Goal: Task Accomplishment & Management: Manage account settings

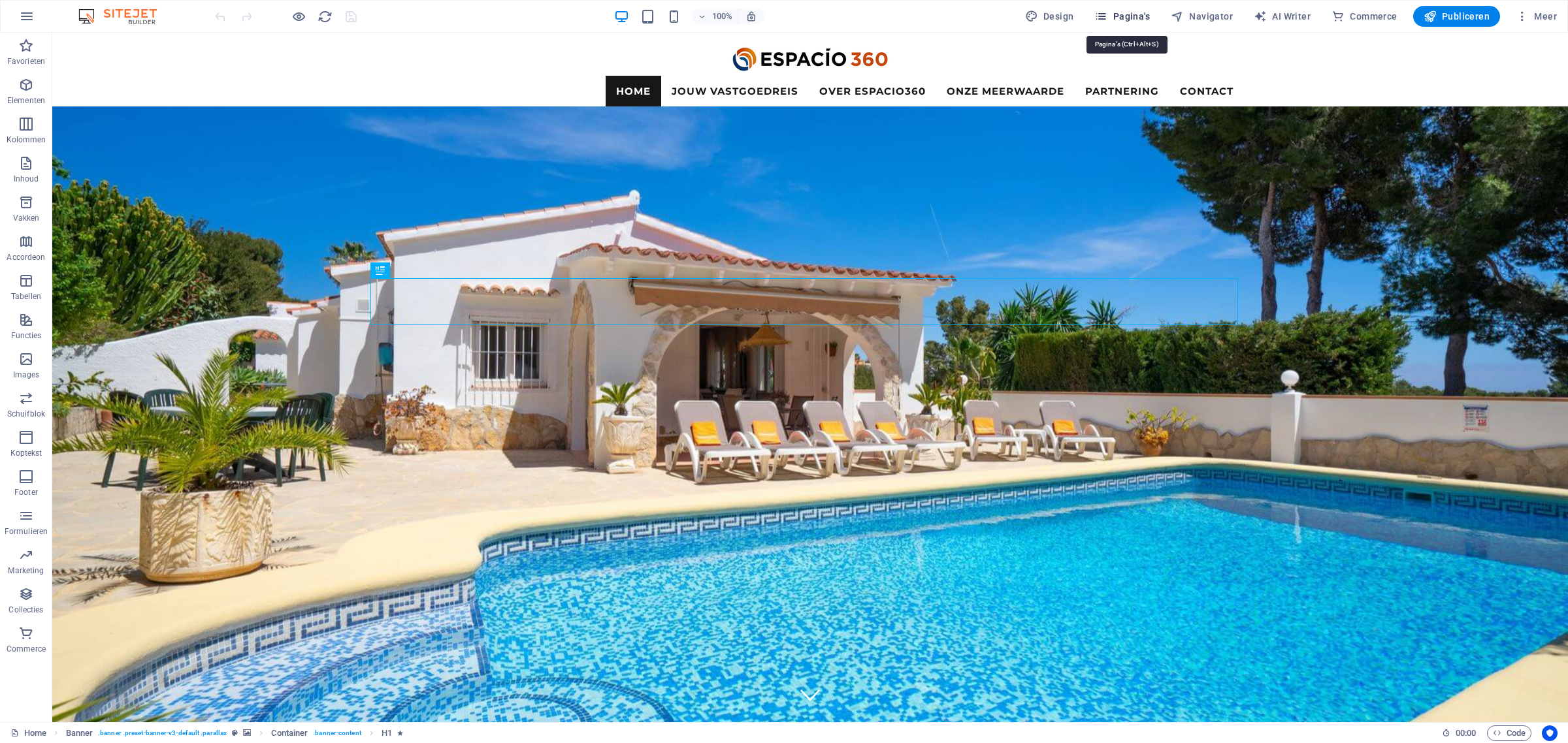
click at [1132, 17] on span "Pagina's" at bounding box center [1121, 16] width 55 height 13
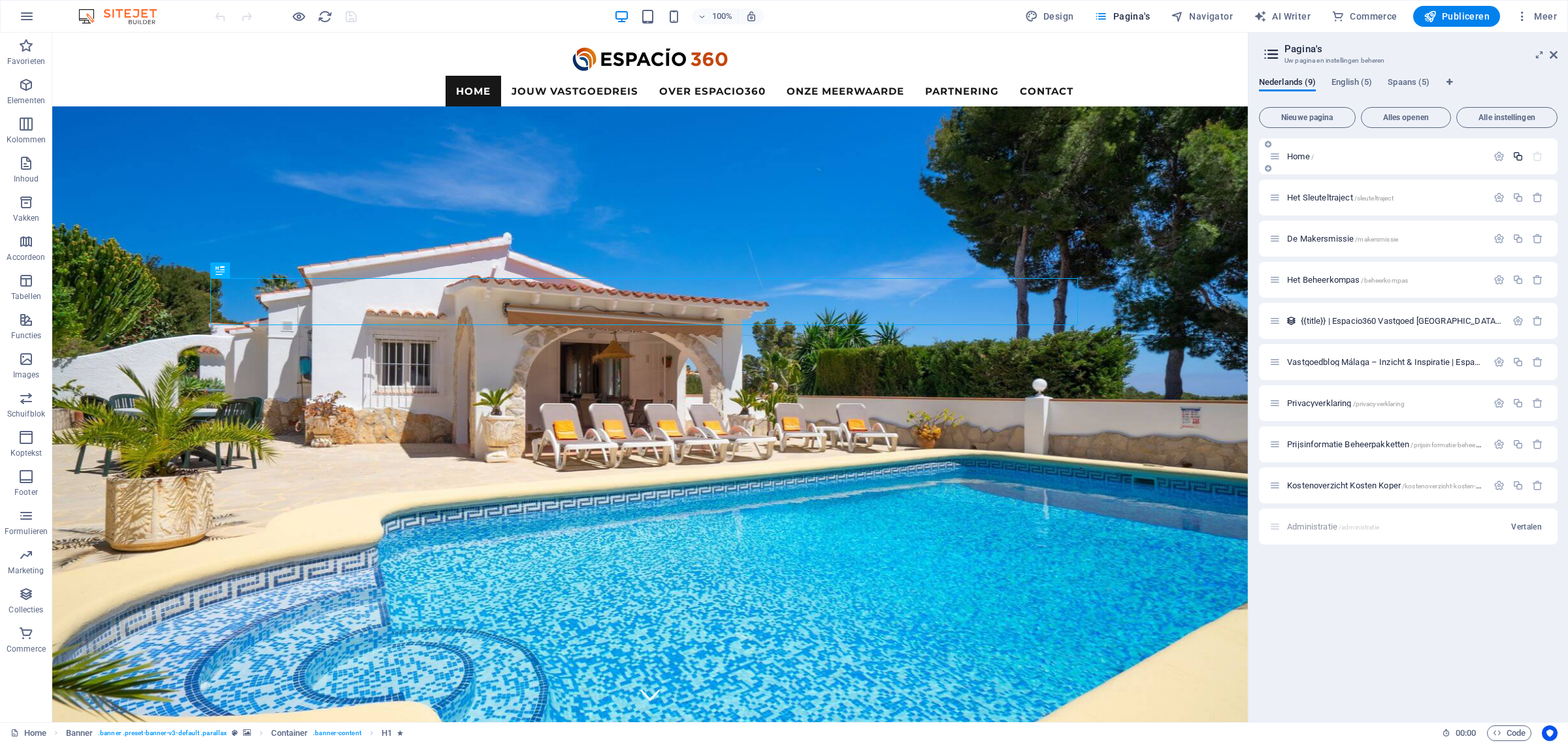
click at [1519, 156] on icon "button" at bounding box center [1517, 156] width 11 height 11
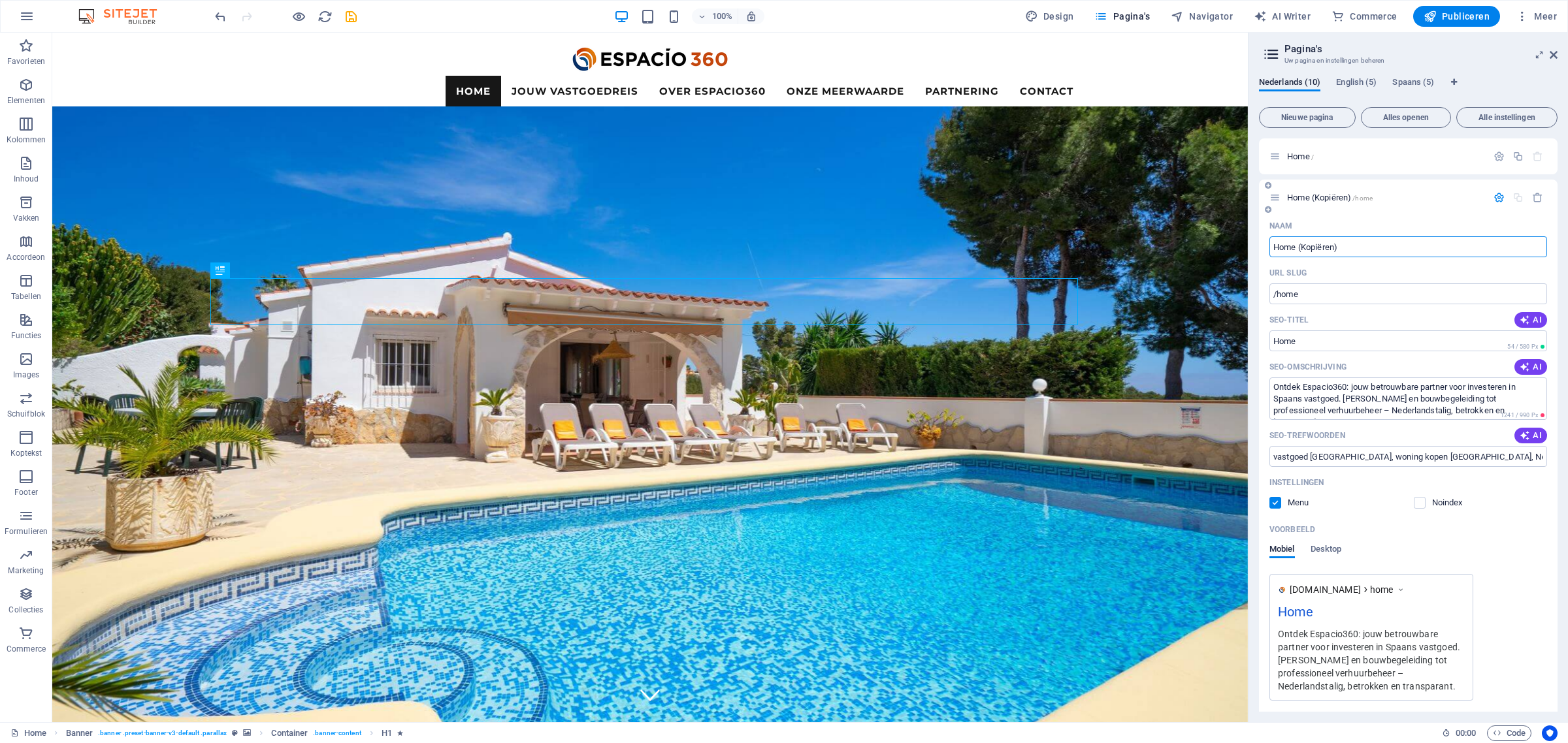
click at [1363, 249] on input "Home (Kopiëren)" at bounding box center [1407, 247] width 277 height 21
drag, startPoint x: 1418, startPoint y: 249, endPoint x: 1297, endPoint y: 247, distance: 121.0
click at [1297, 247] on input "Home (Kopiëren)" at bounding box center [1407, 247] width 277 height 21
type input "Home ALT"
click at [1343, 218] on div "Naam" at bounding box center [1407, 226] width 277 height 21
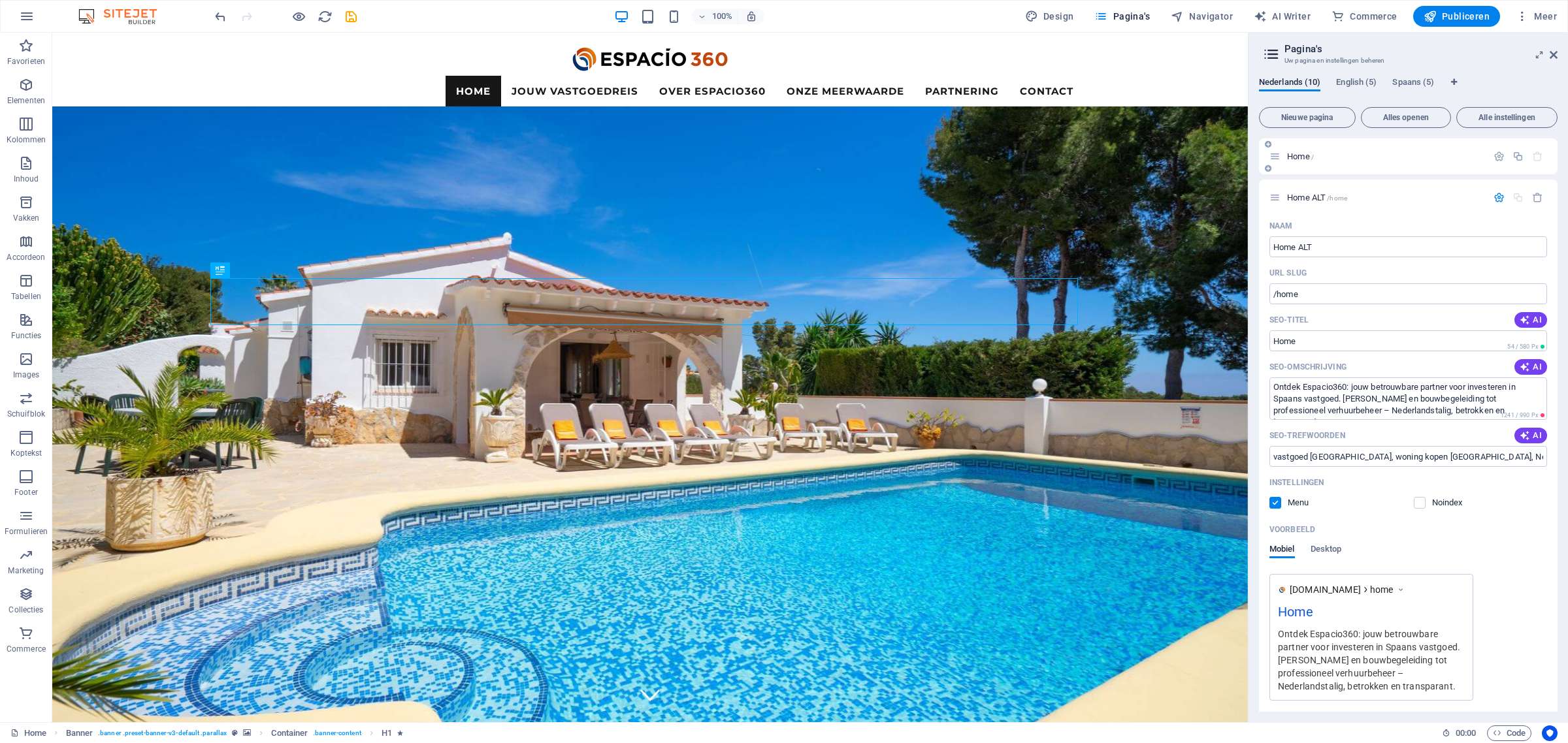
click at [1331, 157] on p "Home /" at bounding box center [1384, 156] width 196 height 9
click at [1352, 197] on p "Home ALT /home" at bounding box center [1384, 198] width 196 height 9
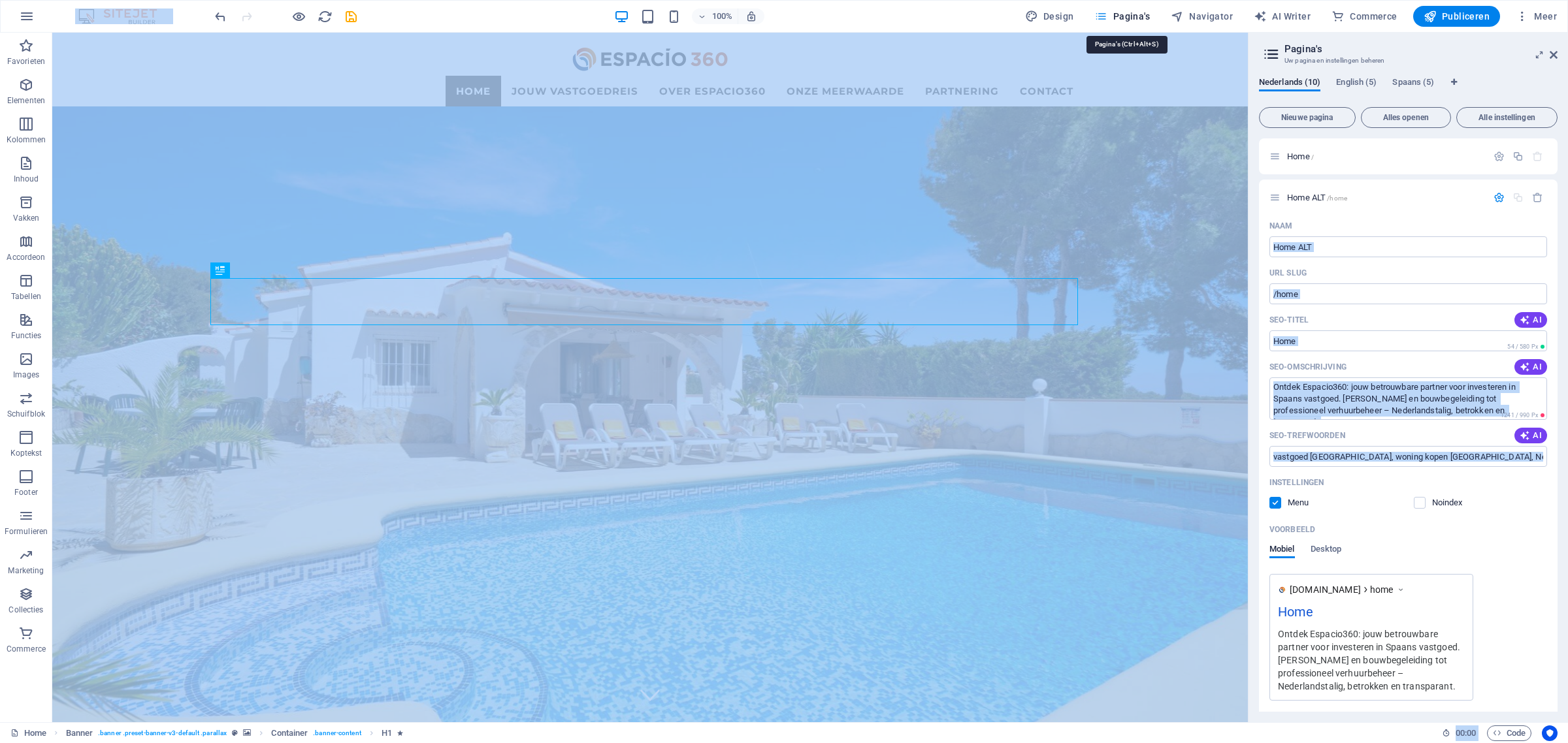
click at [1132, 17] on span "Pagina's" at bounding box center [1121, 16] width 55 height 13
click at [1422, 154] on p "Home /" at bounding box center [1384, 156] width 196 height 9
click at [1294, 158] on span "Home /" at bounding box center [1300, 156] width 27 height 10
click at [1272, 157] on icon at bounding box center [1274, 156] width 11 height 11
click at [1334, 158] on p "Home /" at bounding box center [1384, 156] width 196 height 9
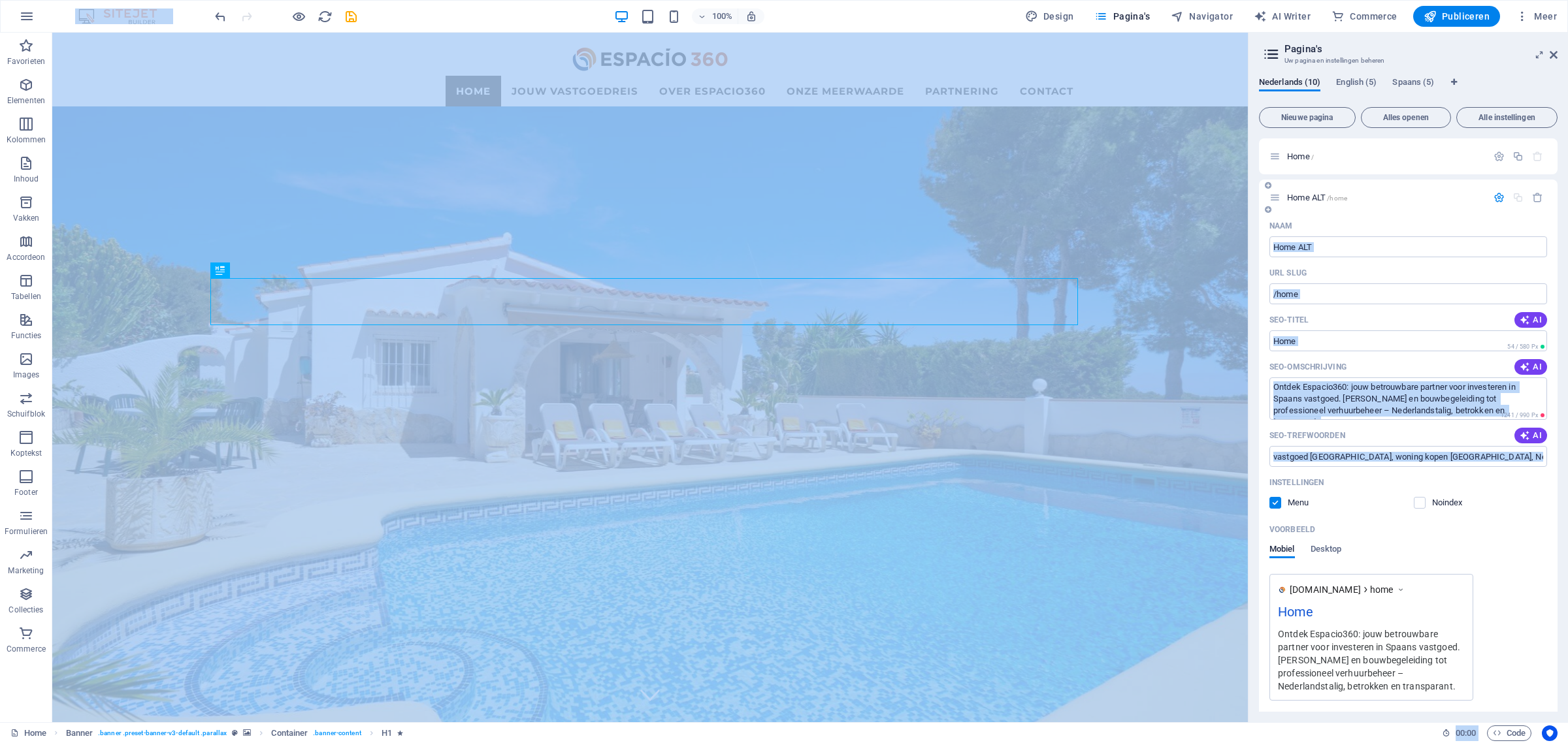
click at [1329, 198] on span "/home" at bounding box center [1336, 198] width 20 height 7
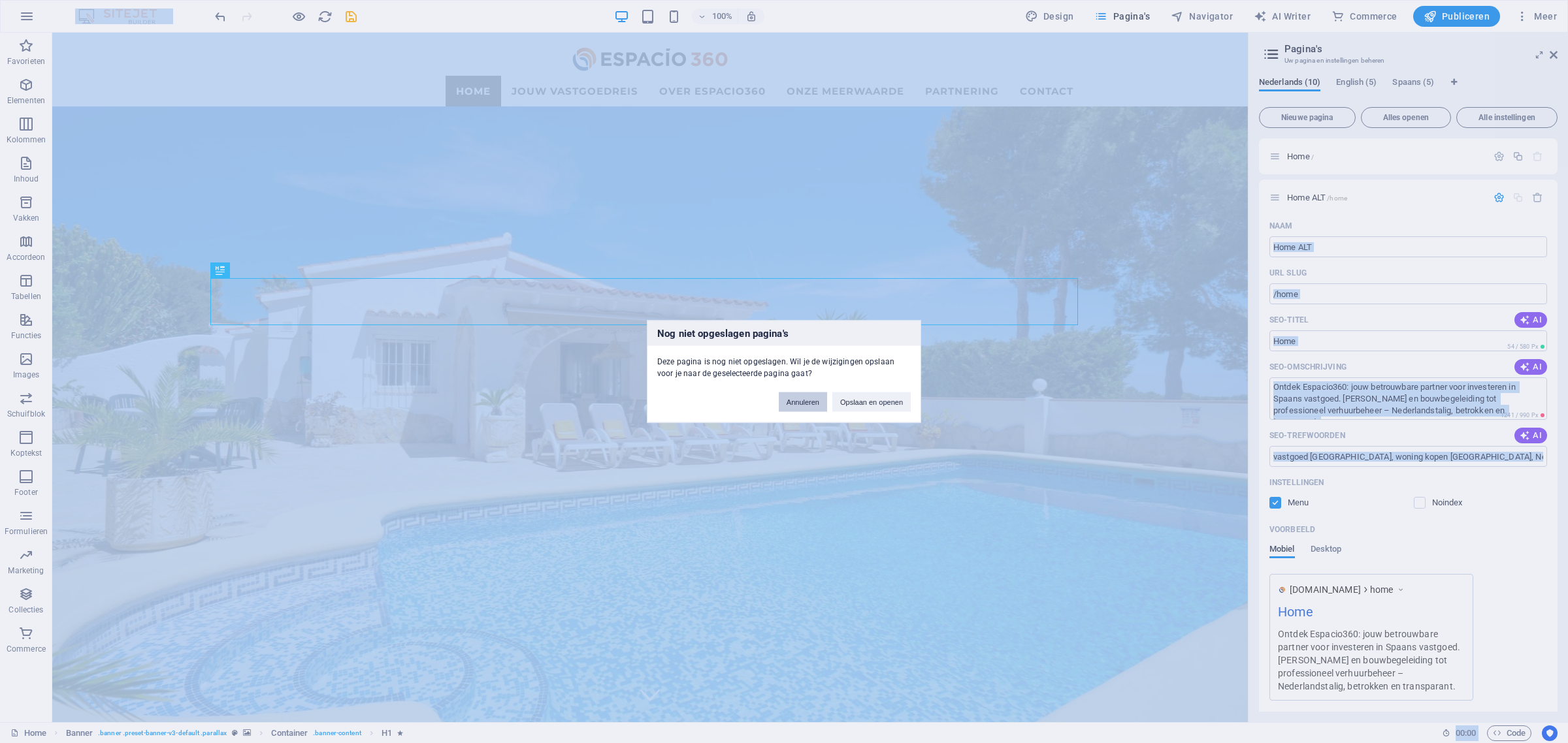
click at [809, 406] on button "Annuleren" at bounding box center [802, 402] width 48 height 19
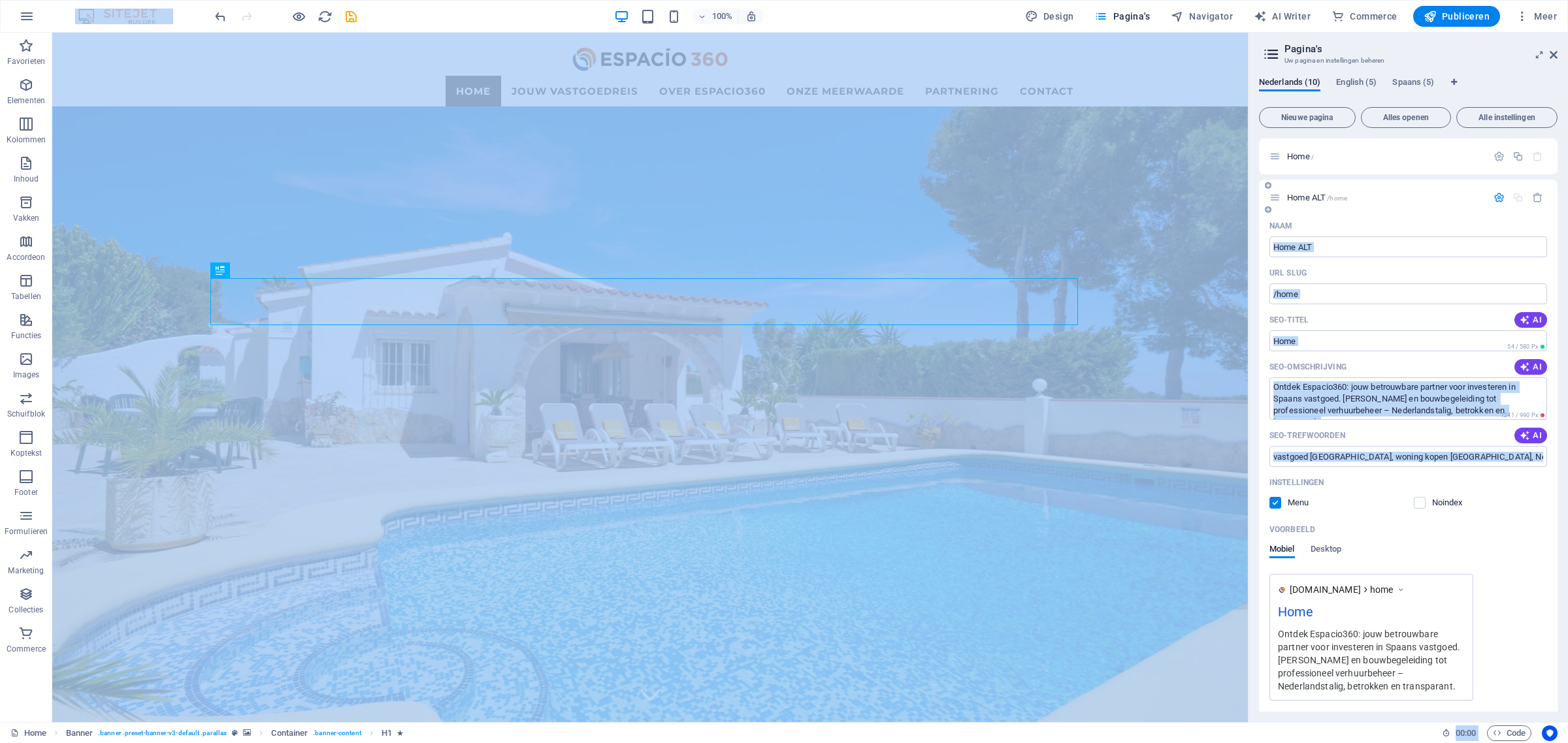
click at [1321, 200] on span "Home ALT /home" at bounding box center [1316, 197] width 60 height 10
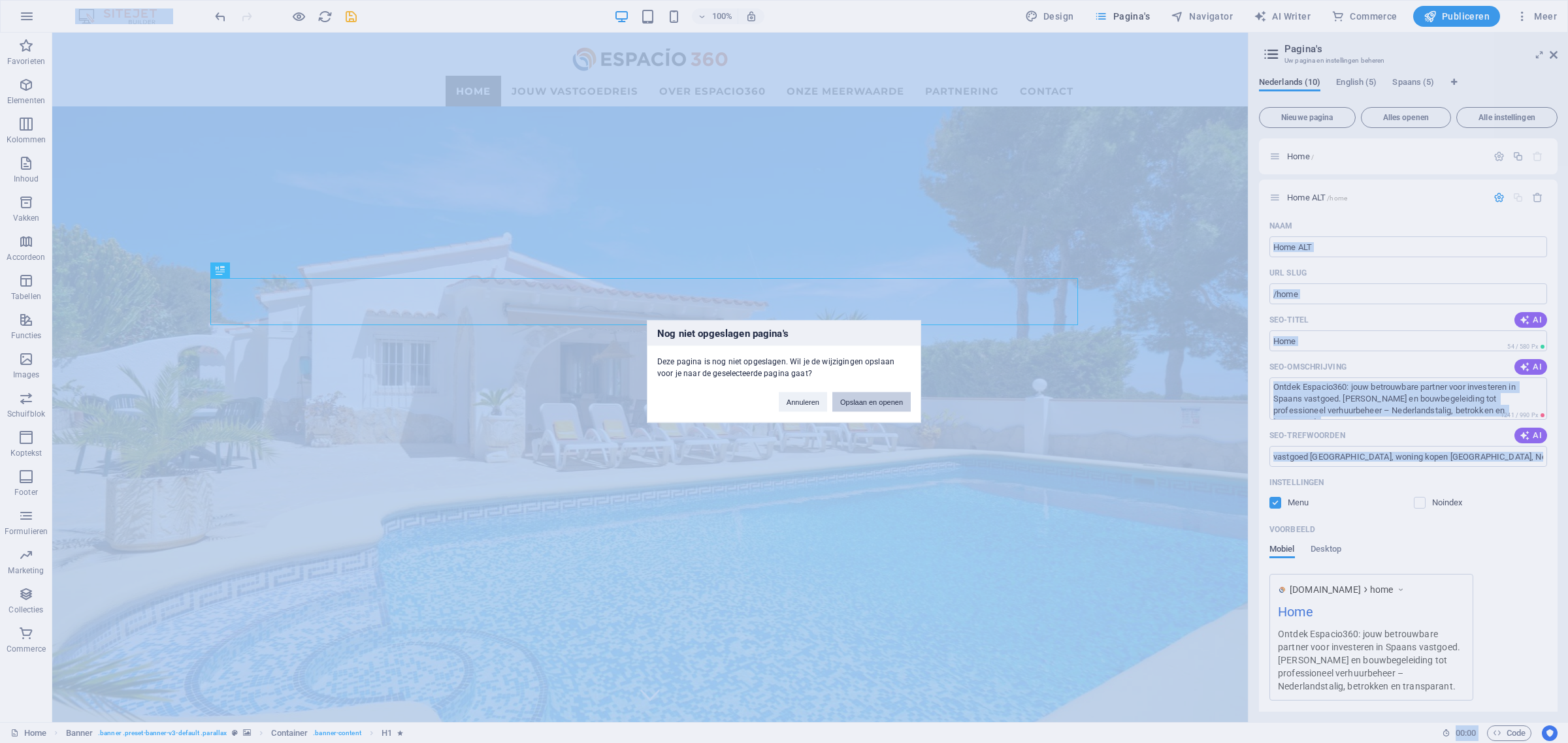
drag, startPoint x: 867, startPoint y: 399, endPoint x: 951, endPoint y: 359, distance: 93.0
click at [867, 399] on button "Opslaan en openen" at bounding box center [872, 402] width 79 height 19
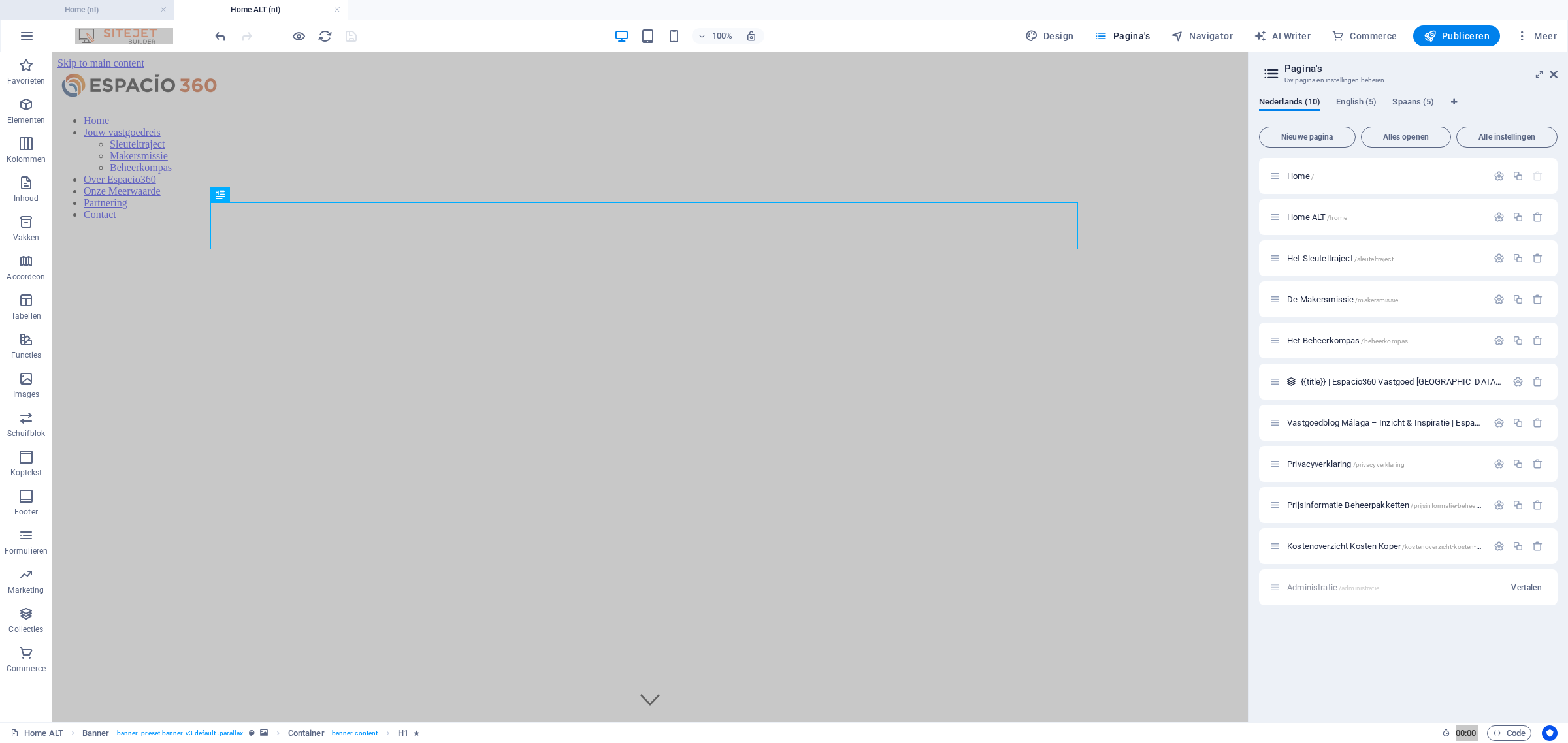
click at [119, 10] on h4 "Home (nl)" at bounding box center [87, 10] width 174 height 14
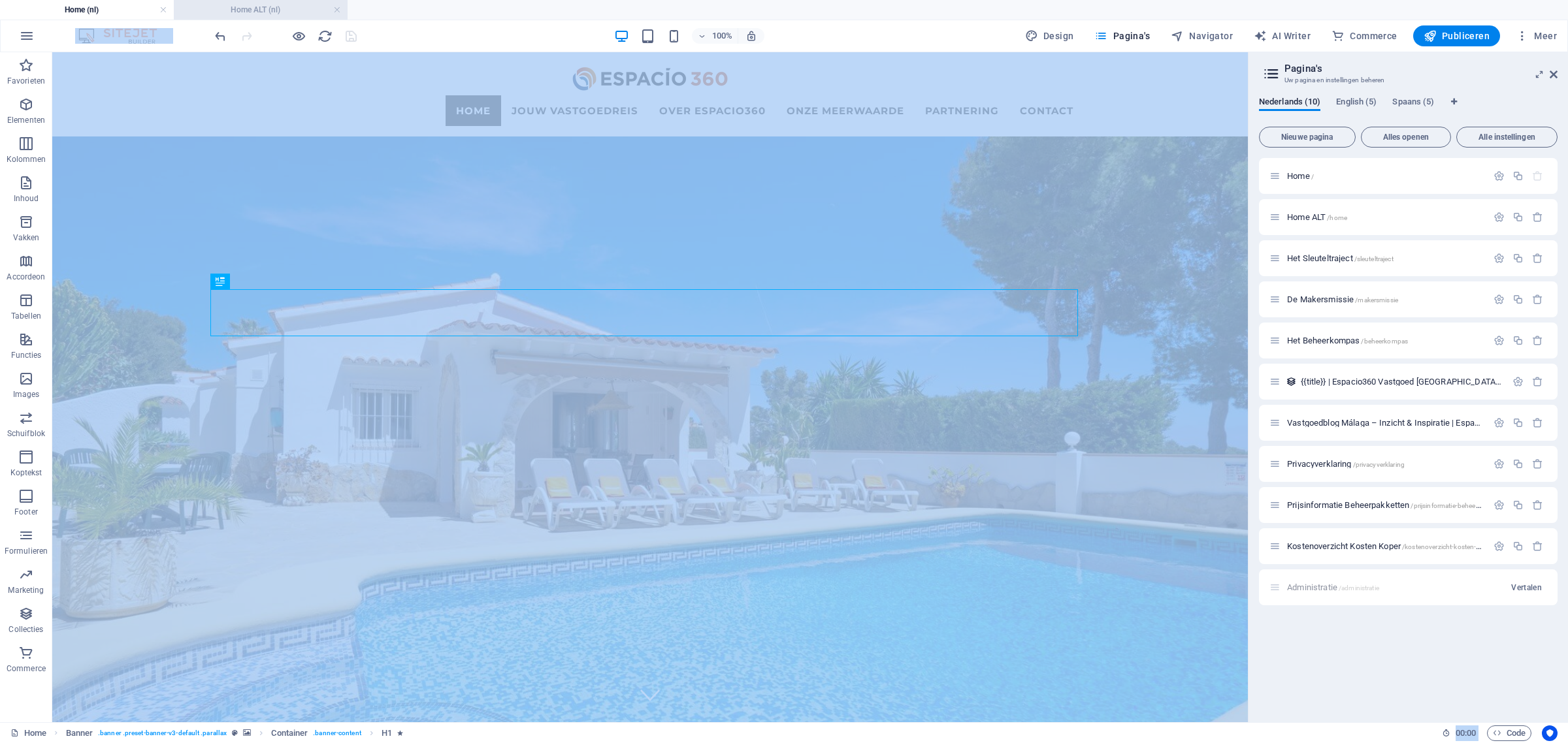
click at [288, 10] on h4 "Home ALT (nl)" at bounding box center [261, 10] width 174 height 14
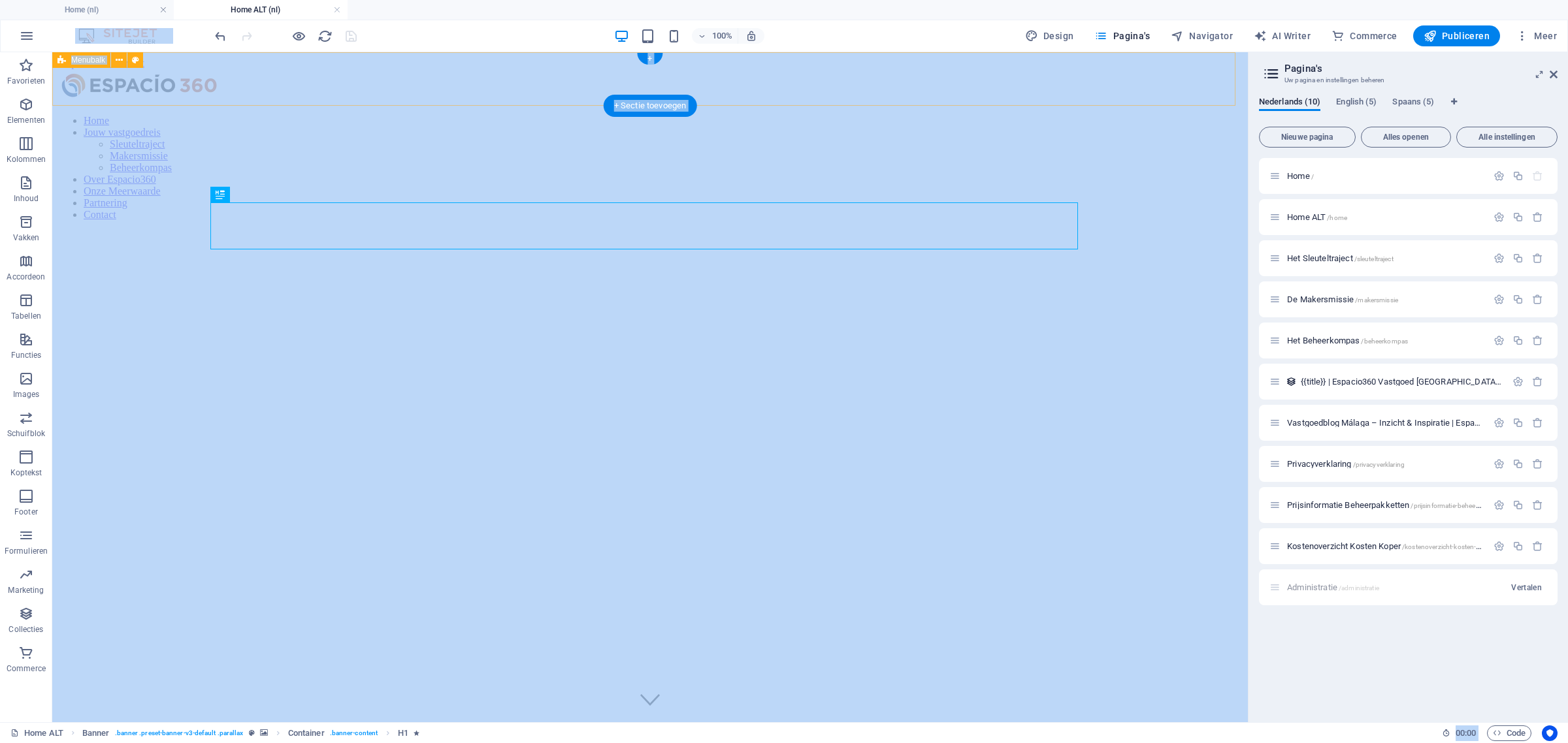
click at [161, 80] on div "Home Jouw vastgoedreis Sleuteltraject Makersmissie Beheerkompas Over Espacio360…" at bounding box center [650, 149] width 1185 height 162
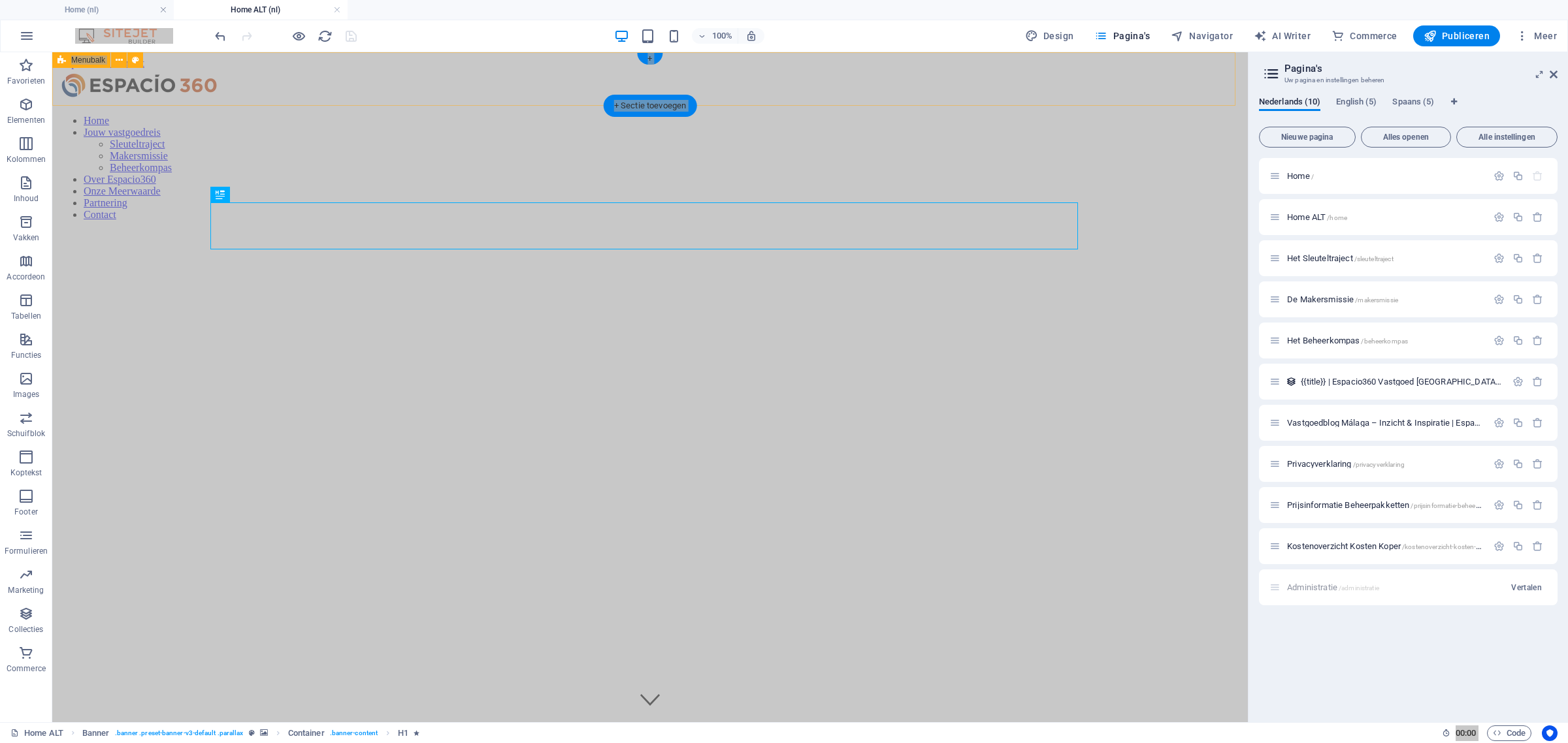
click at [161, 80] on div "Home Jouw vastgoedreis Sleuteltraject Makersmissie Beheerkompas Over Espacio360…" at bounding box center [650, 149] width 1185 height 162
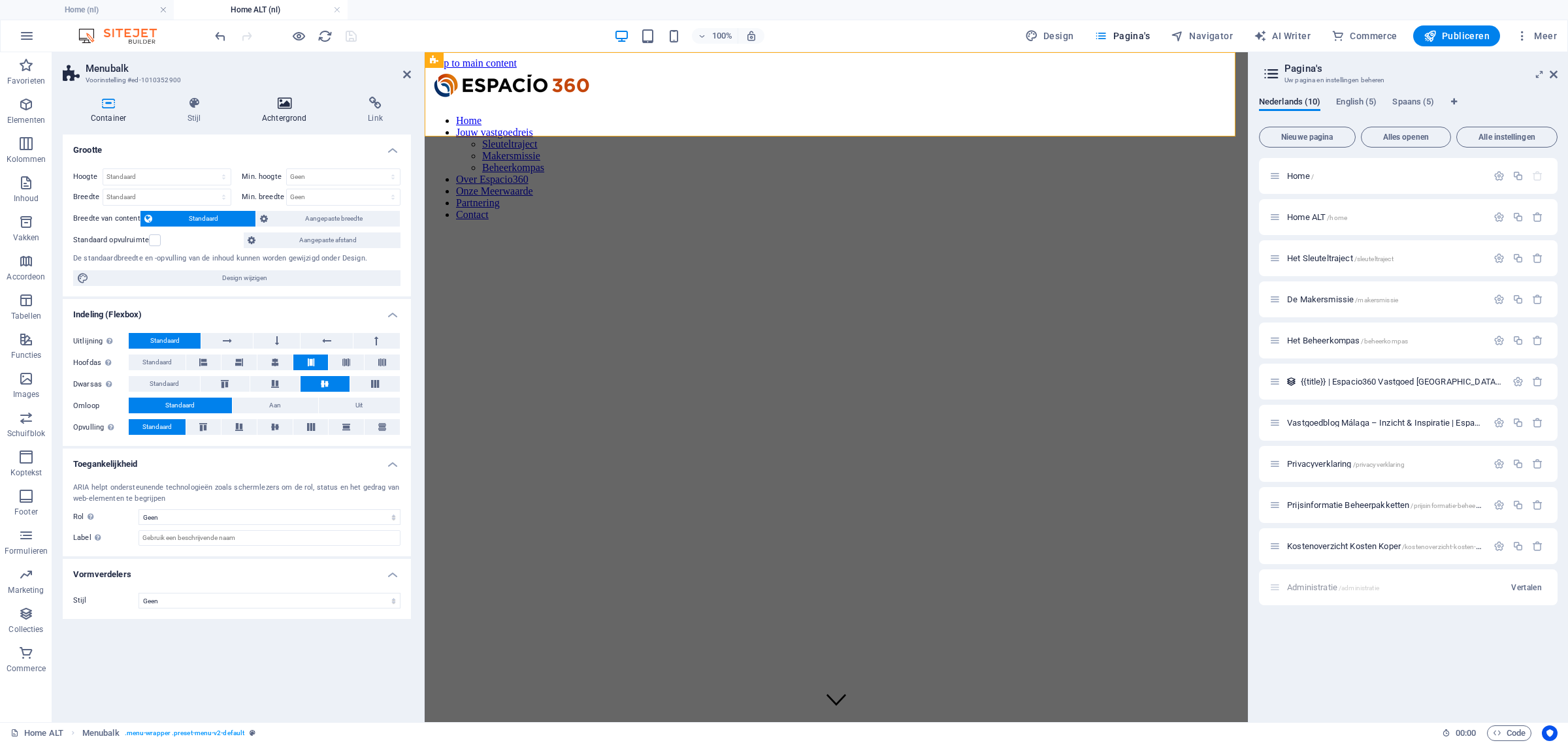
click at [278, 122] on h4 "Achtergrond" at bounding box center [286, 110] width 106 height 27
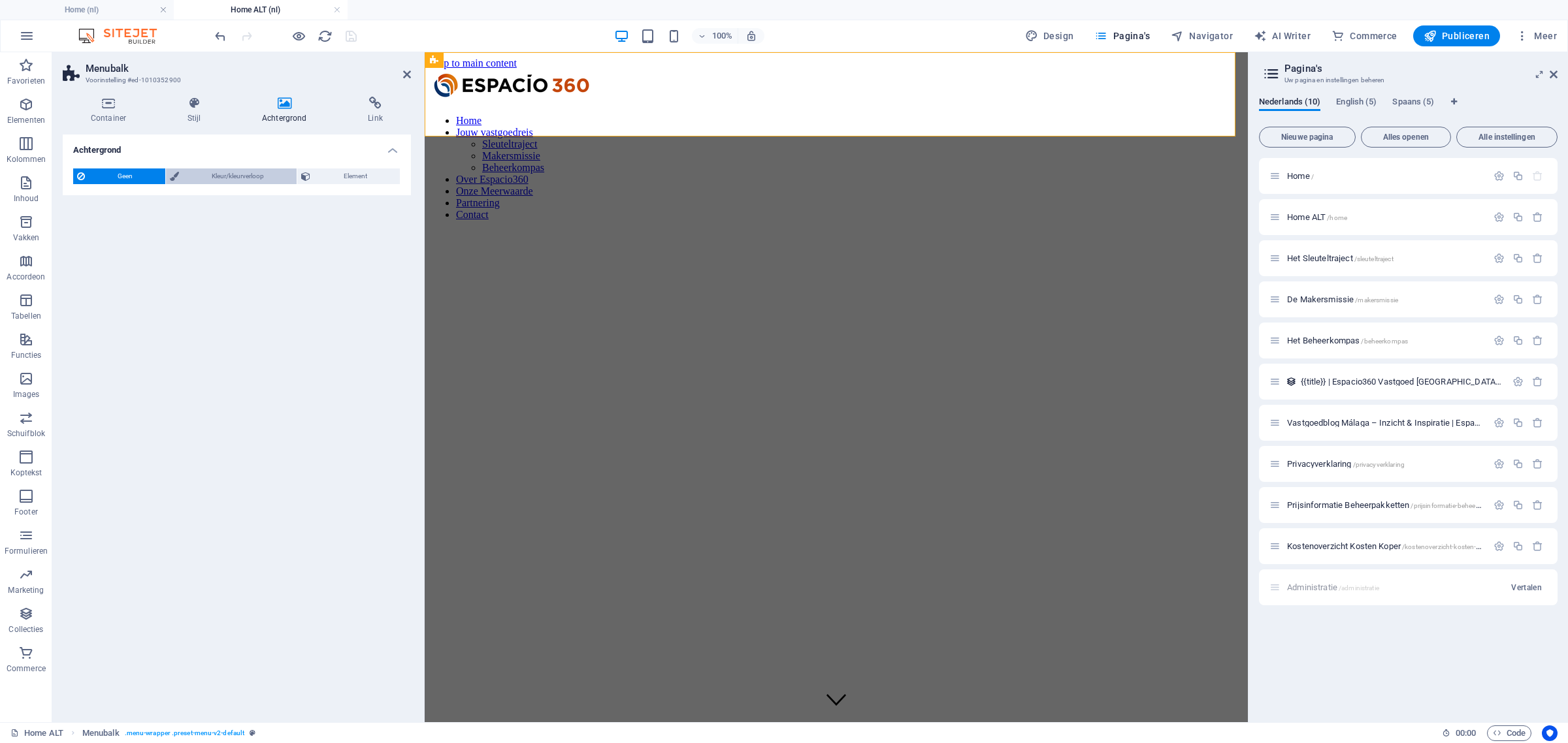
click at [262, 177] on span "Kleur/kleurverloop" at bounding box center [237, 177] width 109 height 16
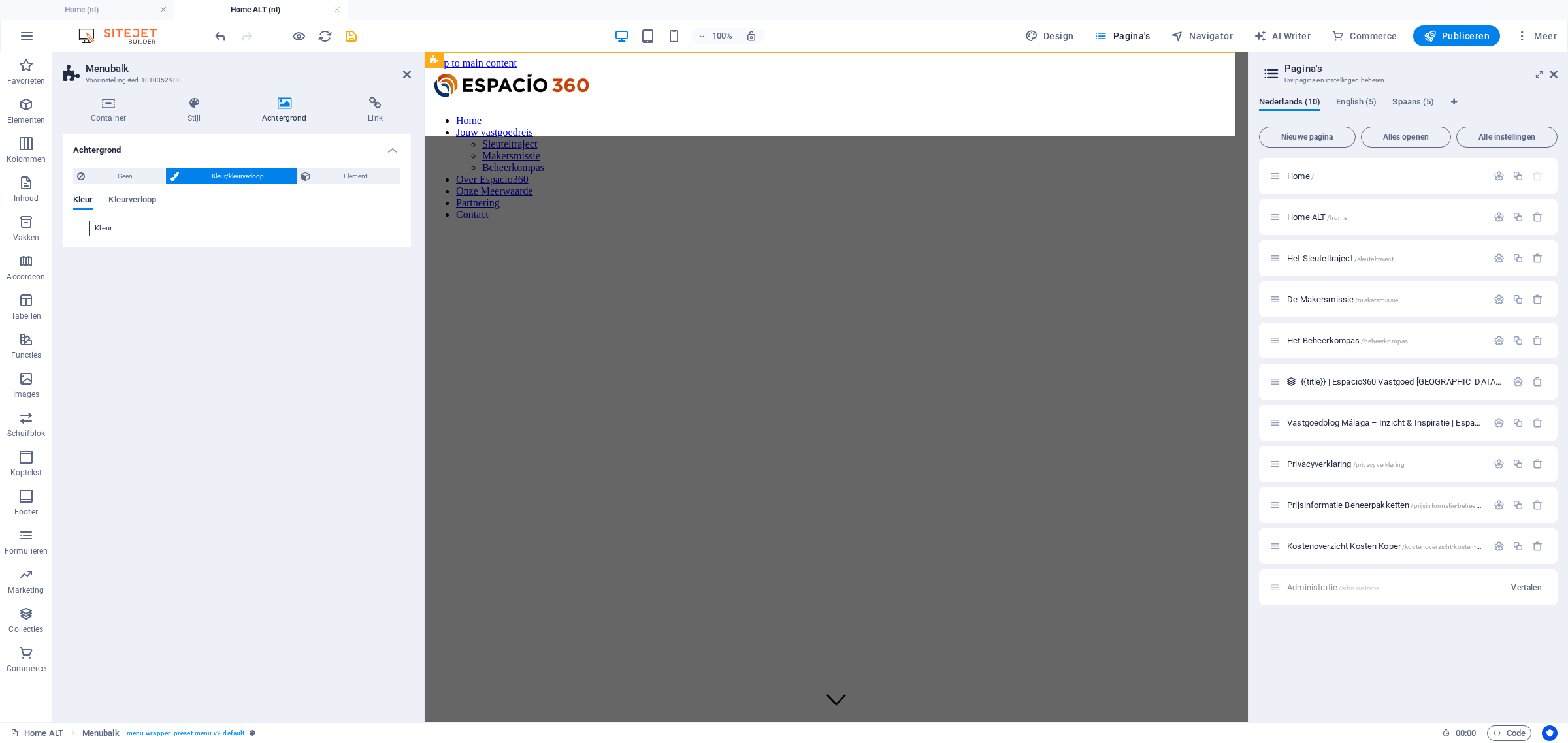
click at [81, 226] on span at bounding box center [81, 228] width 14 height 14
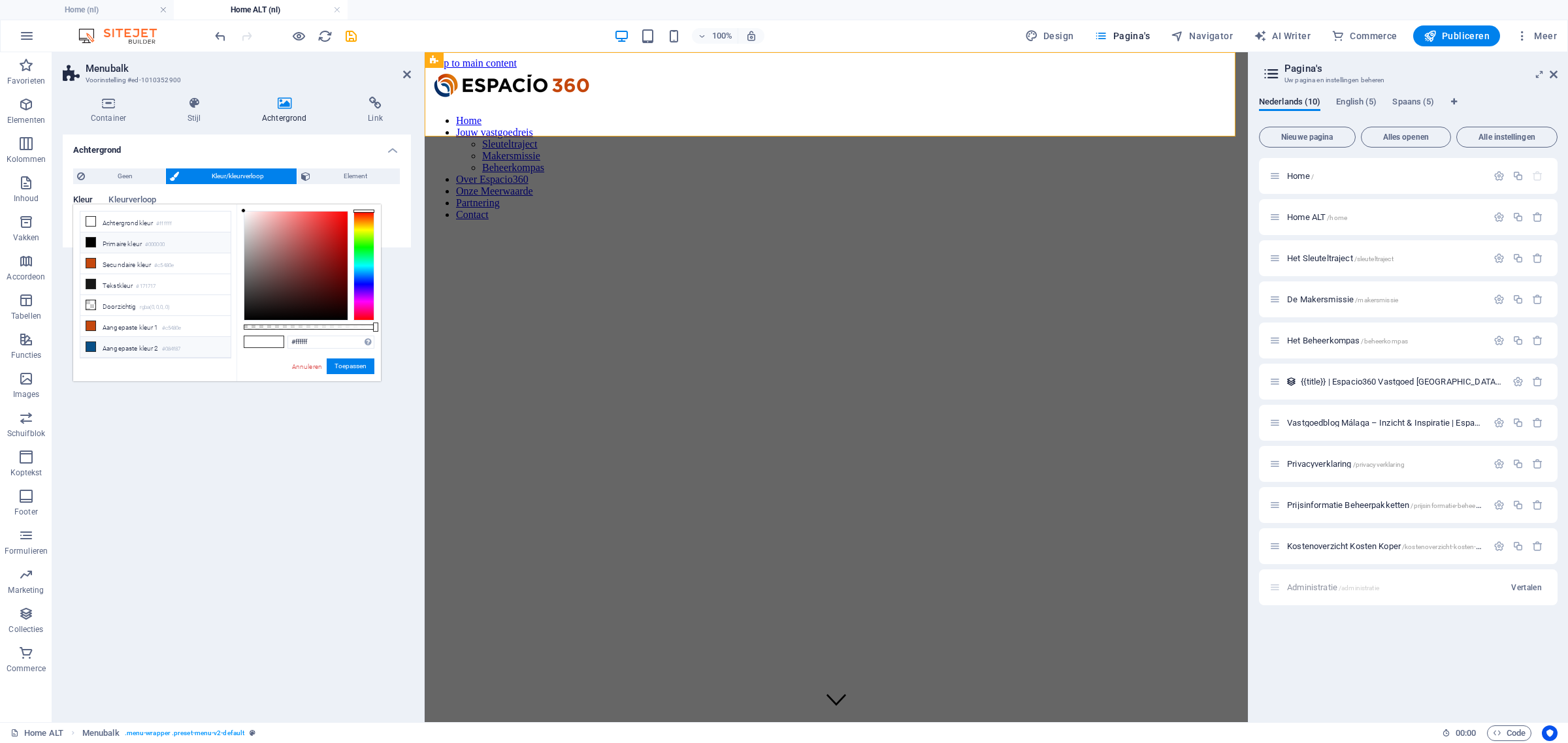
click at [135, 351] on li "Aangepaste kleur 2 #084f87" at bounding box center [156, 347] width 150 height 21
click at [129, 292] on li "Tekstkleur #171717" at bounding box center [156, 285] width 150 height 21
click at [130, 241] on li "Primaire kleur #000000" at bounding box center [156, 243] width 150 height 21
click at [143, 351] on li "Aangepaste kleur 2 #084f87" at bounding box center [156, 347] width 150 height 21
click at [317, 282] on div at bounding box center [296, 266] width 103 height 108
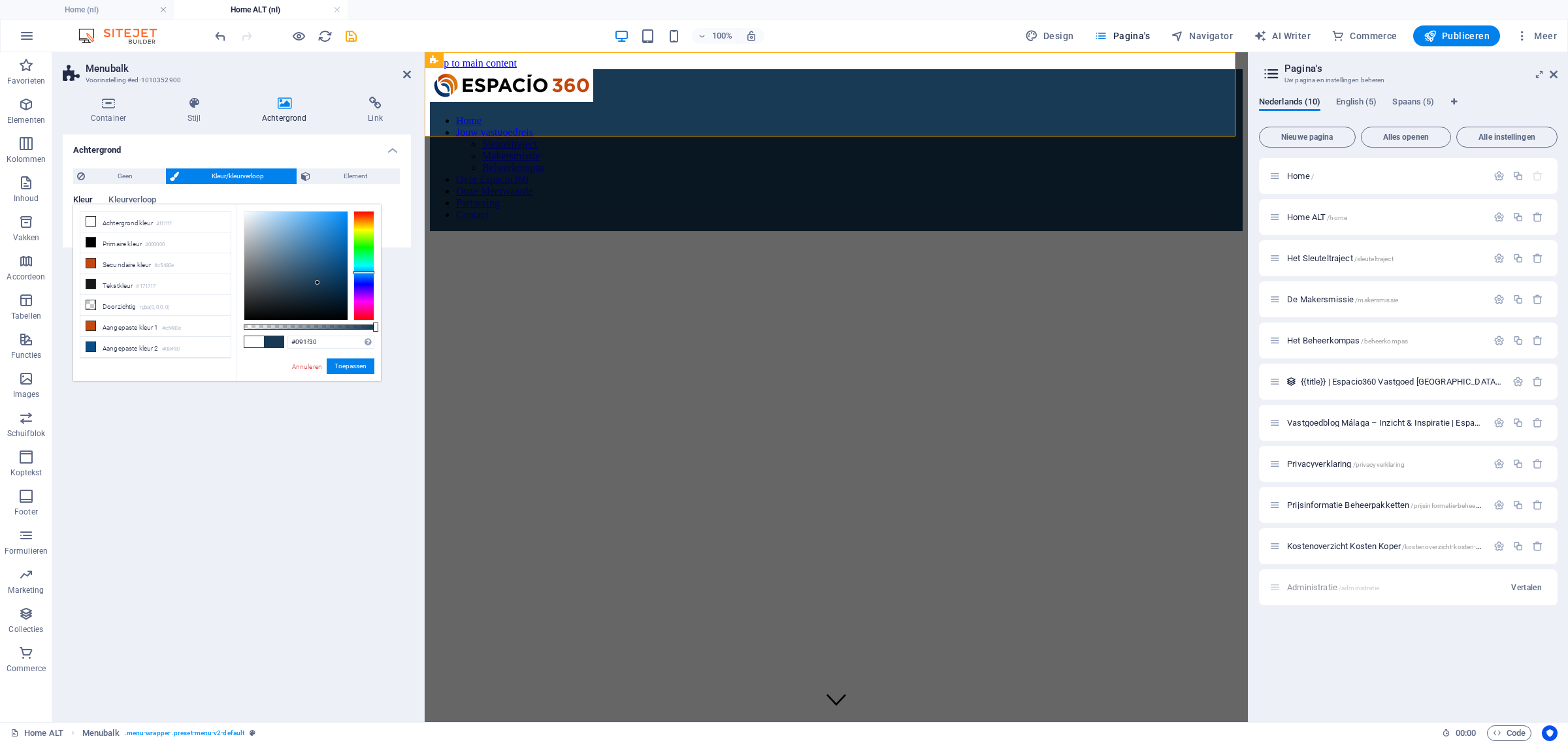
click at [328, 299] on div at bounding box center [296, 266] width 103 height 108
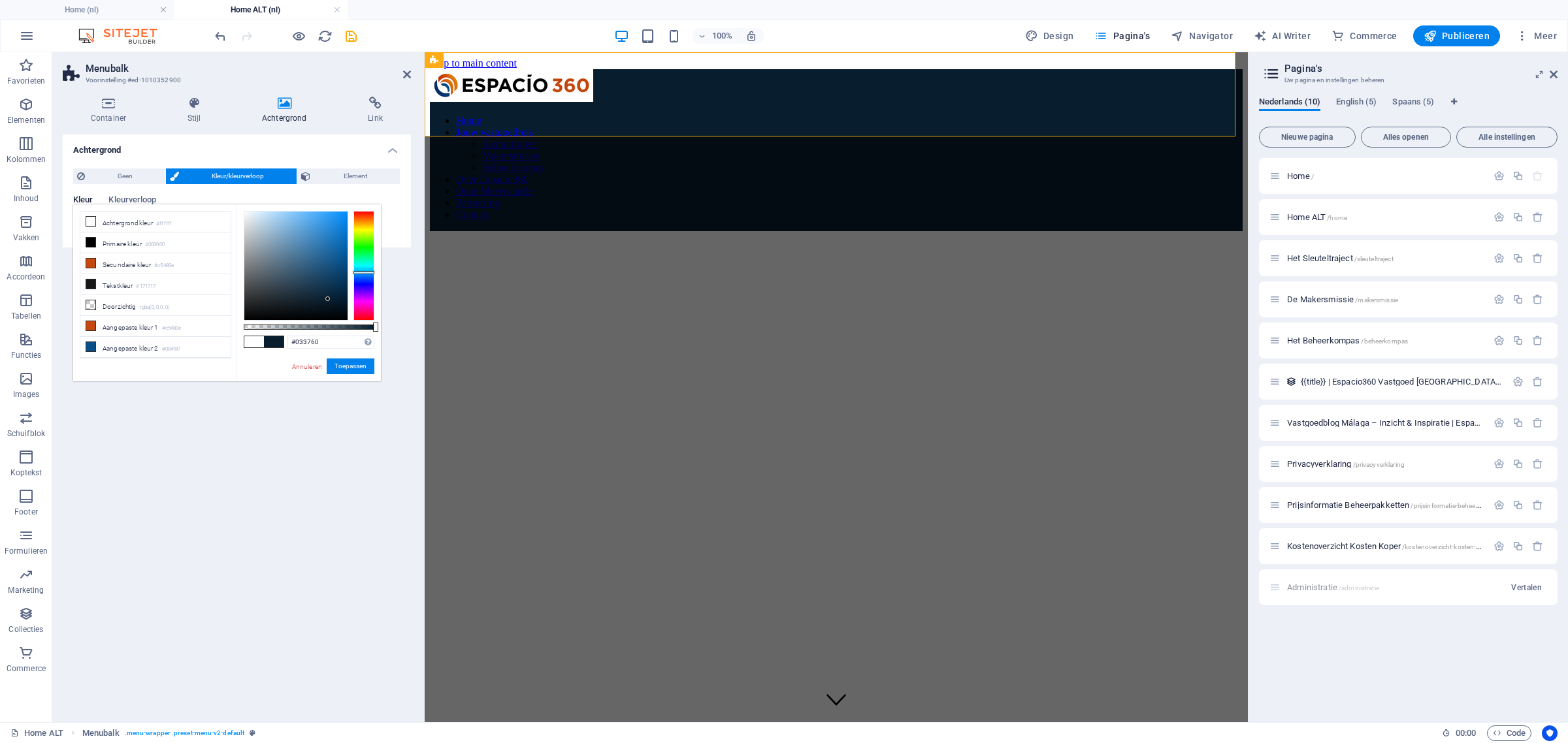
click at [345, 278] on div at bounding box center [296, 266] width 103 height 108
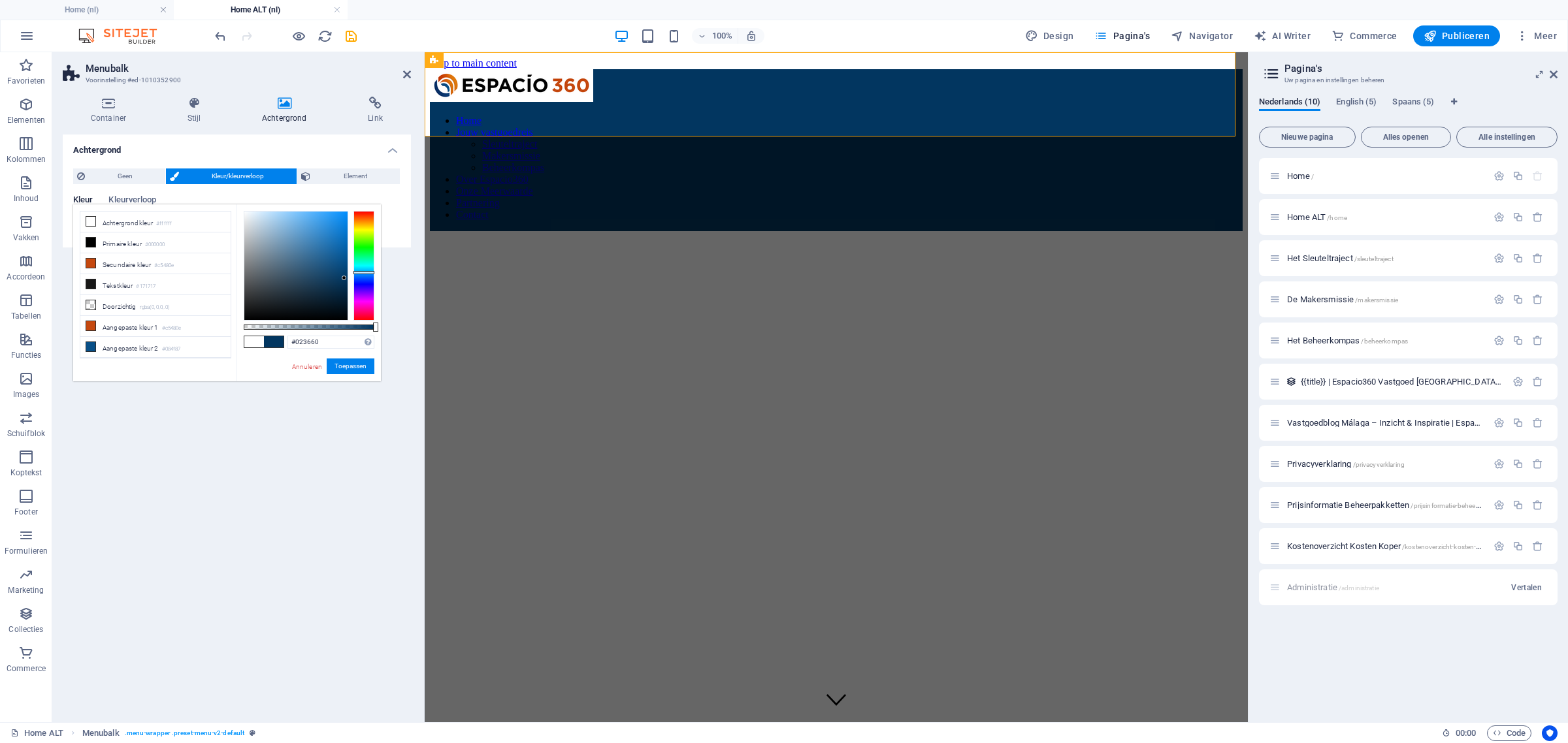
click at [350, 301] on div at bounding box center [309, 265] width 130 height 109
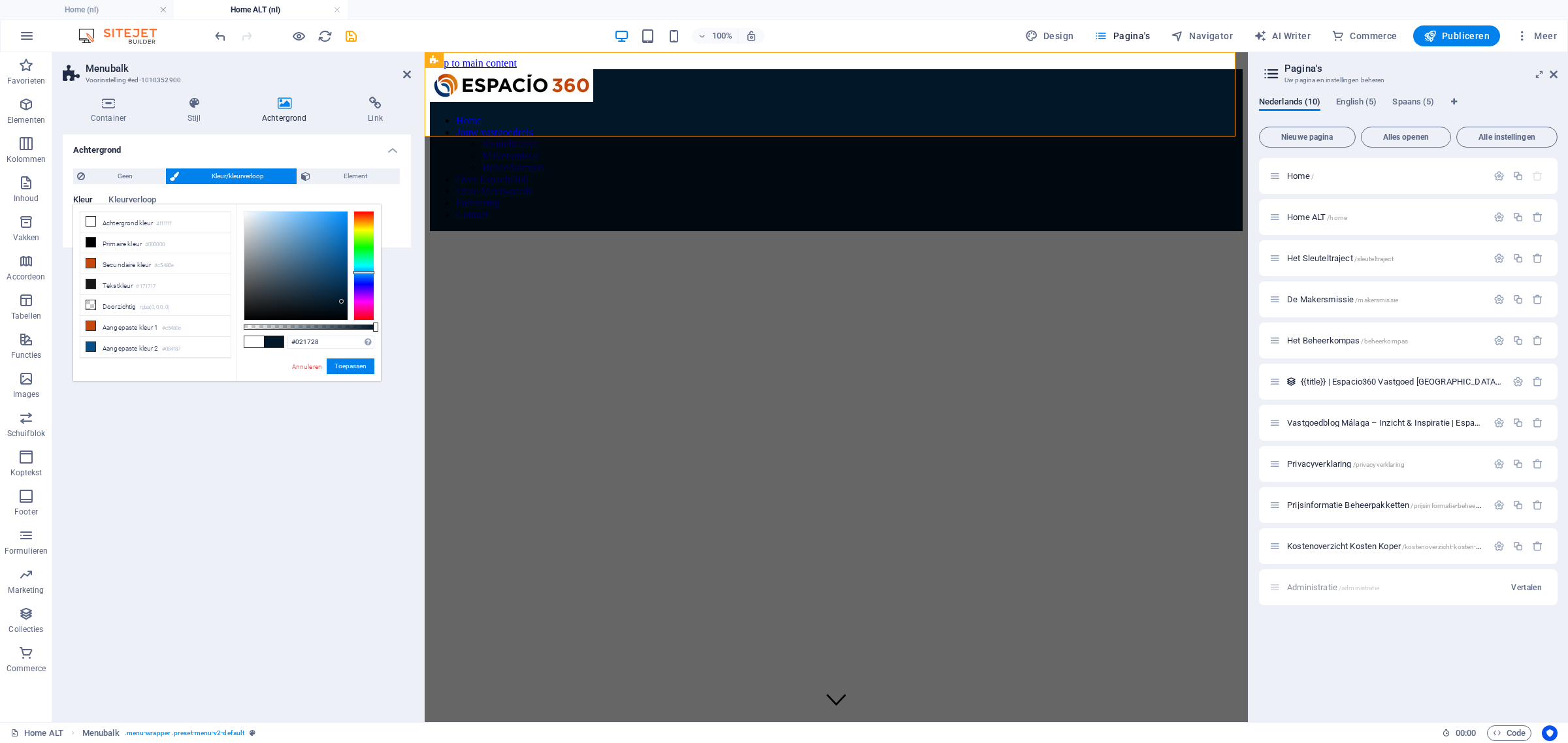
click at [342, 302] on div at bounding box center [296, 266] width 103 height 108
drag, startPoint x: 314, startPoint y: 344, endPoint x: 324, endPoint y: 346, distance: 10.2
click at [316, 344] on input "#021728" at bounding box center [331, 342] width 87 height 13
drag, startPoint x: 311, startPoint y: 343, endPoint x: 331, endPoint y: 344, distance: 20.0
click at [314, 344] on input "#021728" at bounding box center [331, 342] width 87 height 13
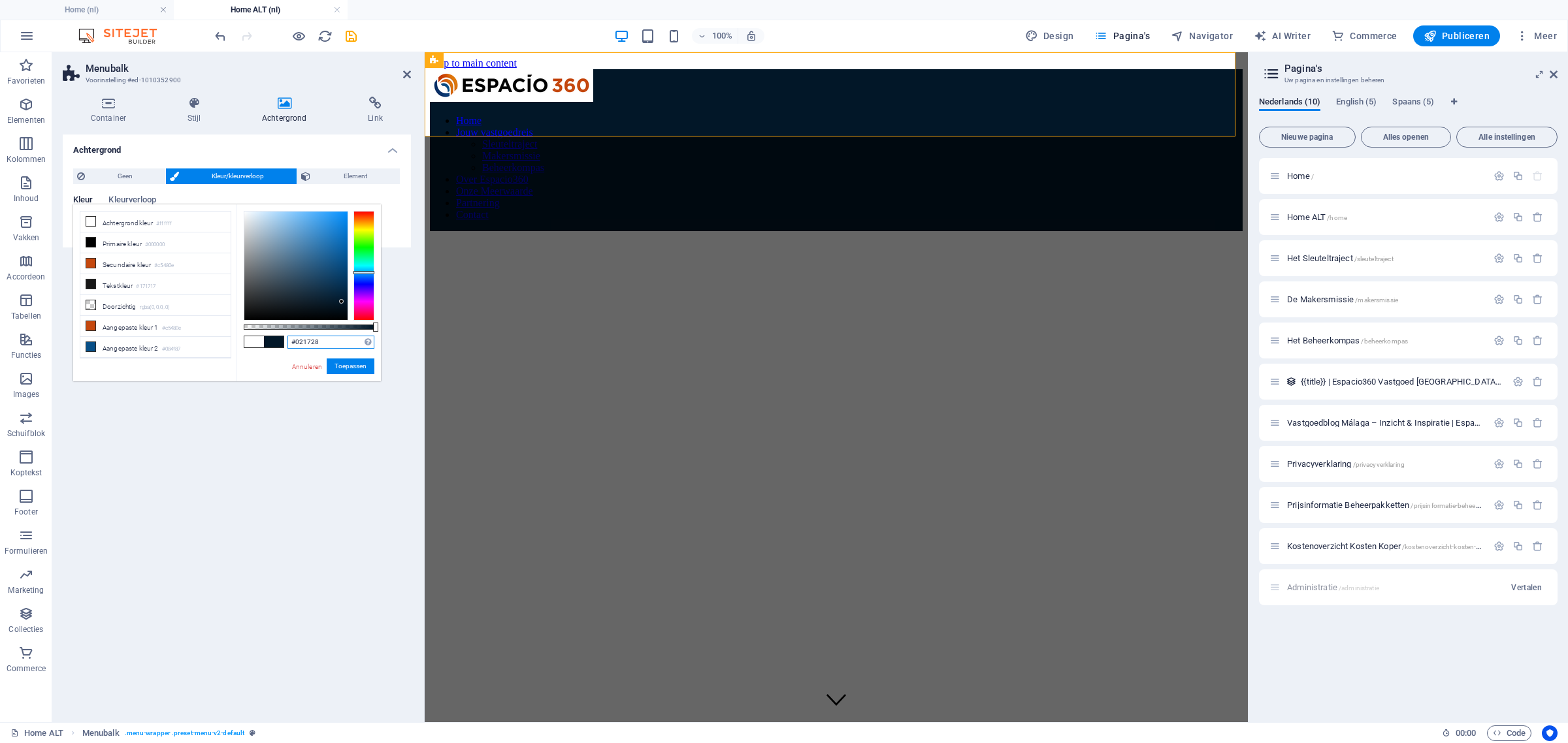
drag, startPoint x: 331, startPoint y: 338, endPoint x: 288, endPoint y: 337, distance: 43.0
click at [288, 337] on input "#021728" at bounding box center [331, 342] width 87 height 13
paste input "8326a"
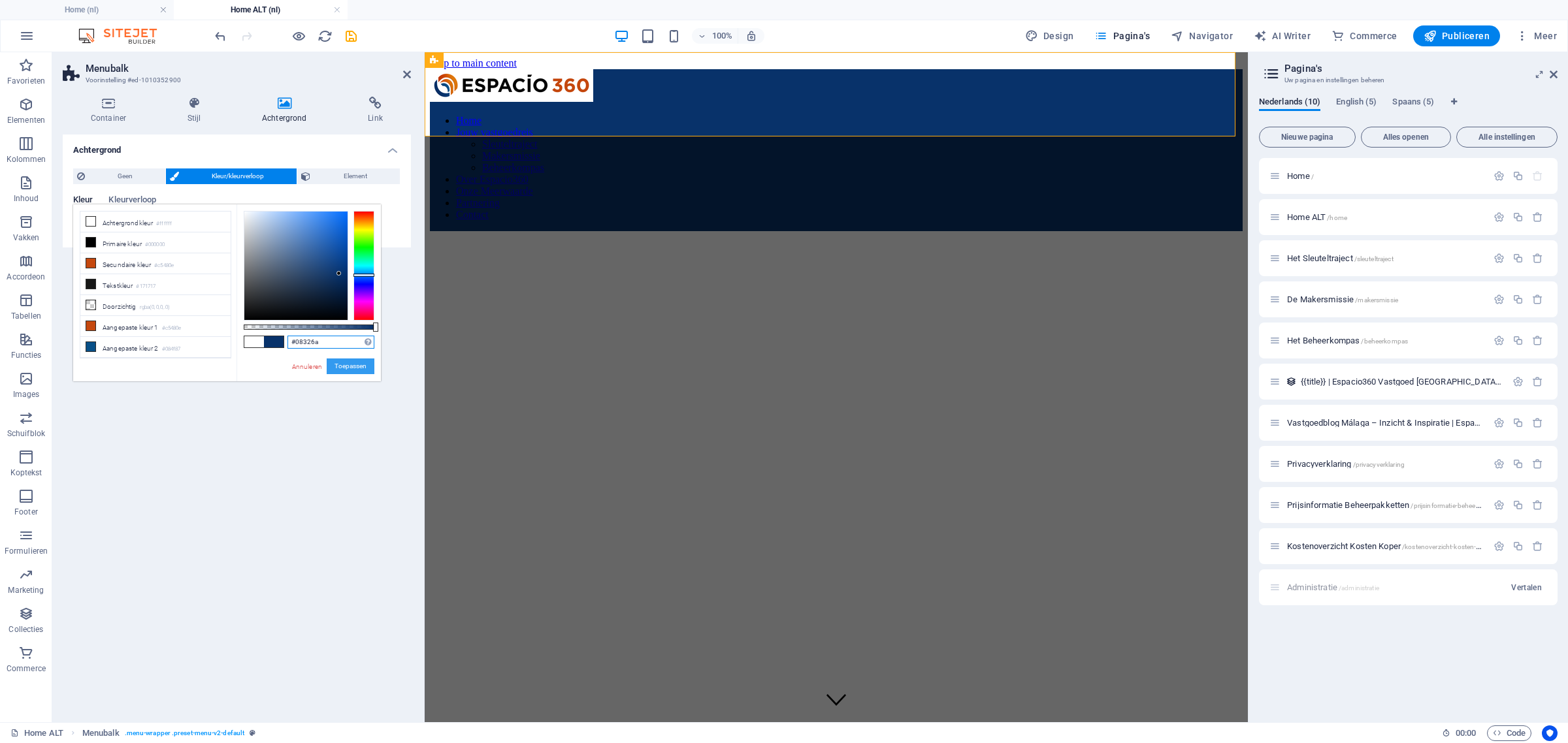
type input "#08326a"
click at [358, 363] on button "Toepassen" at bounding box center [350, 366] width 48 height 16
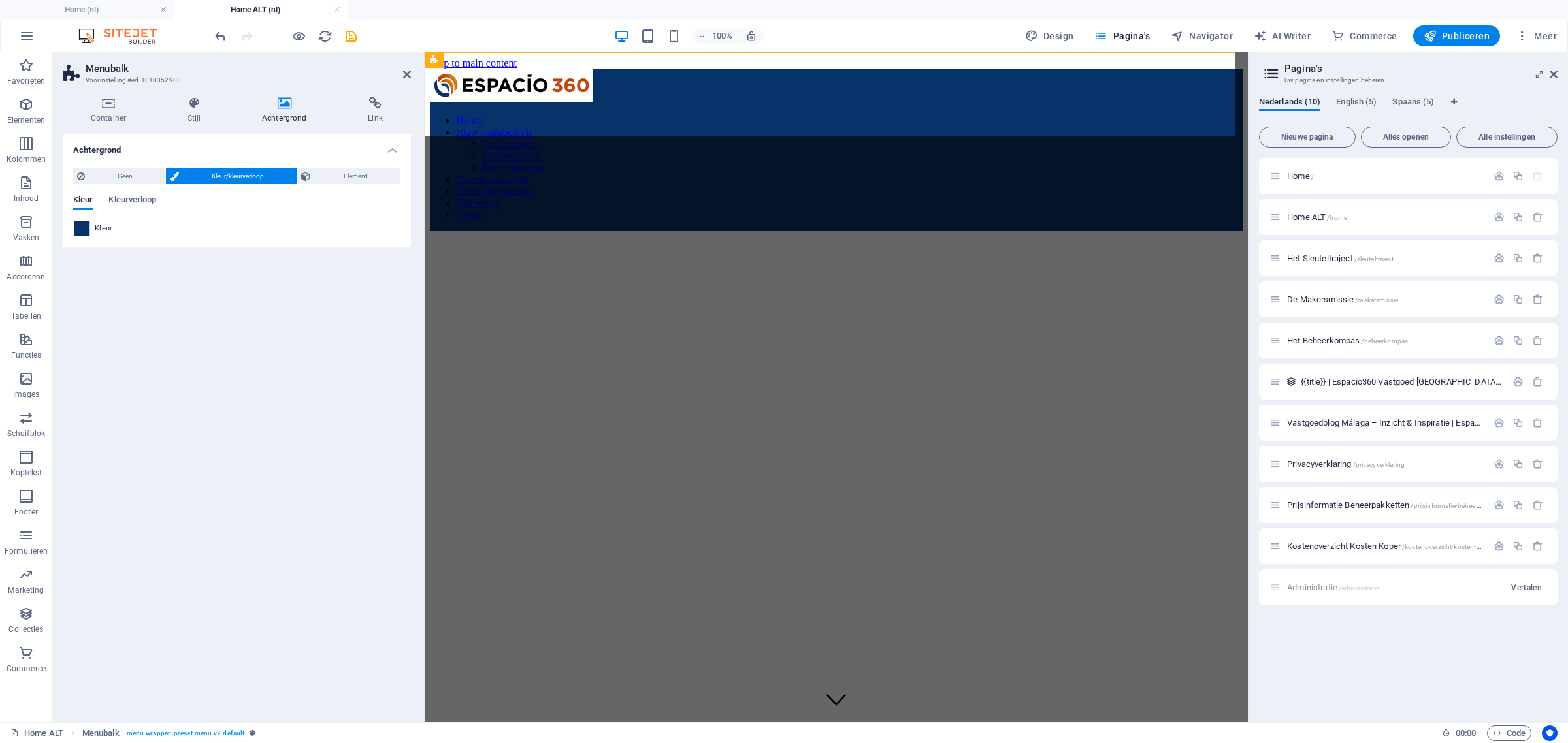
click at [327, 445] on div "Achtergrond Geen Kleur/kleurverloop Element Achtergrond tot de volle breedte ui…" at bounding box center [237, 423] width 348 height 577
click at [347, 392] on div "Achtergrond Geen Kleur/kleurverloop Element Achtergrond tot de volle breedte ui…" at bounding box center [237, 423] width 348 height 577
click at [920, 69] on div "Home Jouw vastgoedreis Sleuteltraject Makersmissie Beheerkompas Over Espacio360…" at bounding box center [835, 149] width 812 height 162
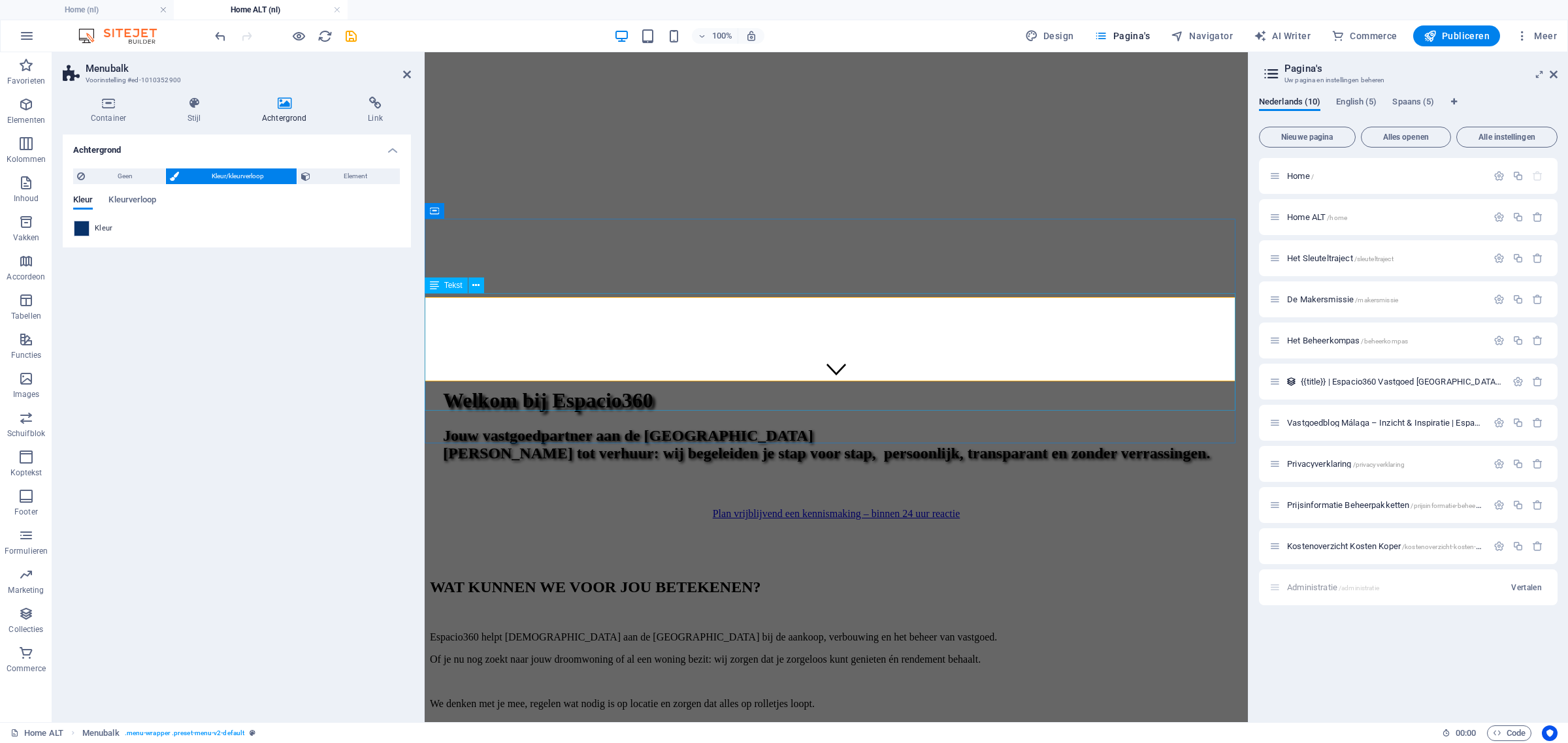
scroll to position [326, 0]
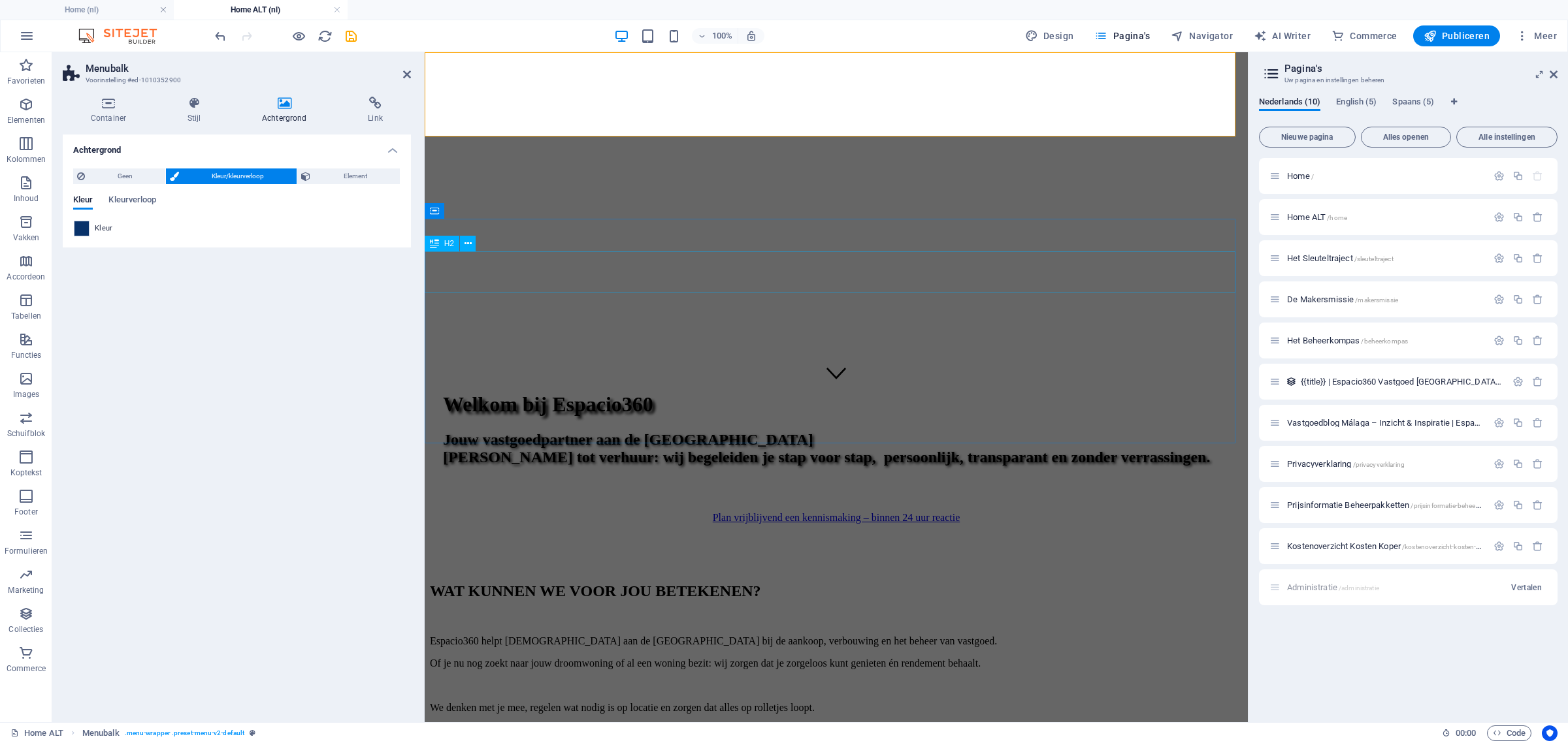
click at [934, 582] on div "WAT KUNNEN WE VOOR JOU BETEKENEN?" at bounding box center [835, 591] width 812 height 17
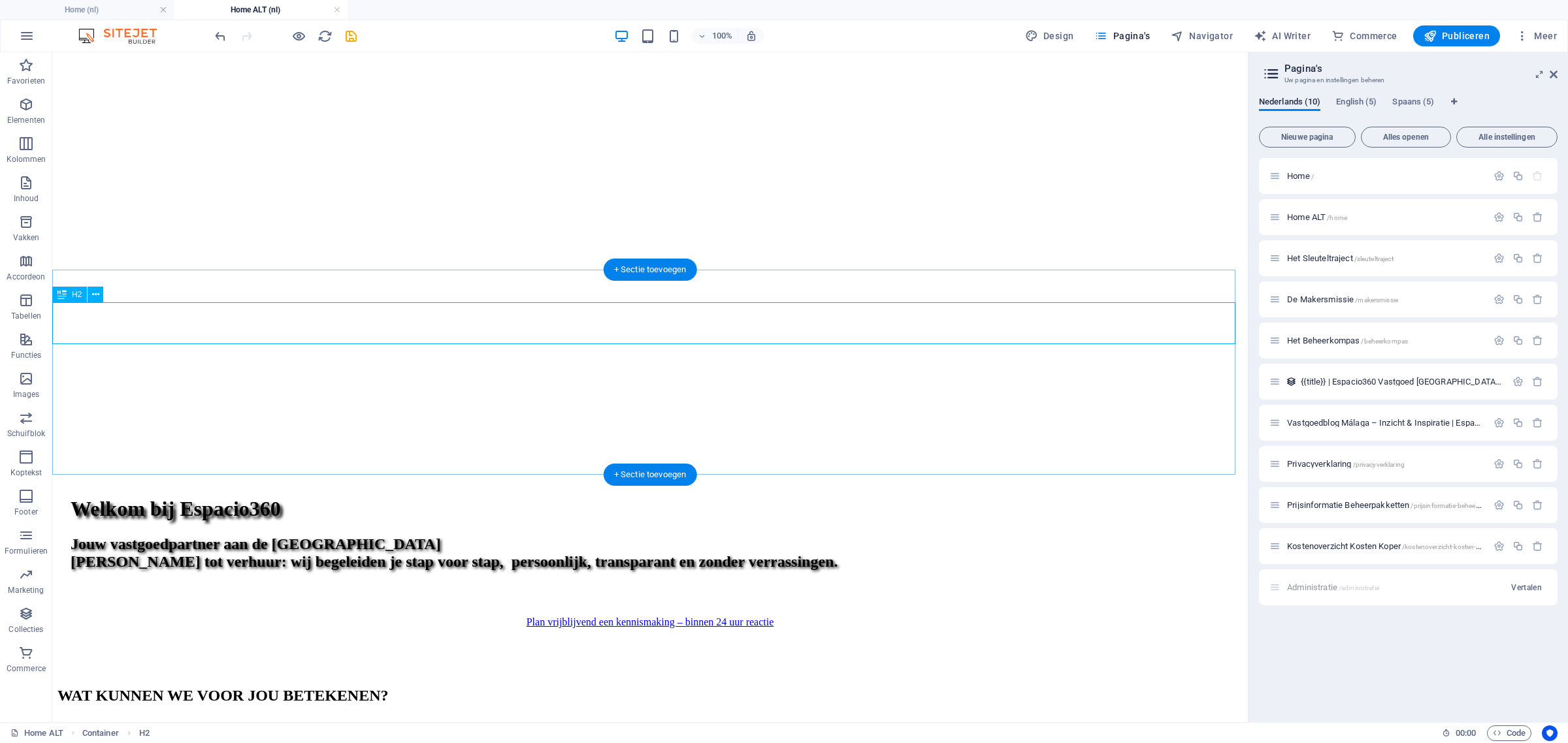
scroll to position [245, 0]
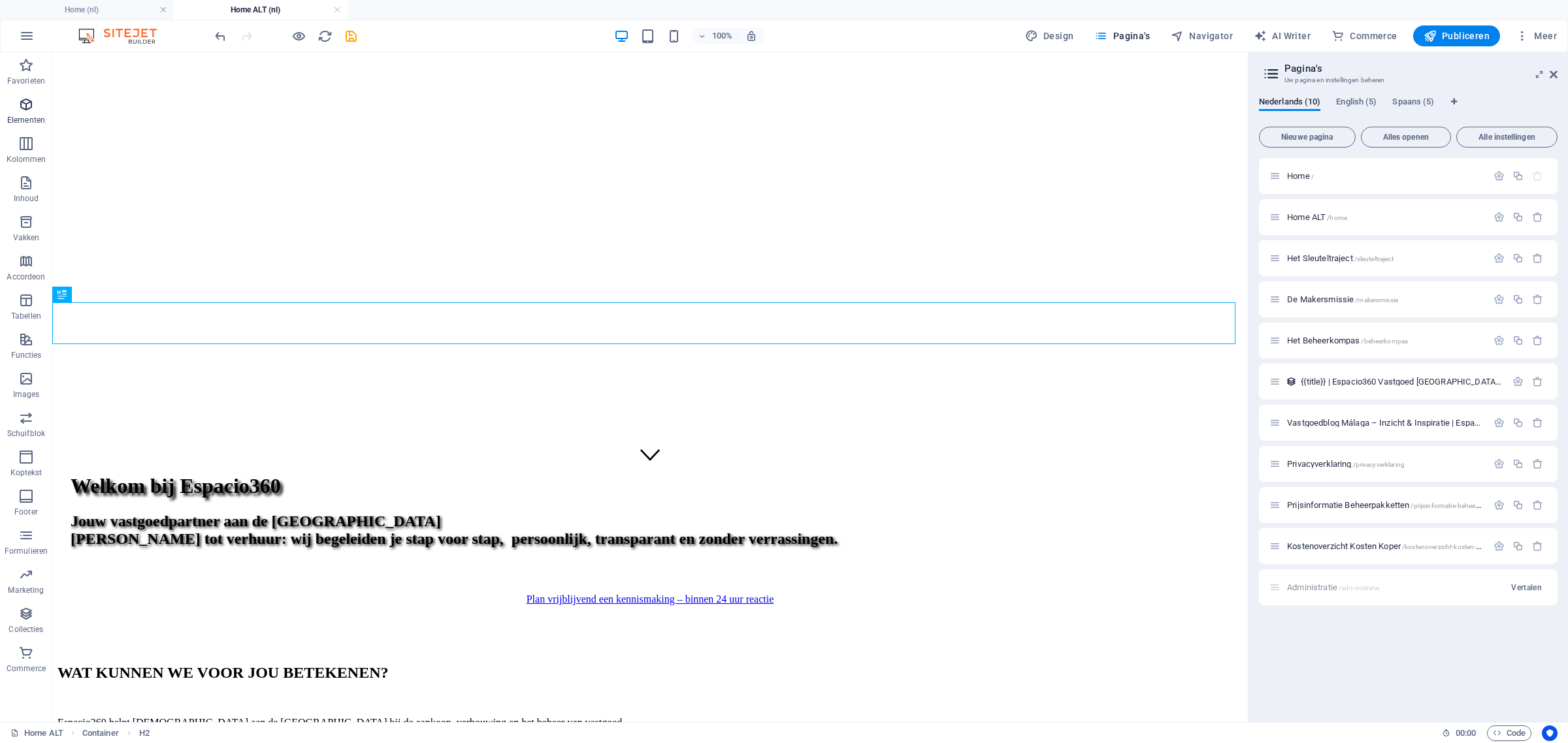
click at [21, 103] on icon "button" at bounding box center [26, 105] width 16 height 16
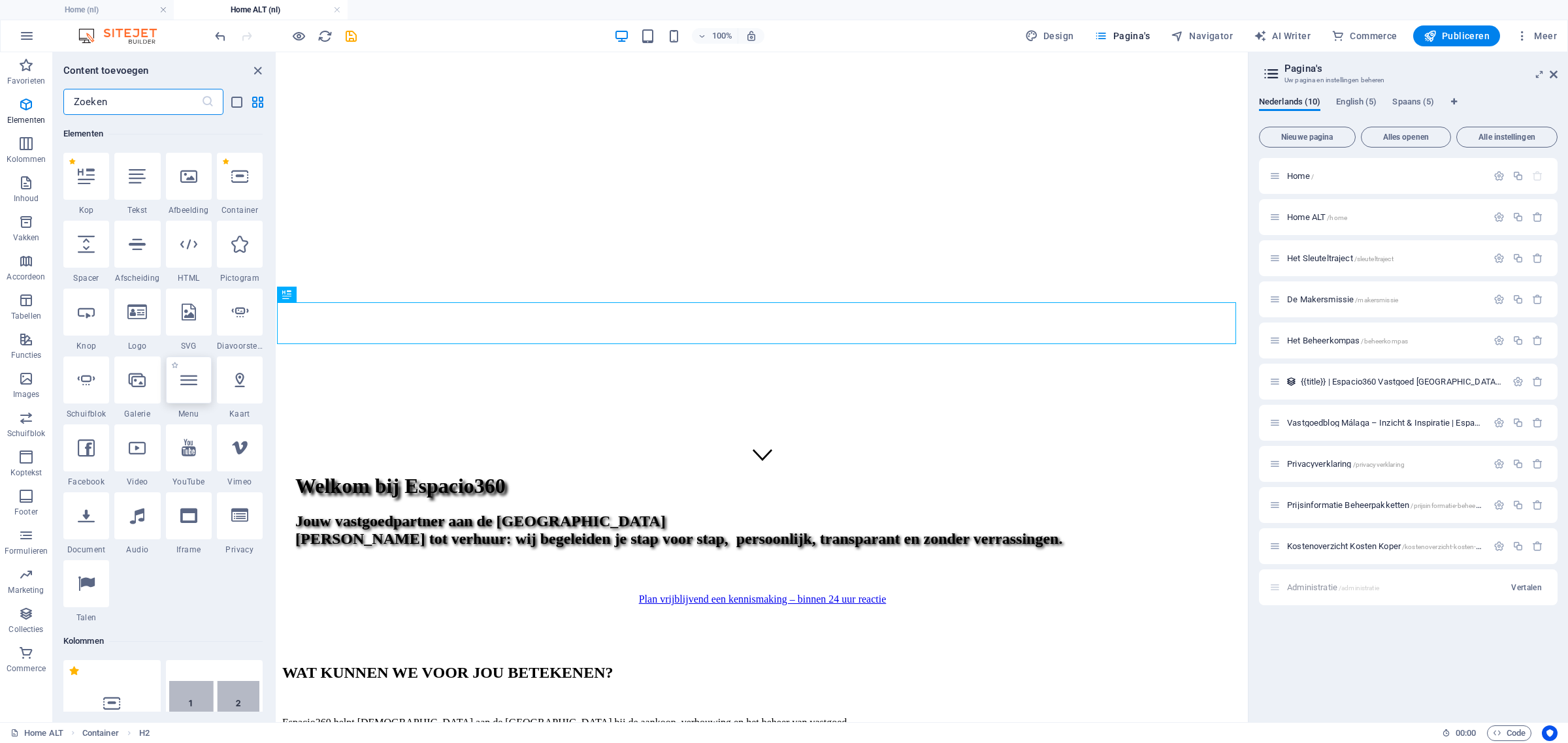
scroll to position [138, 0]
click at [26, 111] on icon "button" at bounding box center [26, 105] width 16 height 16
click at [28, 587] on p "Marketing" at bounding box center [25, 590] width 36 height 10
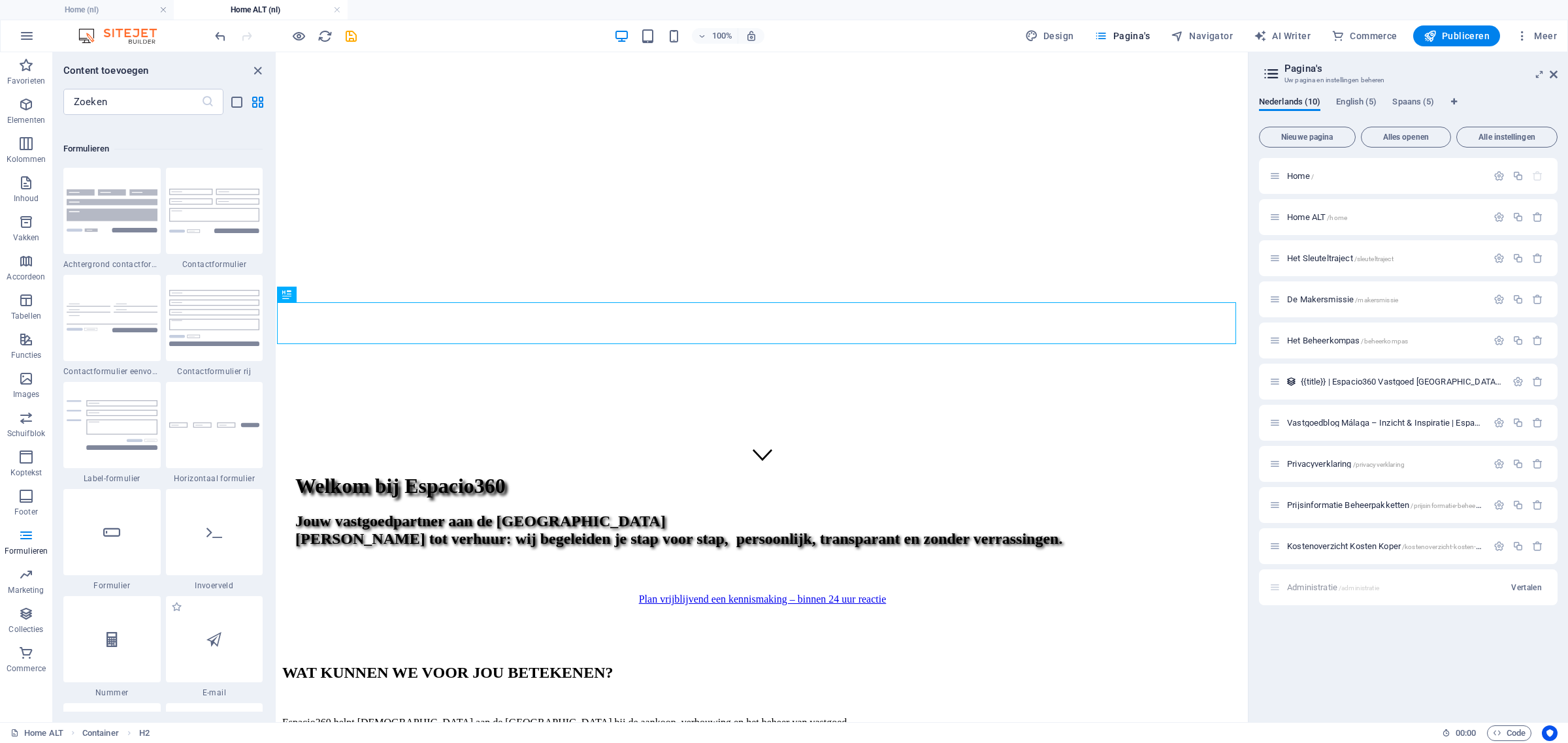
scroll to position [9409, 0]
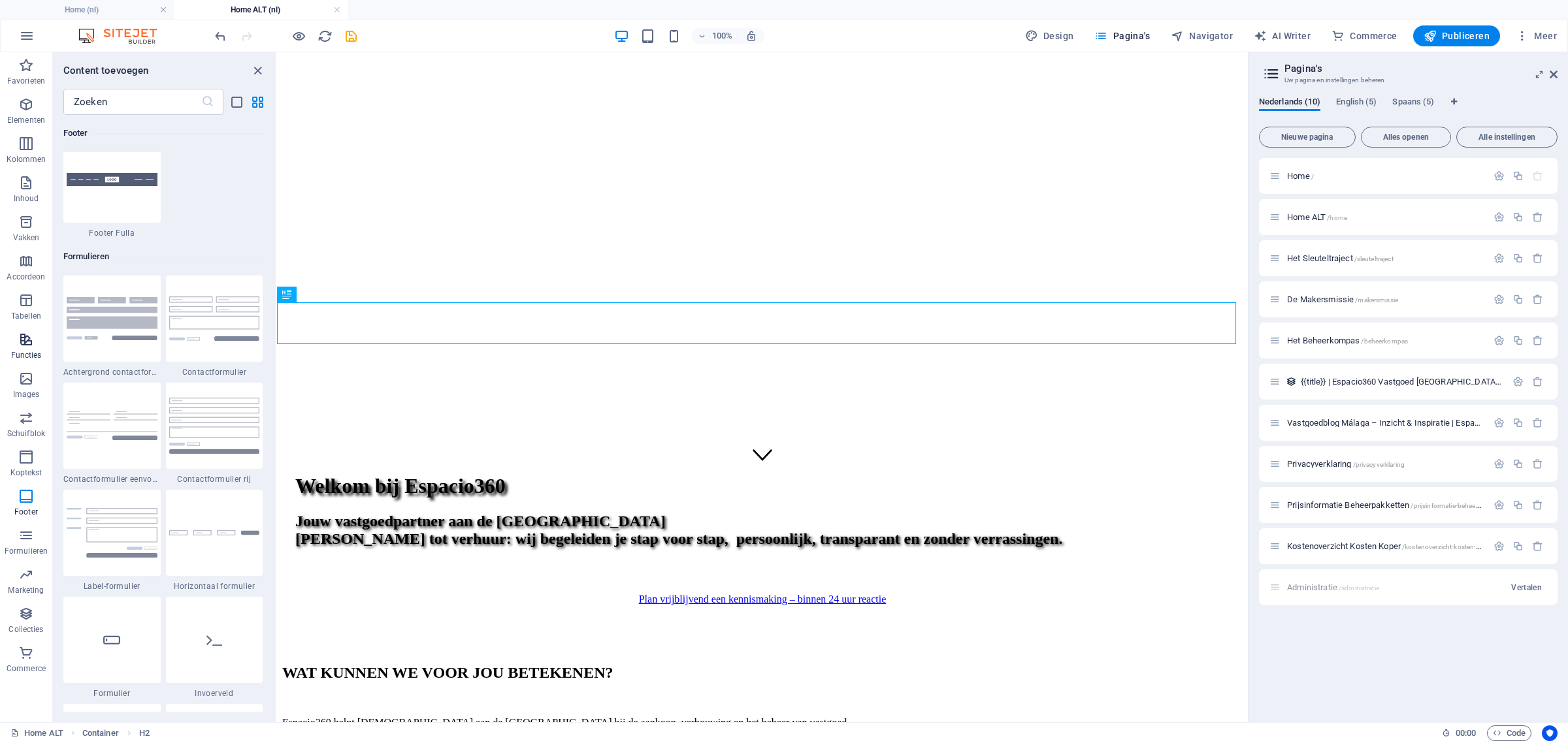
click at [30, 350] on span "Functies" at bounding box center [26, 347] width 52 height 31
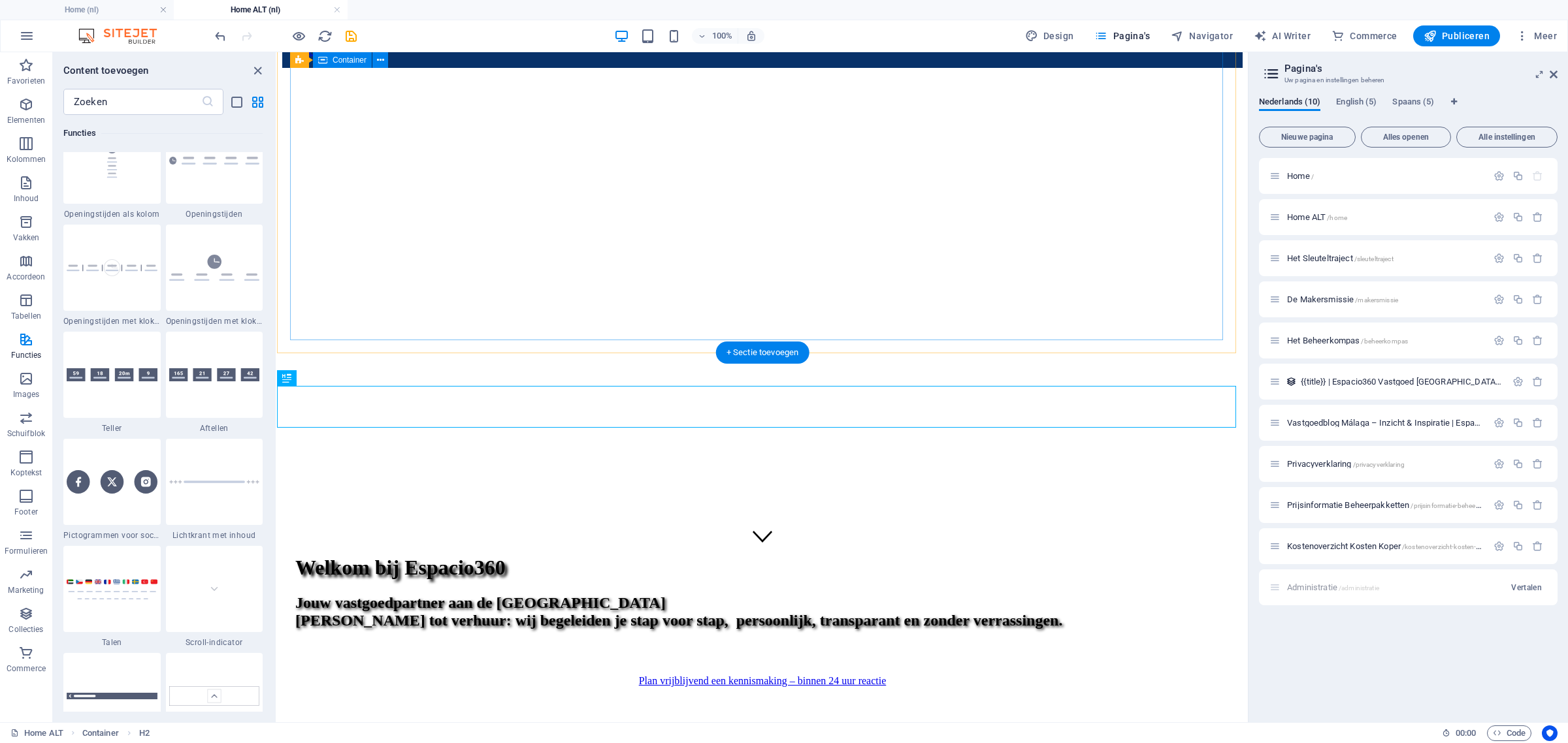
scroll to position [0, 0]
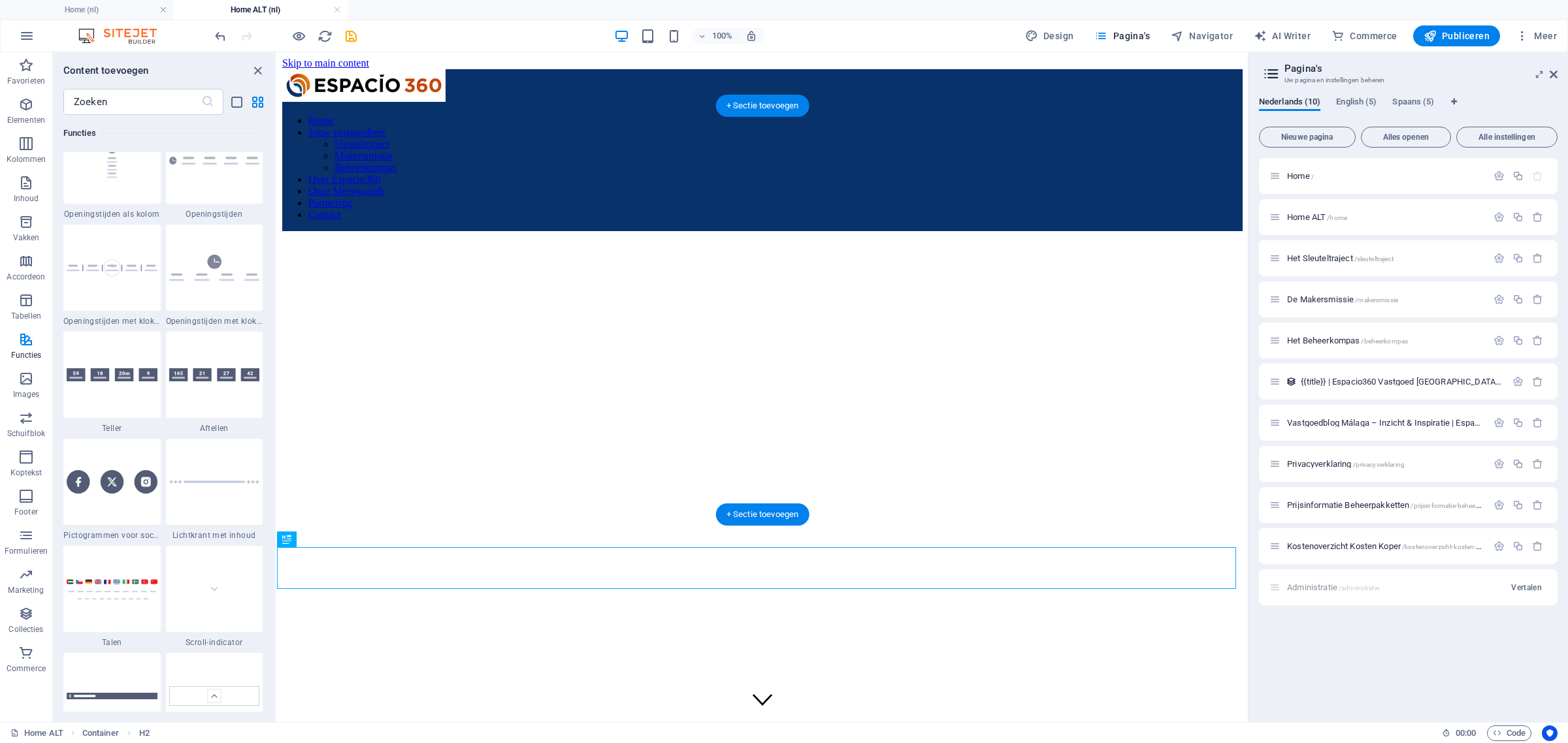
click at [282, 220] on figure at bounding box center [763, 220] width 960 height 0
select select "vh"
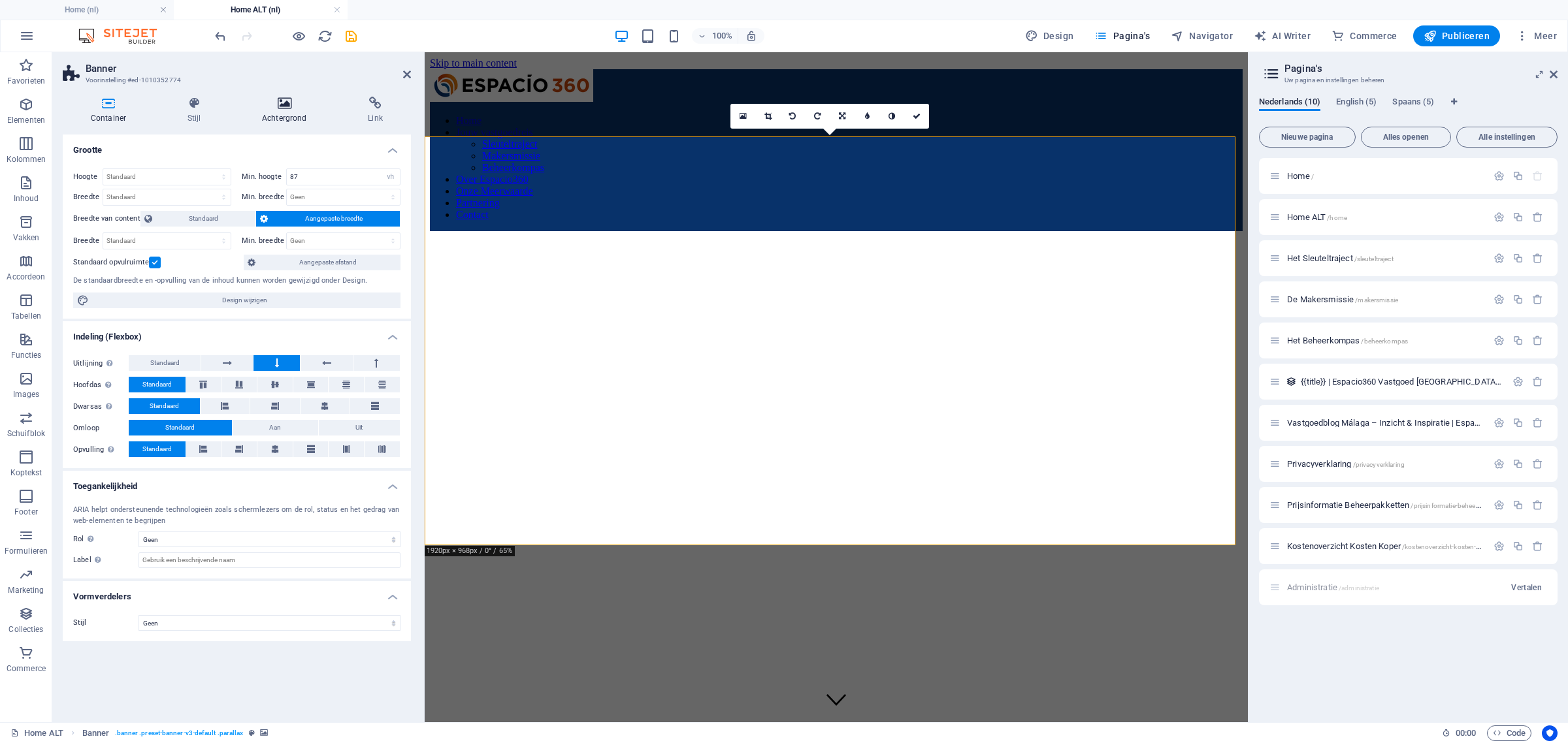
click at [273, 112] on h4 "Achtergrond" at bounding box center [286, 110] width 106 height 27
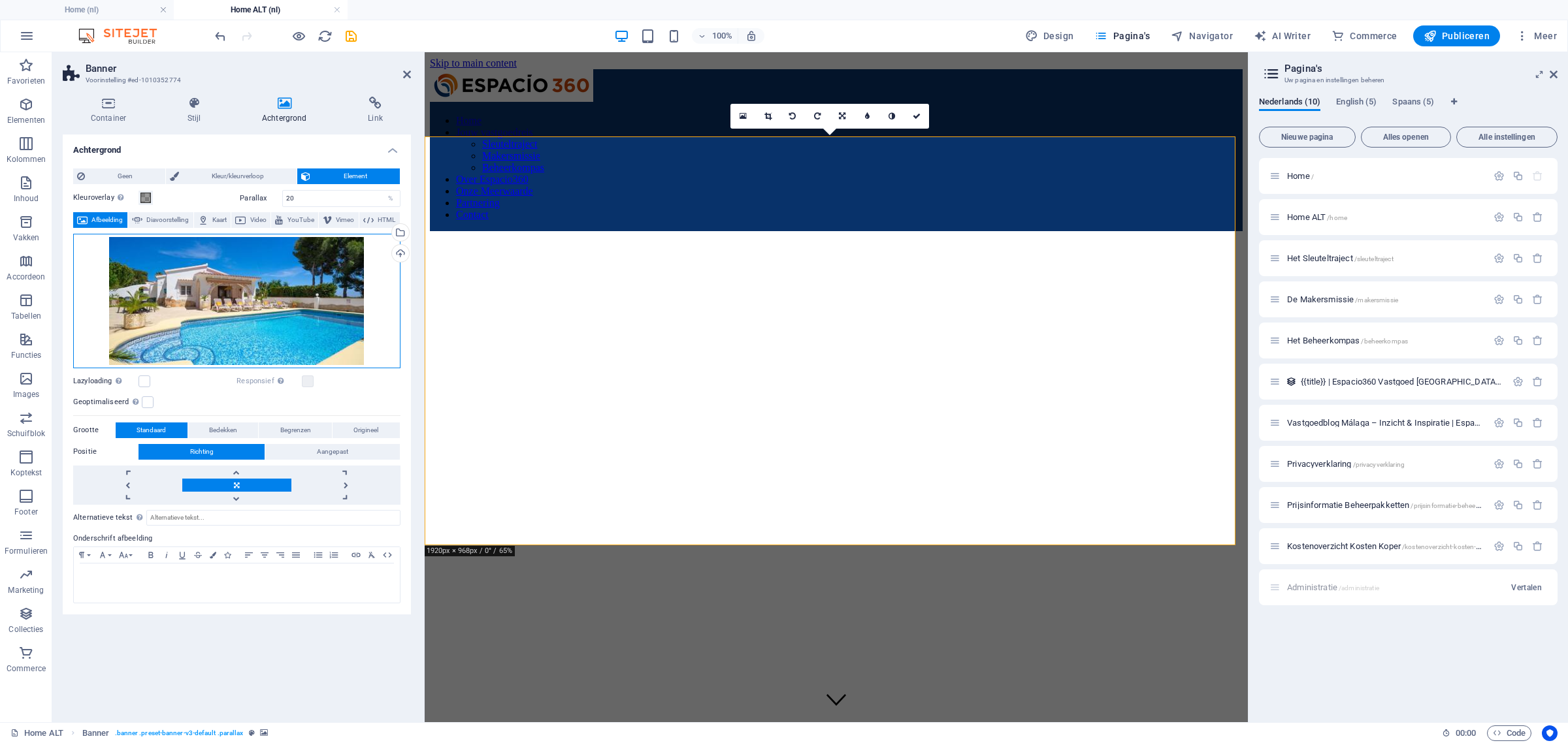
click at [209, 288] on div "Sleep bestanden hierheen, klik om bestanden te kiezen of selecteer bestanden ui…" at bounding box center [237, 301] width 327 height 135
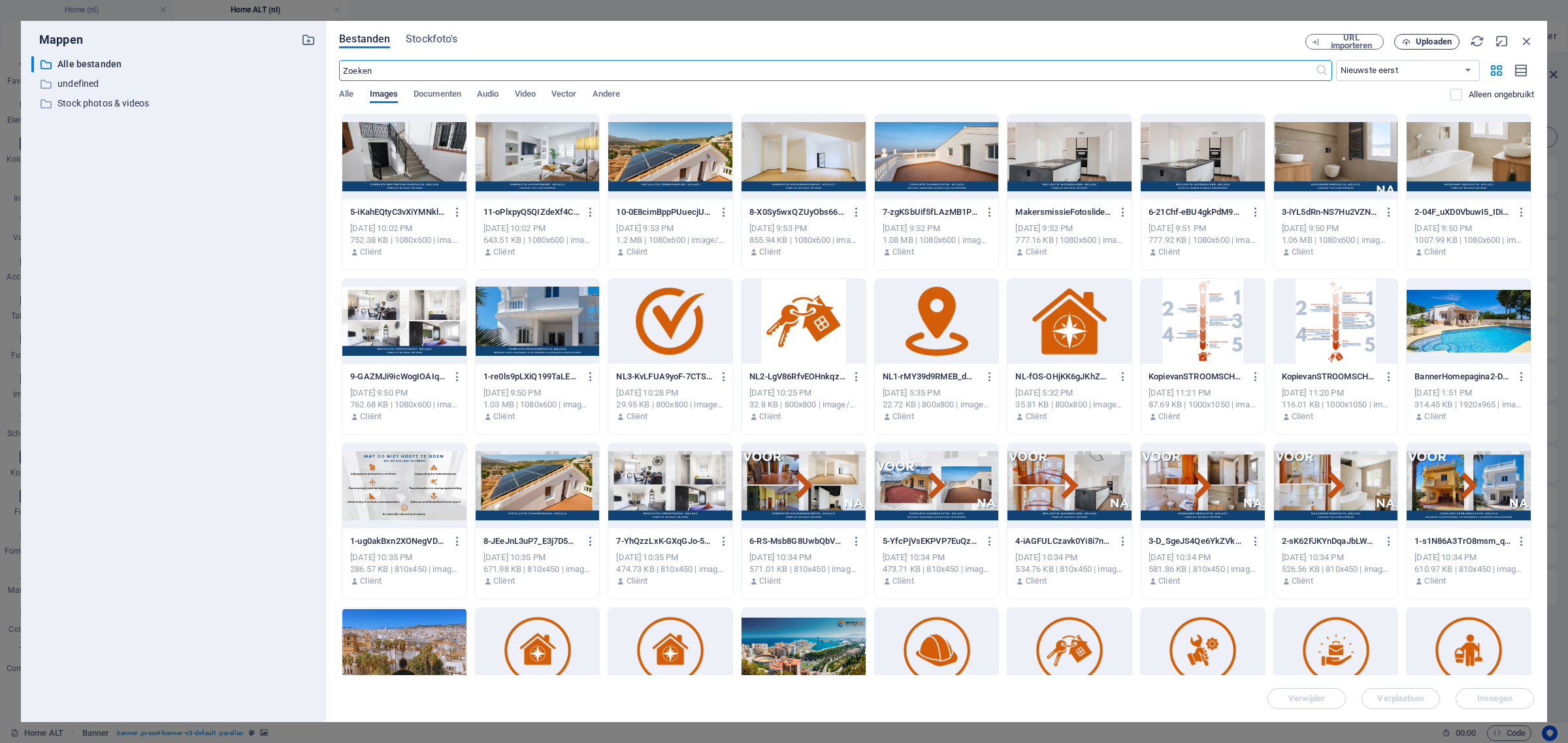
click at [1427, 38] on span "Uploaden" at bounding box center [1433, 41] width 36 height 8
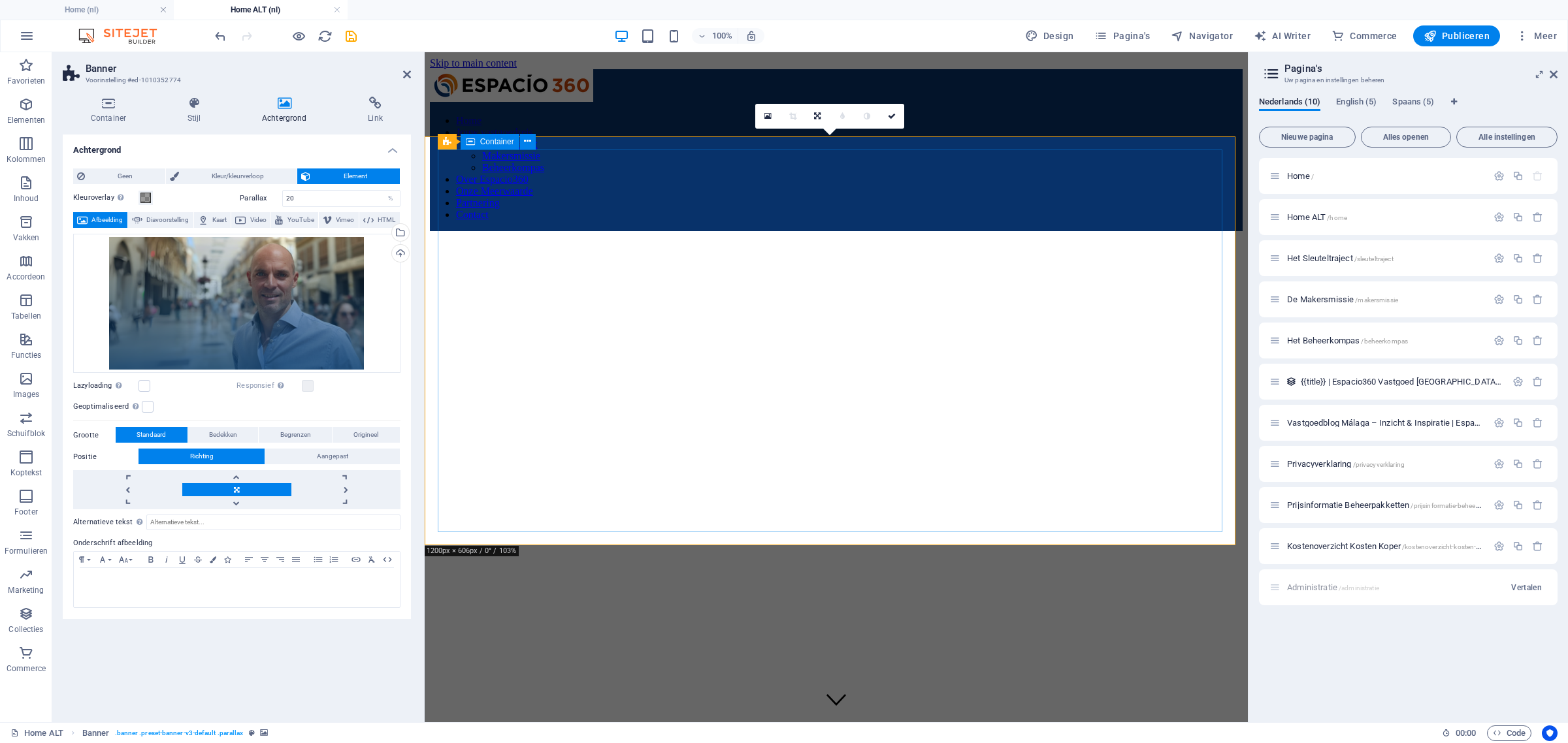
click at [536, 719] on div "Welkom bij Espacio360" at bounding box center [835, 731] width 786 height 24
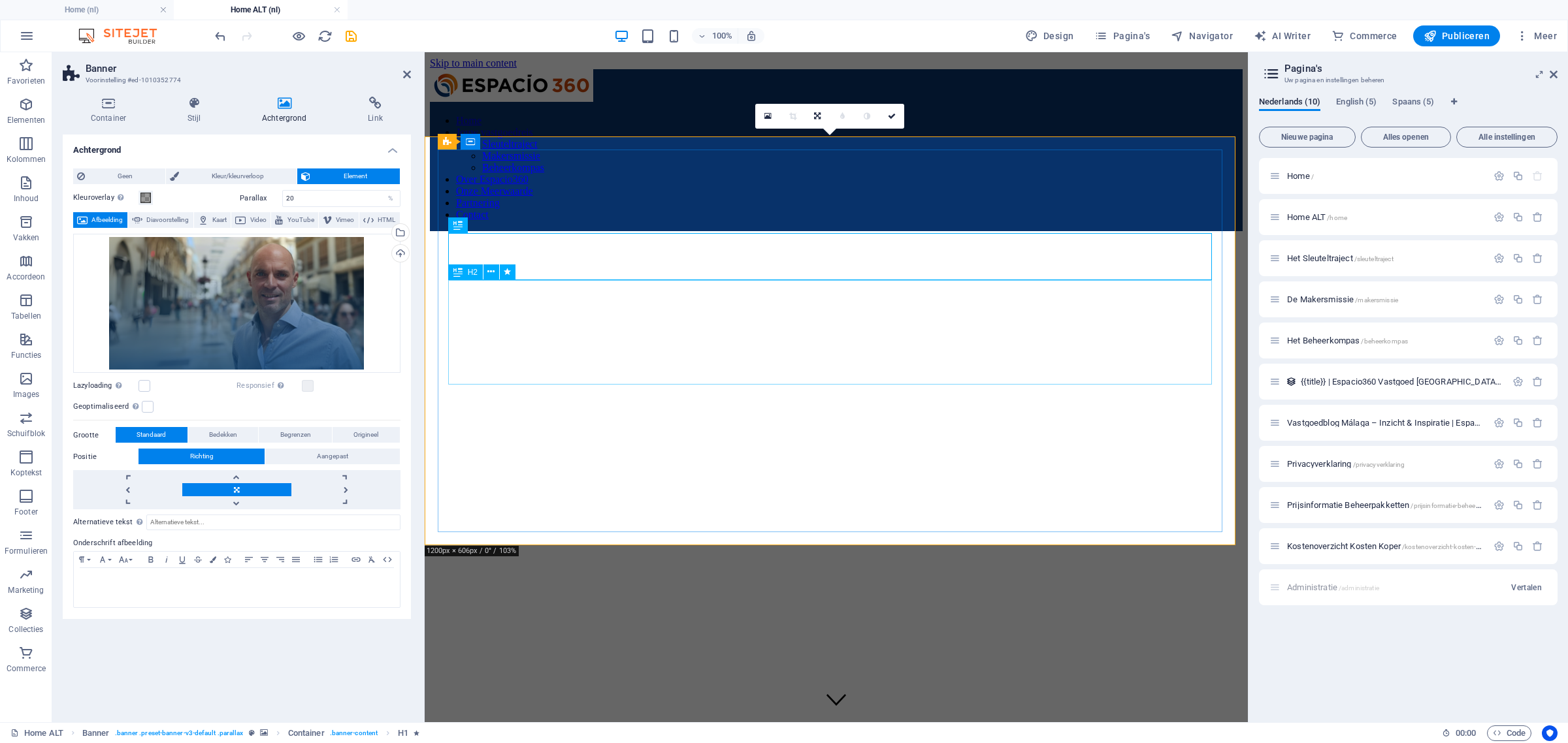
click at [784, 719] on div "Welkom bij Espacio360" at bounding box center [835, 731] width 786 height 24
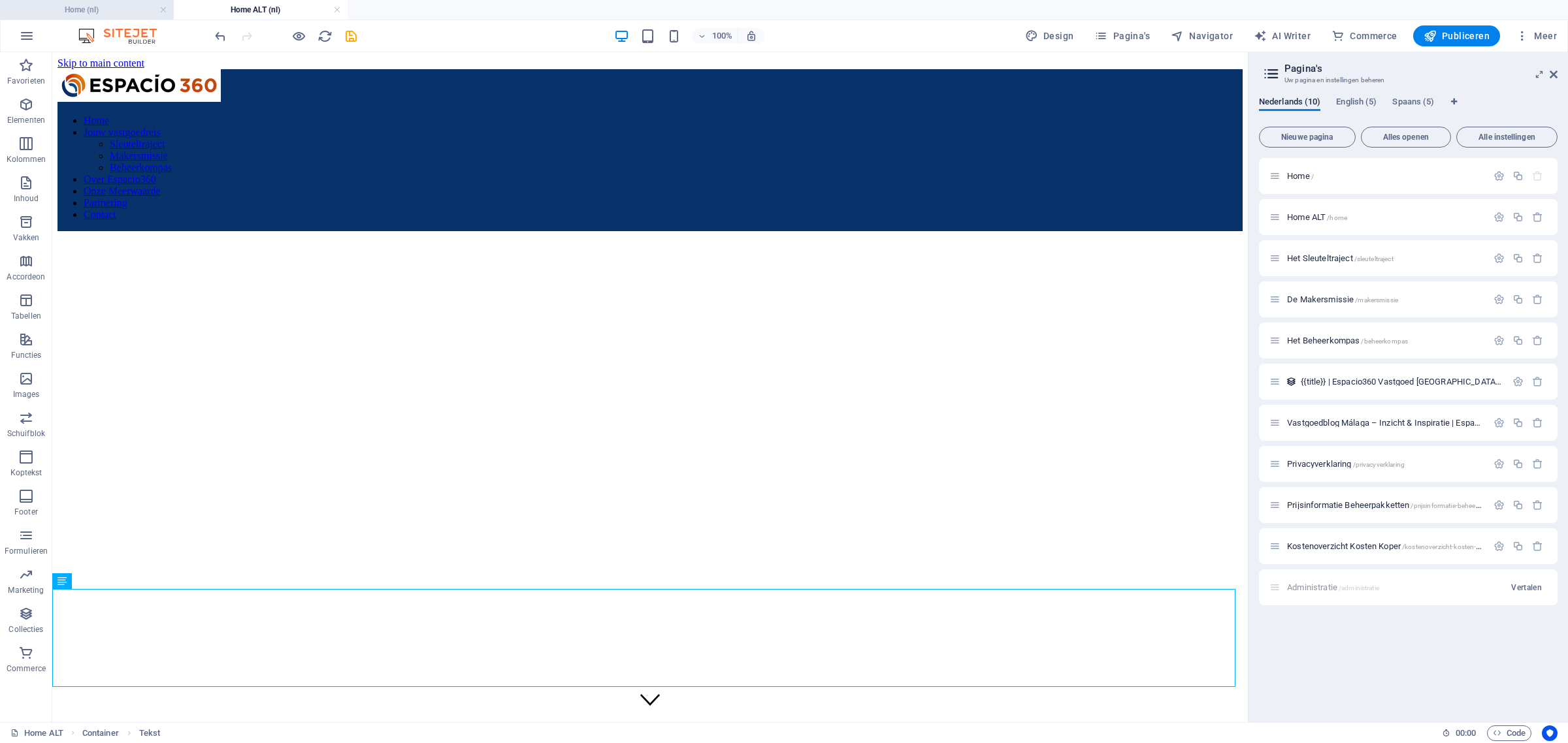
click at [95, 7] on h4 "Home (nl)" at bounding box center [87, 10] width 174 height 14
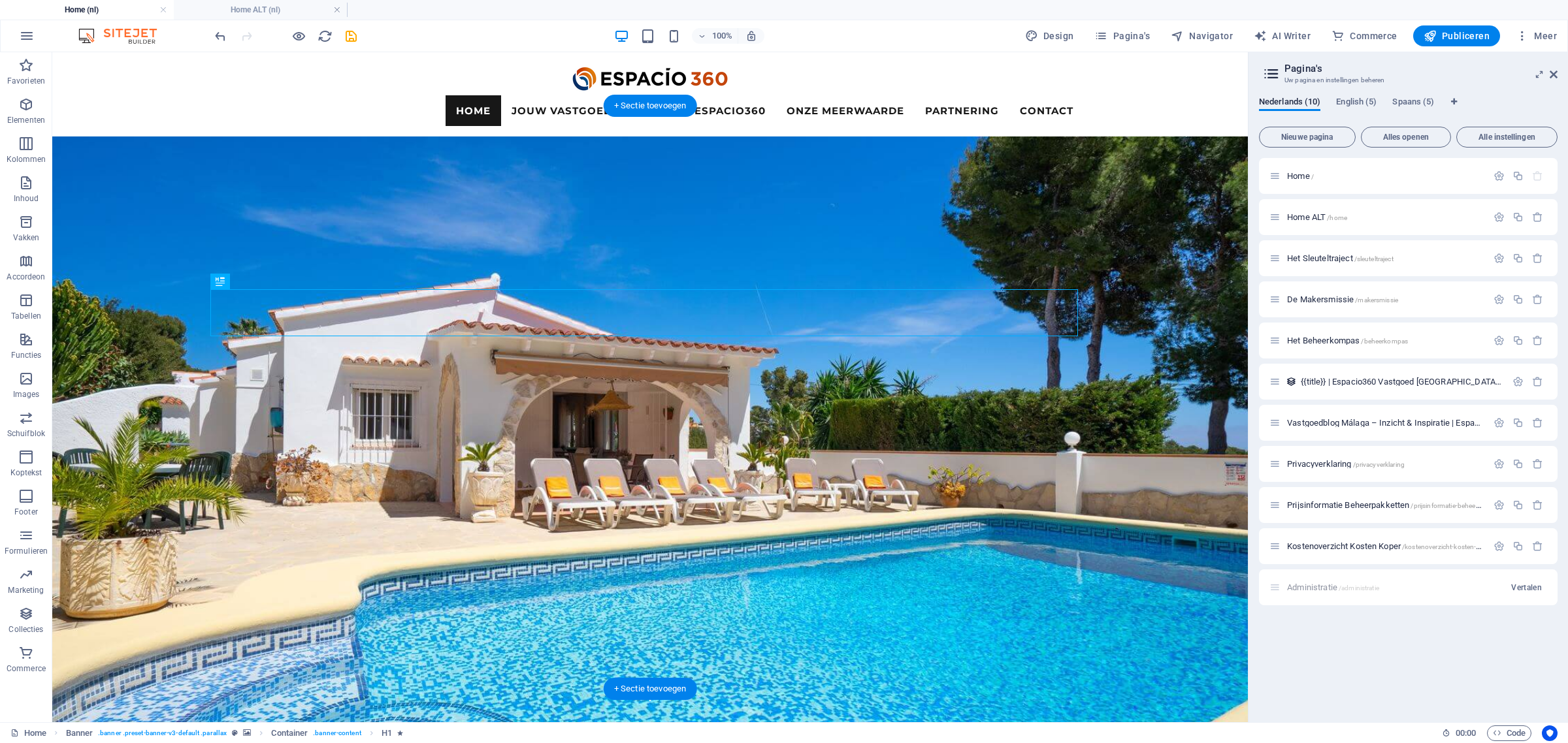
click at [1190, 136] on figure at bounding box center [650, 471] width 1195 height 670
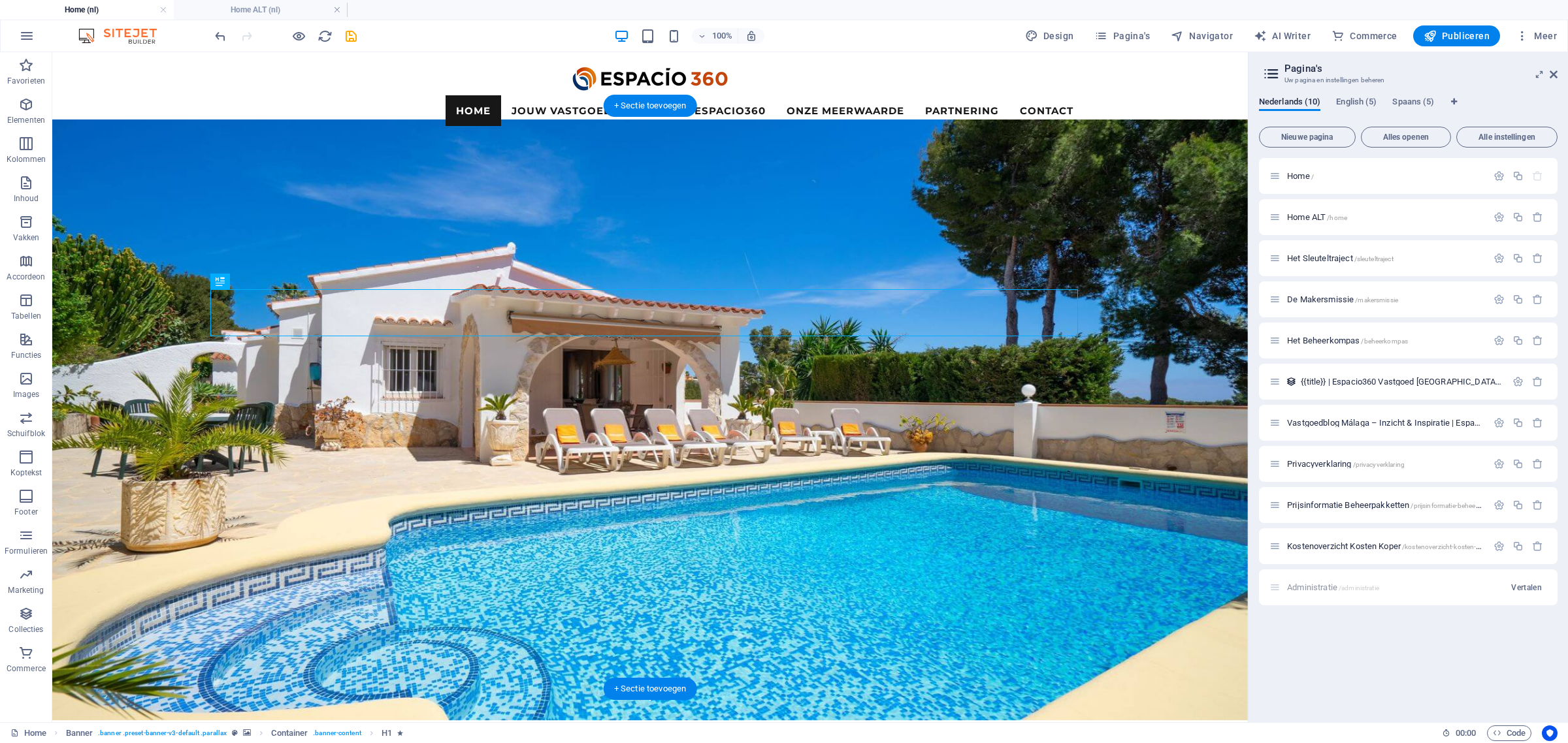
select select "vh"
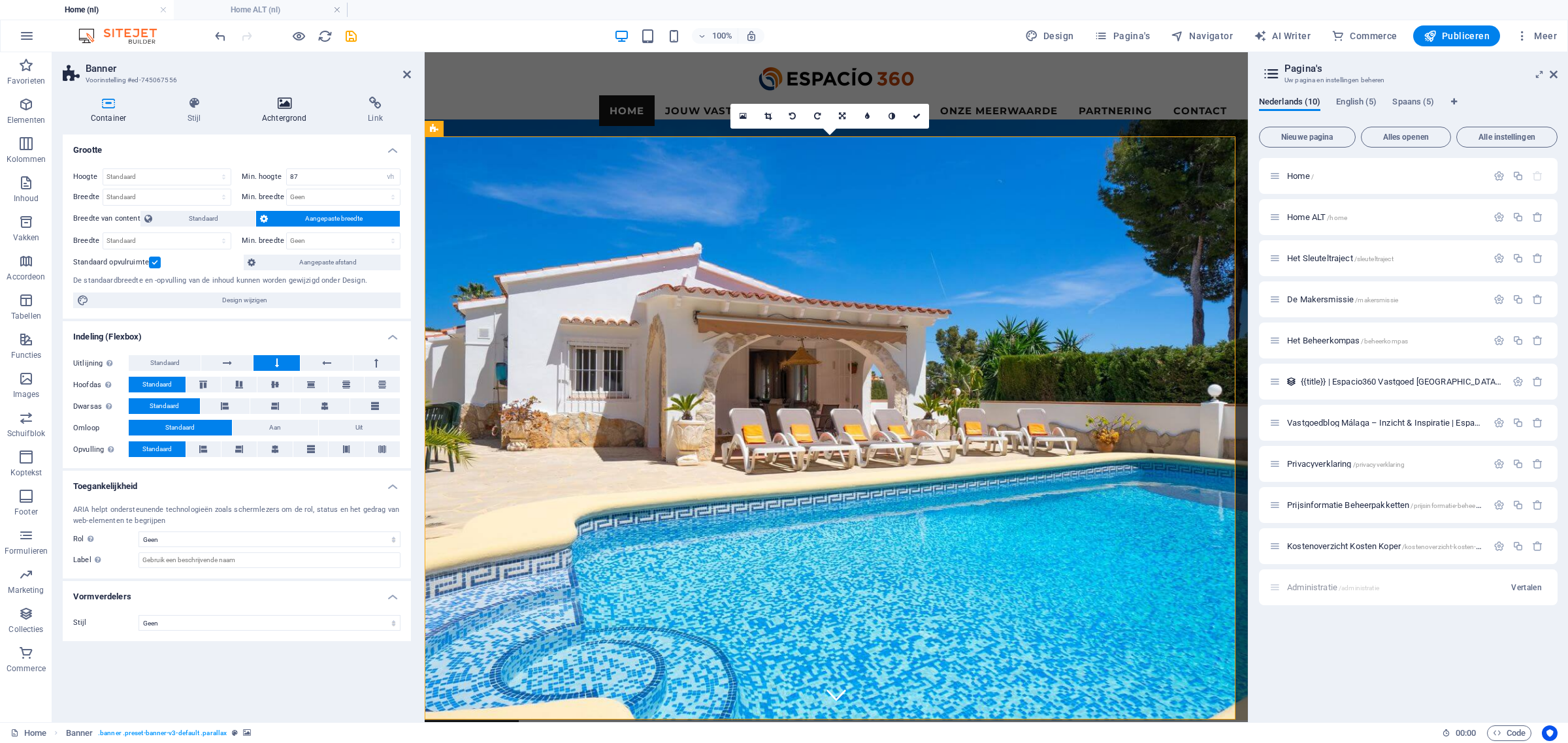
click at [276, 117] on h4 "Achtergrond" at bounding box center [286, 110] width 106 height 27
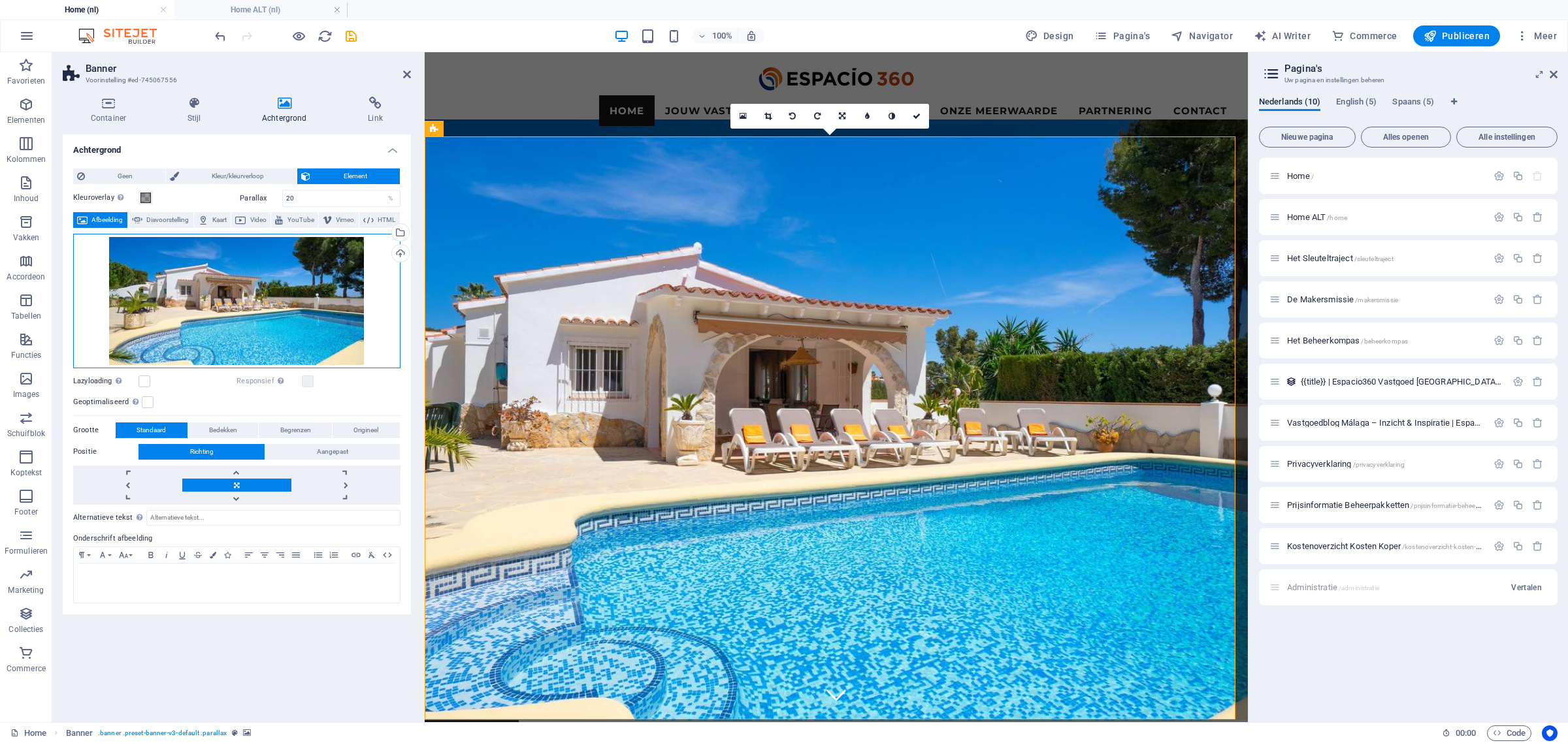
click at [243, 324] on div "Sleep bestanden hierheen, klik om bestanden te kiezen of selecteer bestanden ui…" at bounding box center [237, 301] width 327 height 135
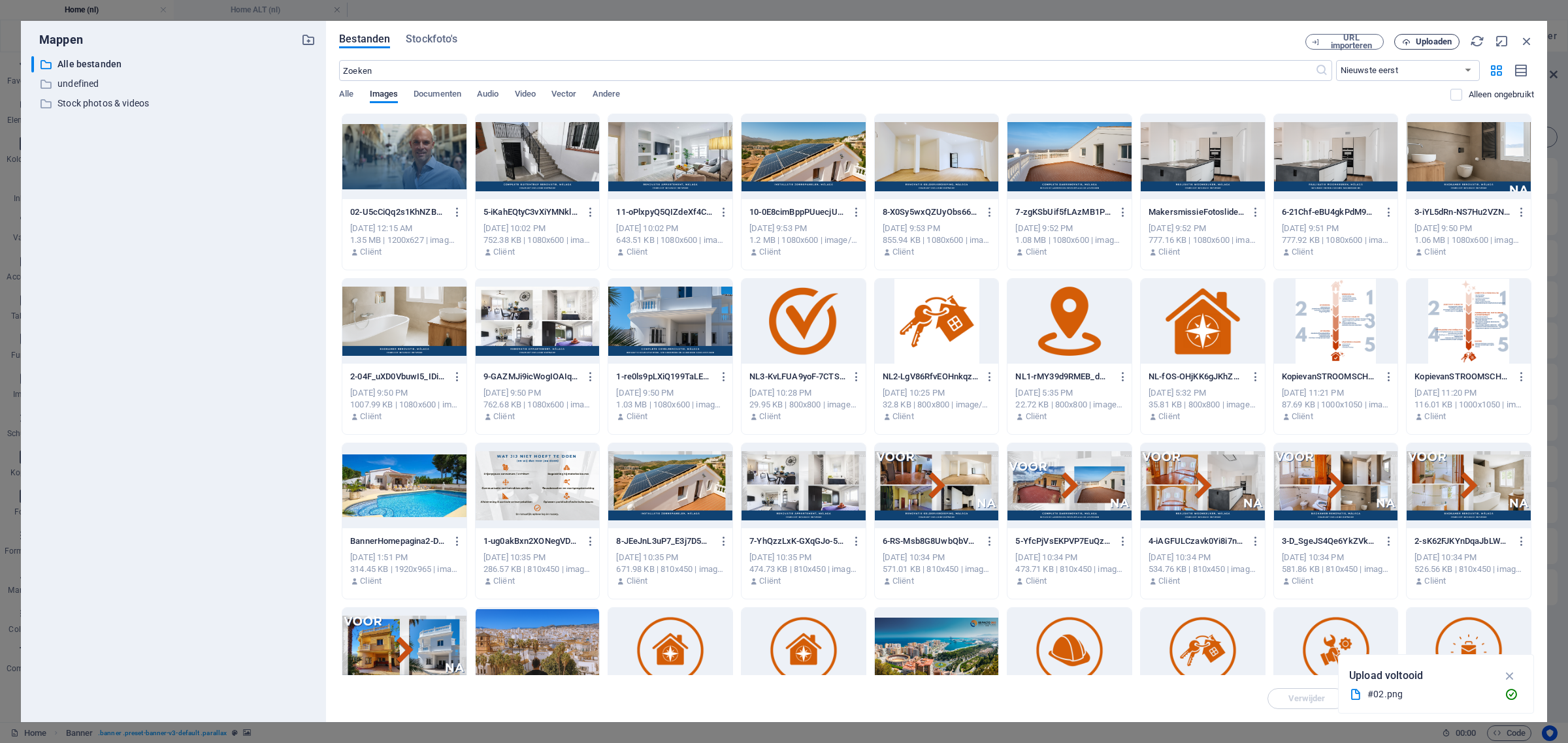
click at [1432, 38] on span "Uploaden" at bounding box center [1433, 41] width 36 height 8
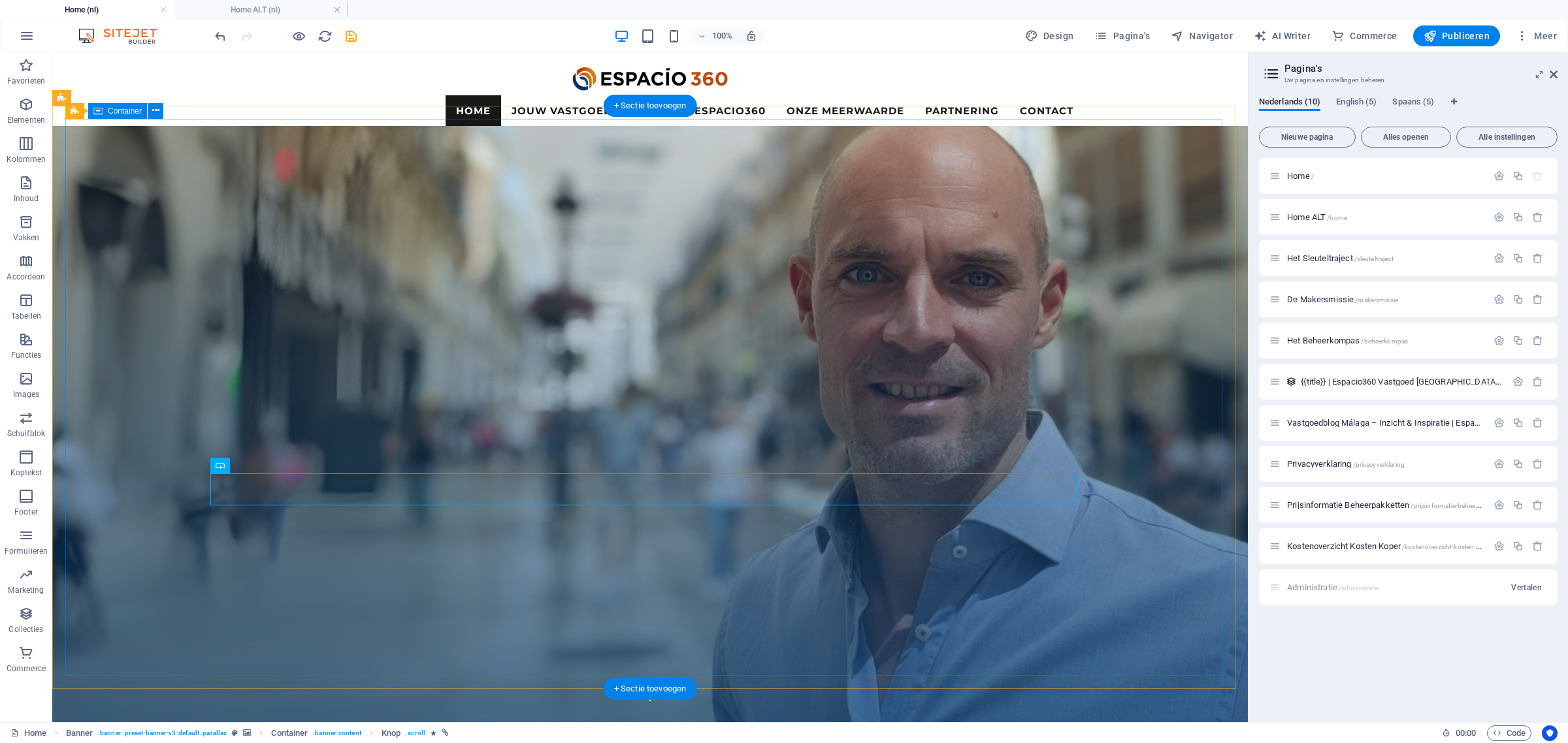
click at [1056, 126] on figure at bounding box center [650, 426] width 1195 height 601
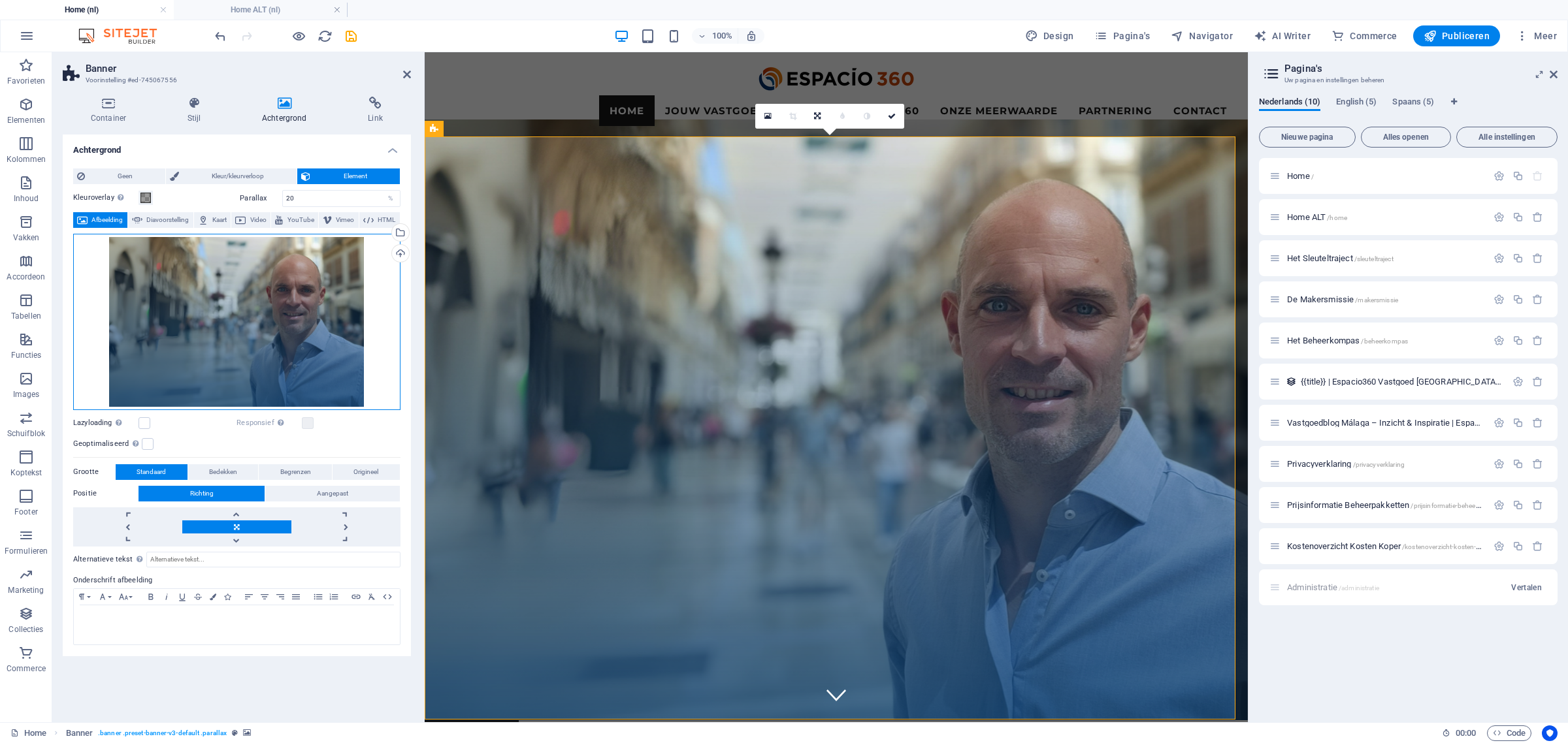
click at [258, 351] on div "Sleep bestanden hierheen, klik om bestanden te kiezen of selecteer bestanden ui…" at bounding box center [237, 322] width 327 height 177
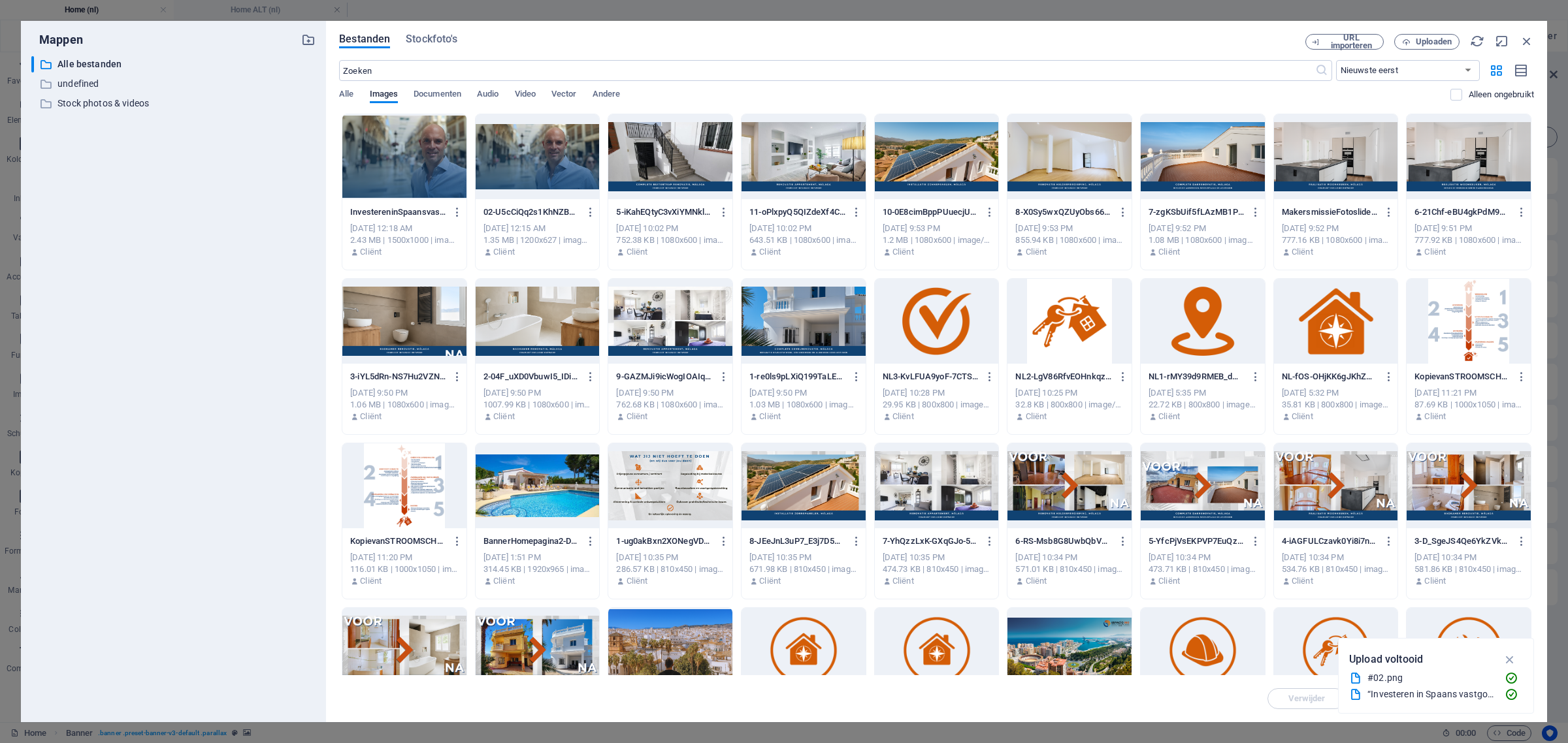
click at [559, 171] on div at bounding box center [538, 156] width 124 height 85
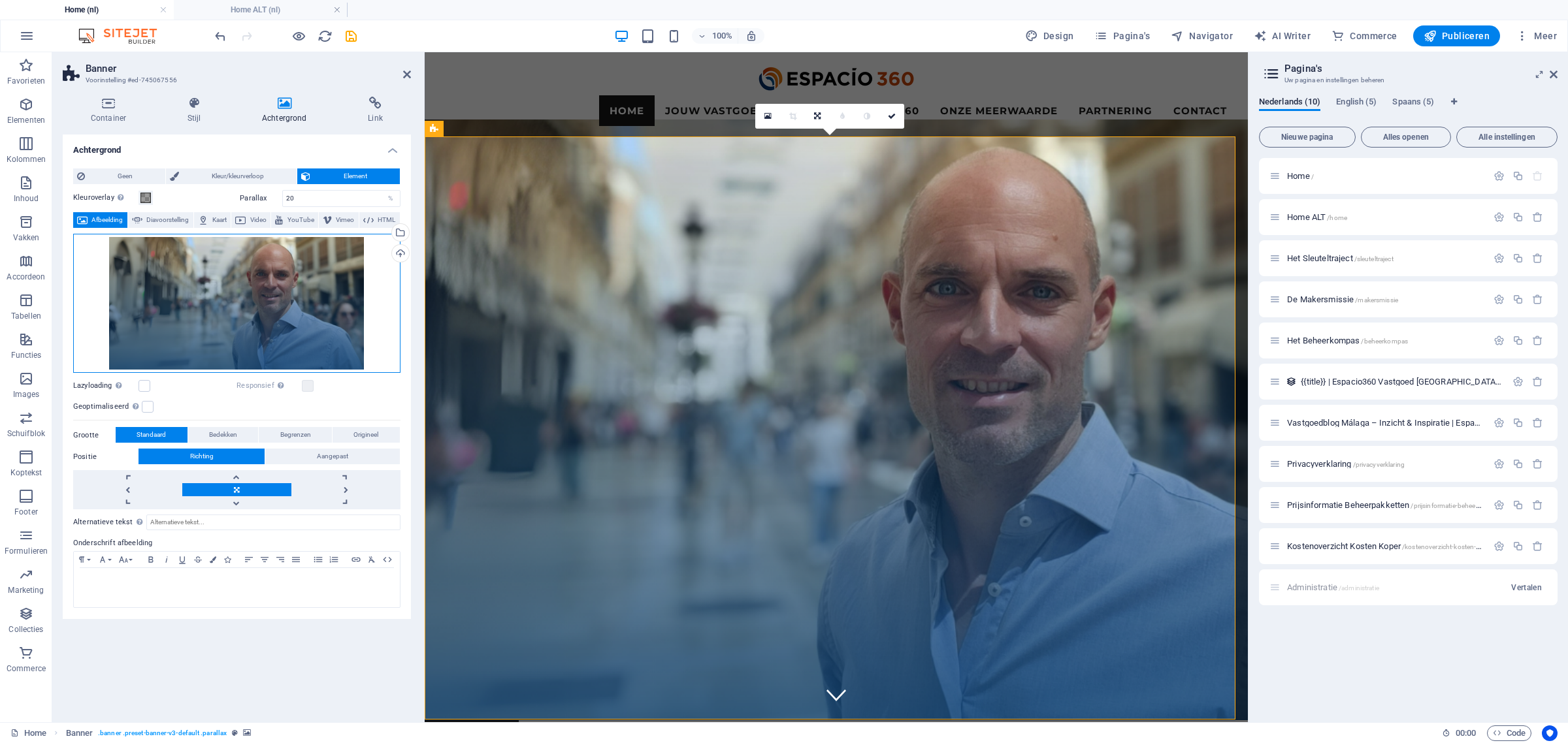
click at [281, 316] on div "Sleep bestanden hierheen, klik om bestanden te kiezen of selecteer bestanden ui…" at bounding box center [237, 303] width 327 height 140
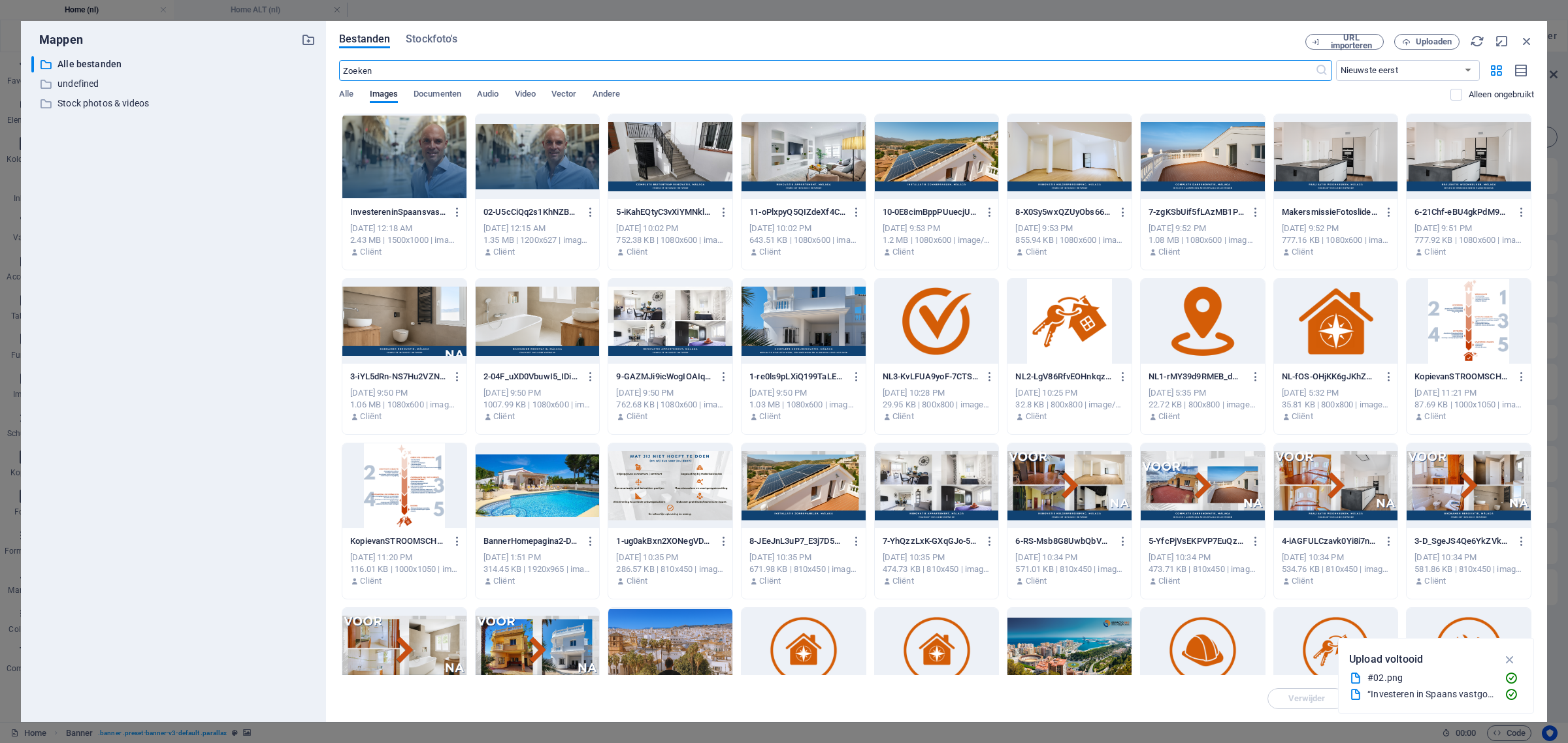
click at [543, 135] on div at bounding box center [538, 156] width 124 height 85
click at [543, 135] on div "1" at bounding box center [538, 156] width 124 height 85
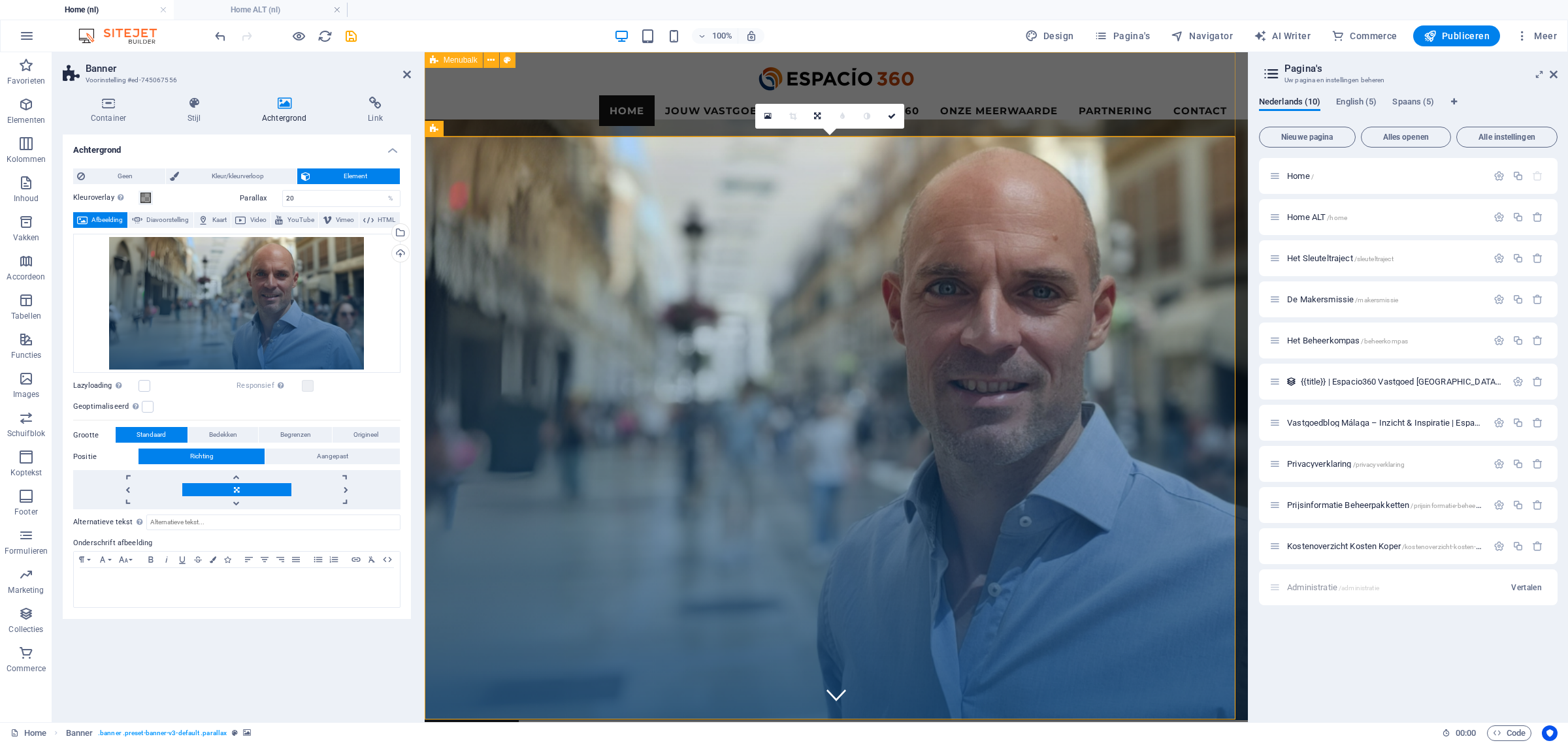
click at [1108, 76] on div "Home Jouw vastgoedreis Sleuteltraject Makersmissie Beheerkompas Over Espacio360…" at bounding box center [835, 94] width 823 height 84
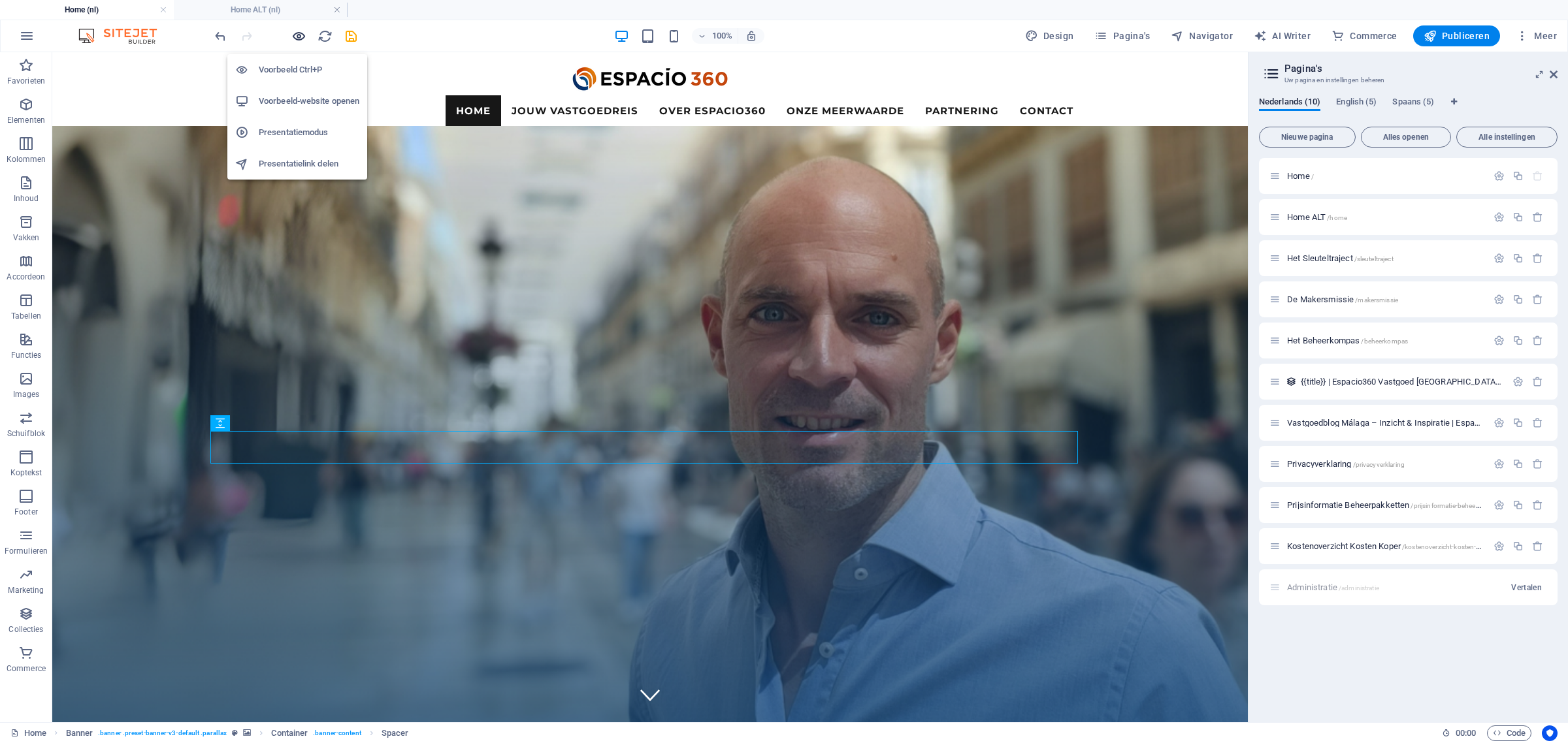
click at [295, 36] on icon "button" at bounding box center [298, 36] width 15 height 15
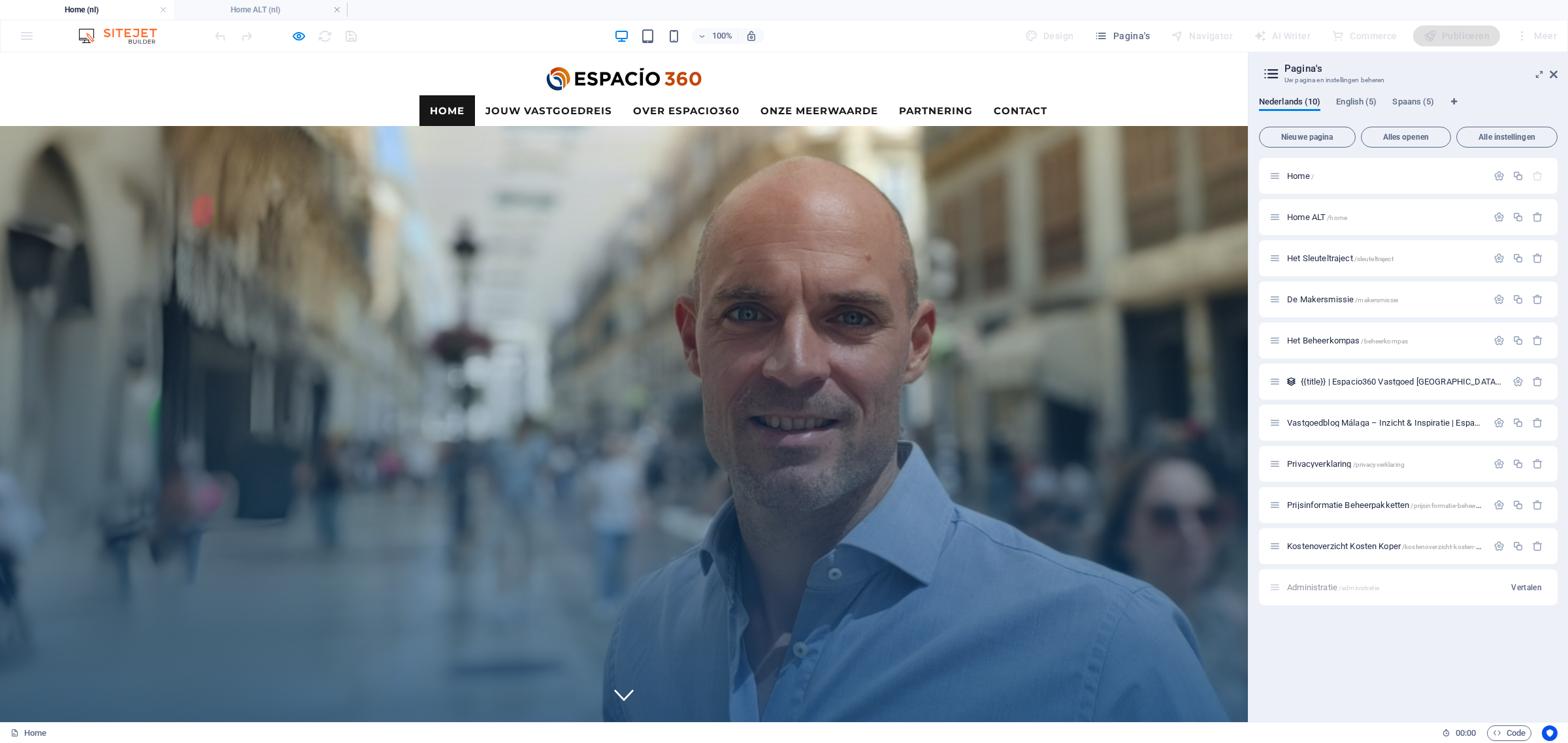
click at [135, 10] on h4 "Home (nl)" at bounding box center [87, 10] width 174 height 14
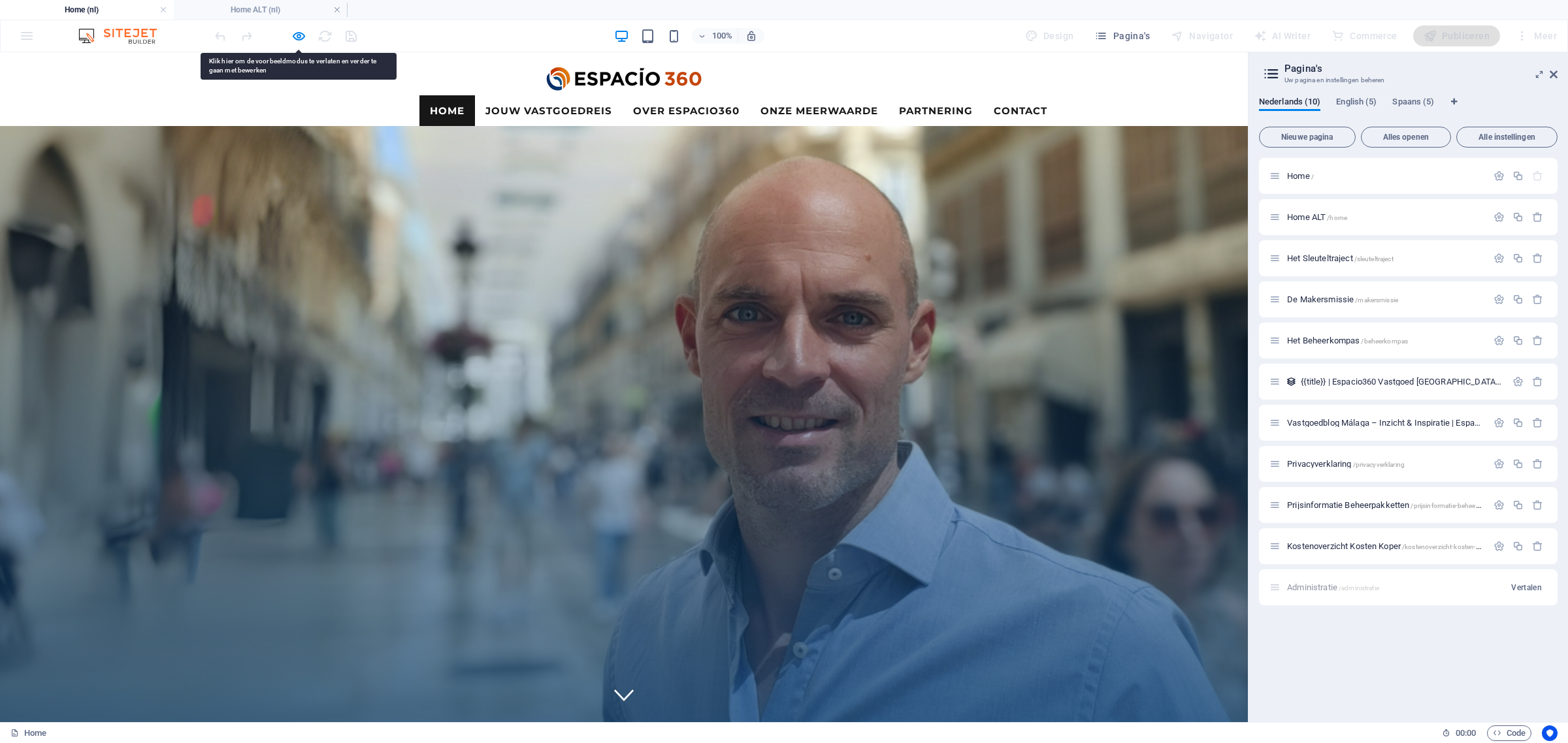
click at [301, 38] on icon "button" at bounding box center [298, 36] width 15 height 15
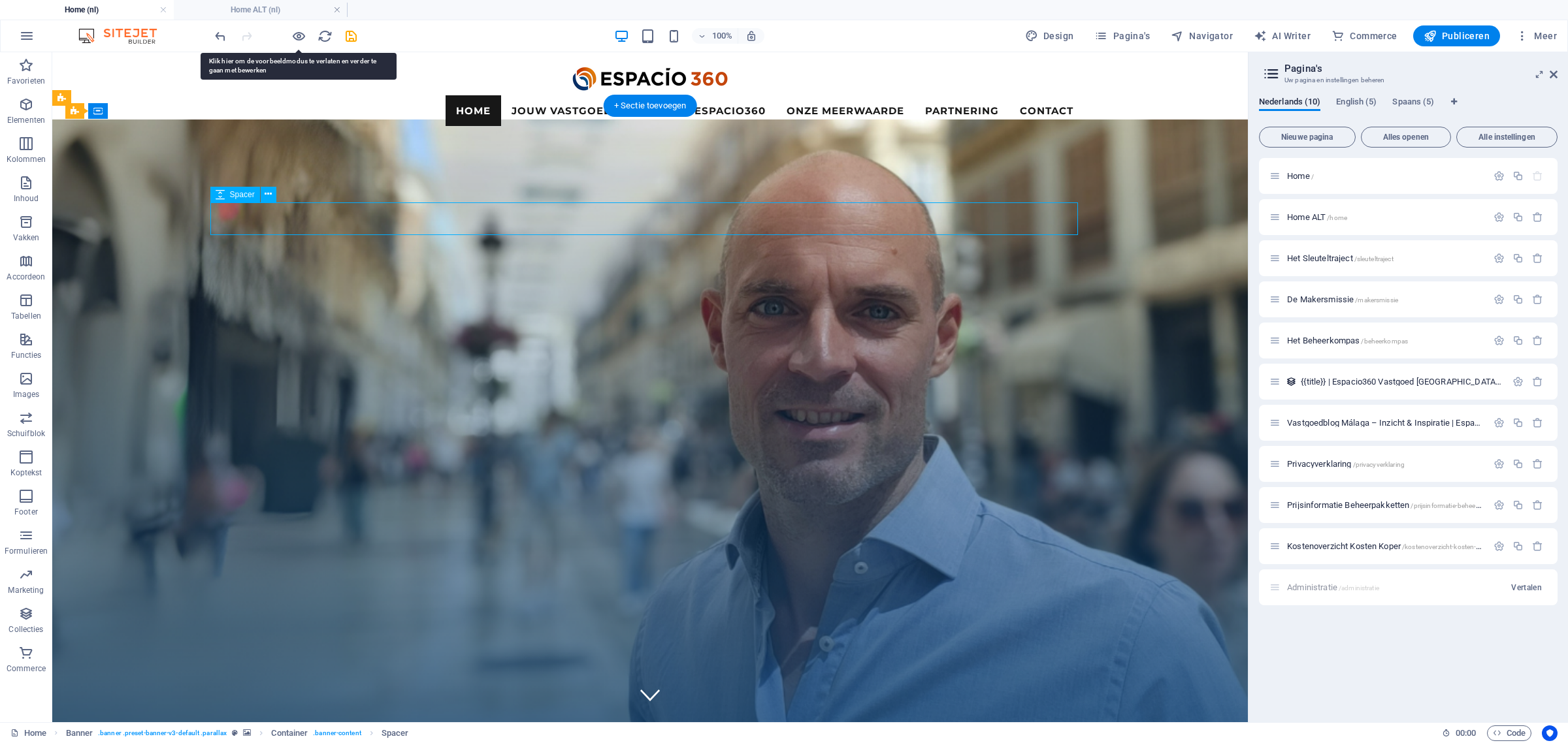
select select "px"
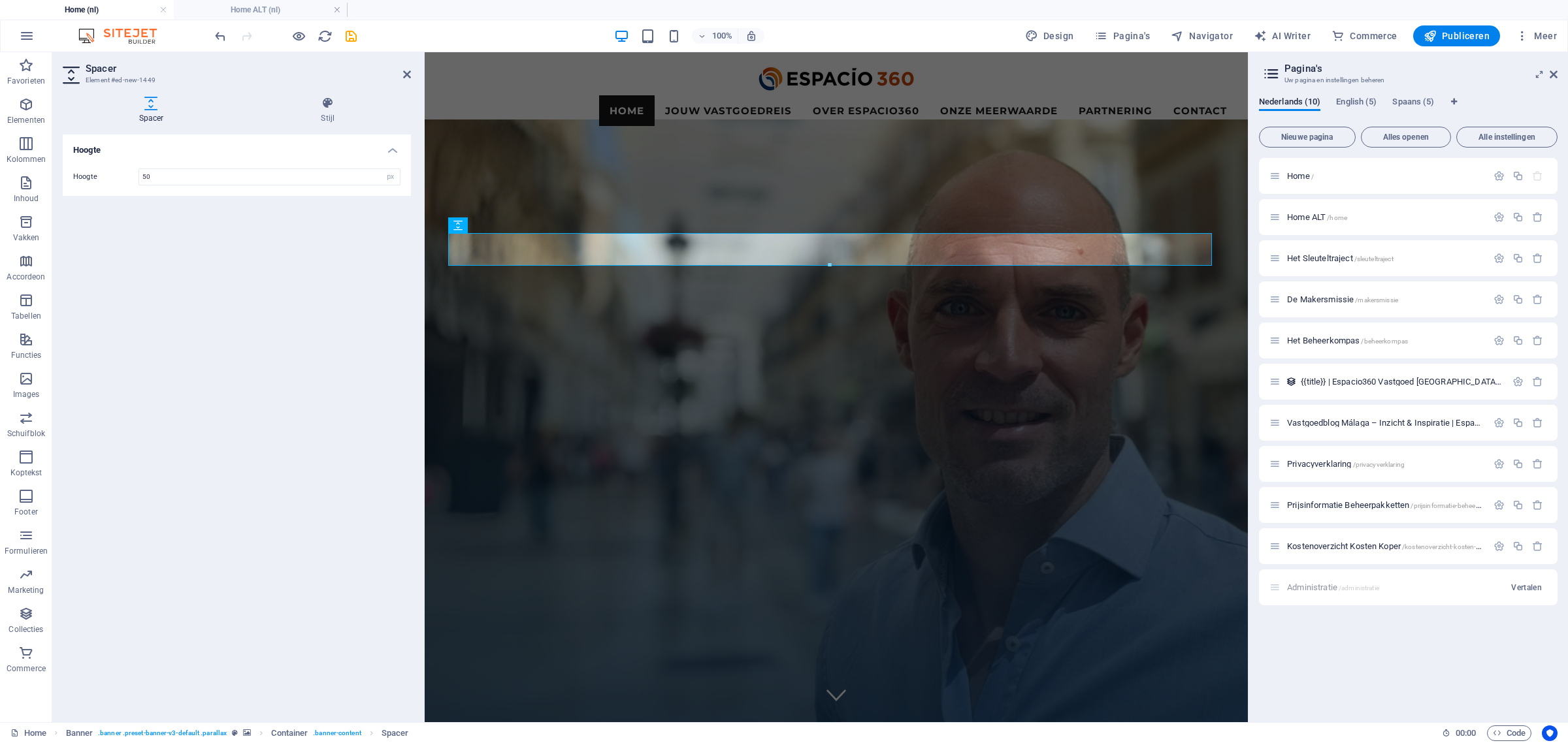
click at [641, 146] on figure at bounding box center [835, 455] width 823 height 670
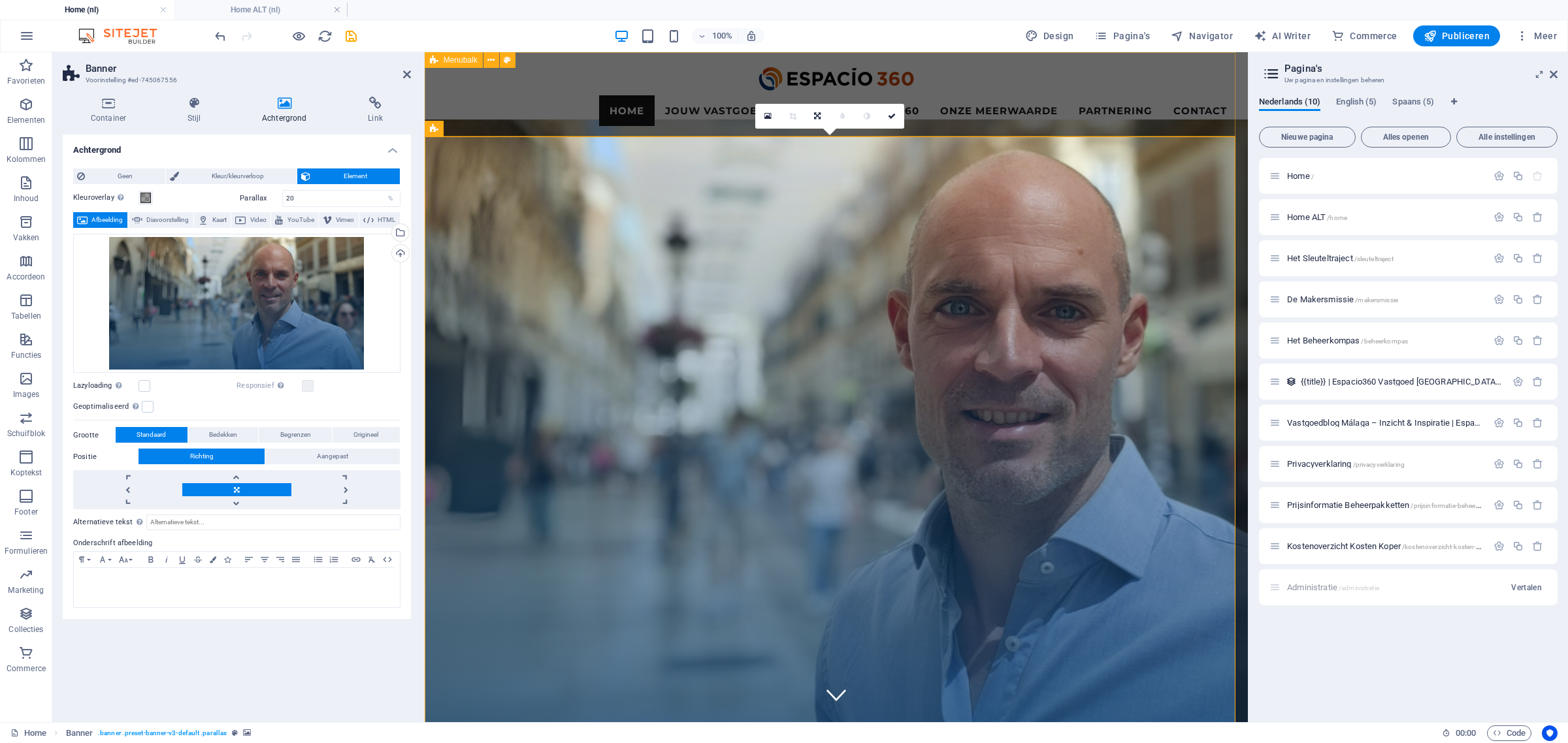
click at [930, 73] on div "Home Jouw vastgoedreis Sleuteltraject Makersmissie Beheerkompas Over Espacio360…" at bounding box center [835, 94] width 823 height 84
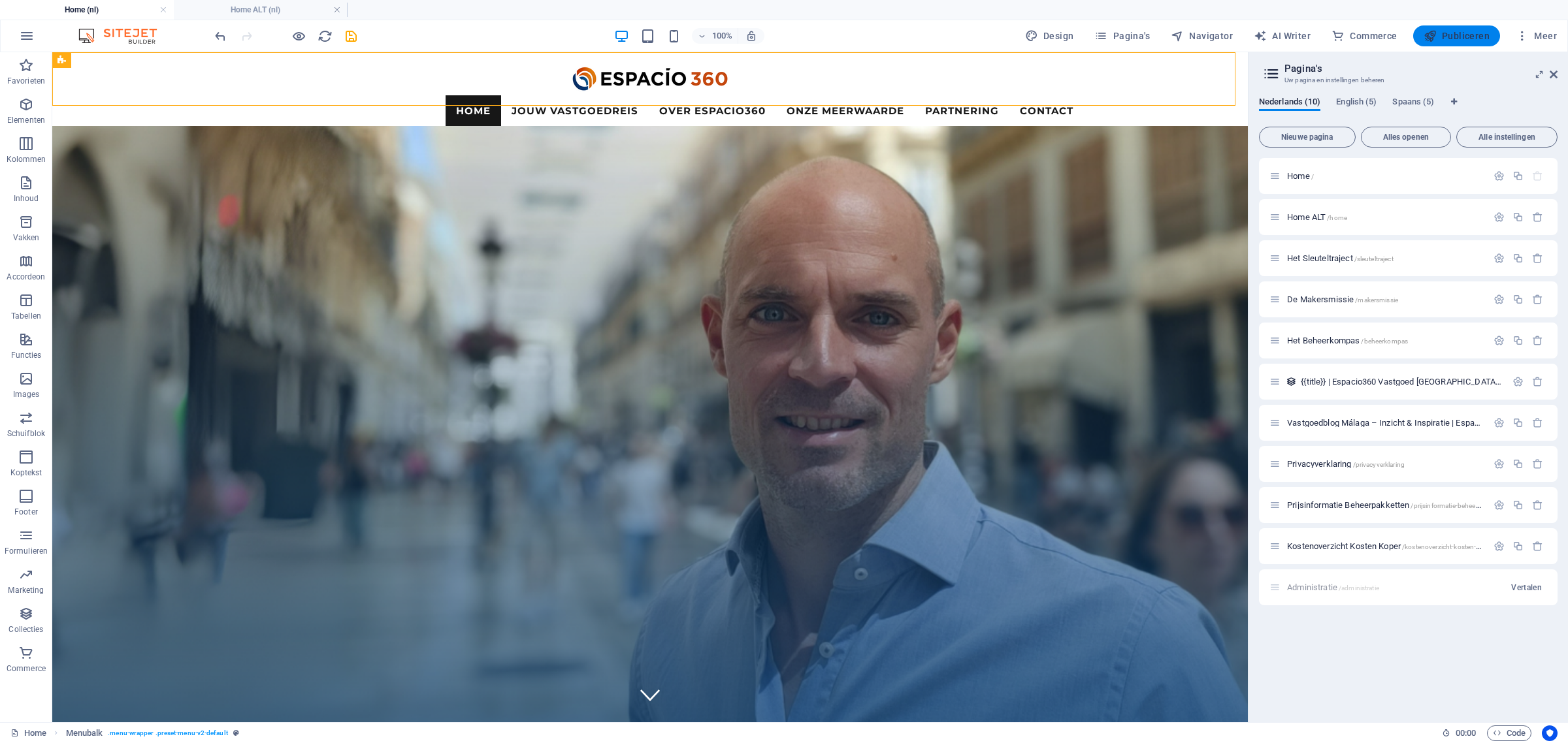
click at [1454, 36] on span "Publiceren" at bounding box center [1456, 36] width 66 height 13
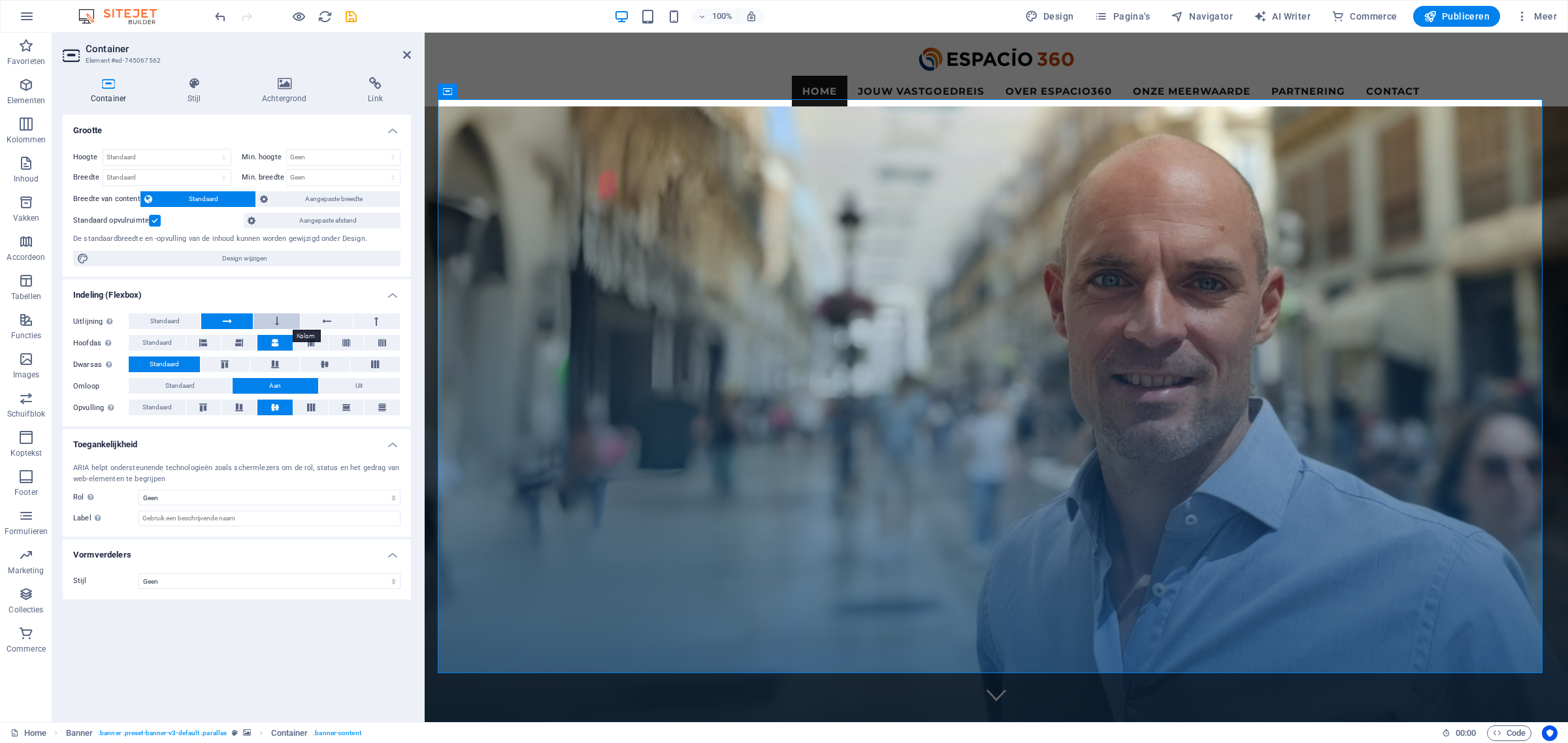
click at [272, 318] on button at bounding box center [276, 322] width 46 height 16
click at [281, 320] on button at bounding box center [276, 322] width 46 height 16
click at [324, 318] on icon at bounding box center [326, 322] width 9 height 16
click at [373, 320] on button at bounding box center [376, 322] width 46 height 16
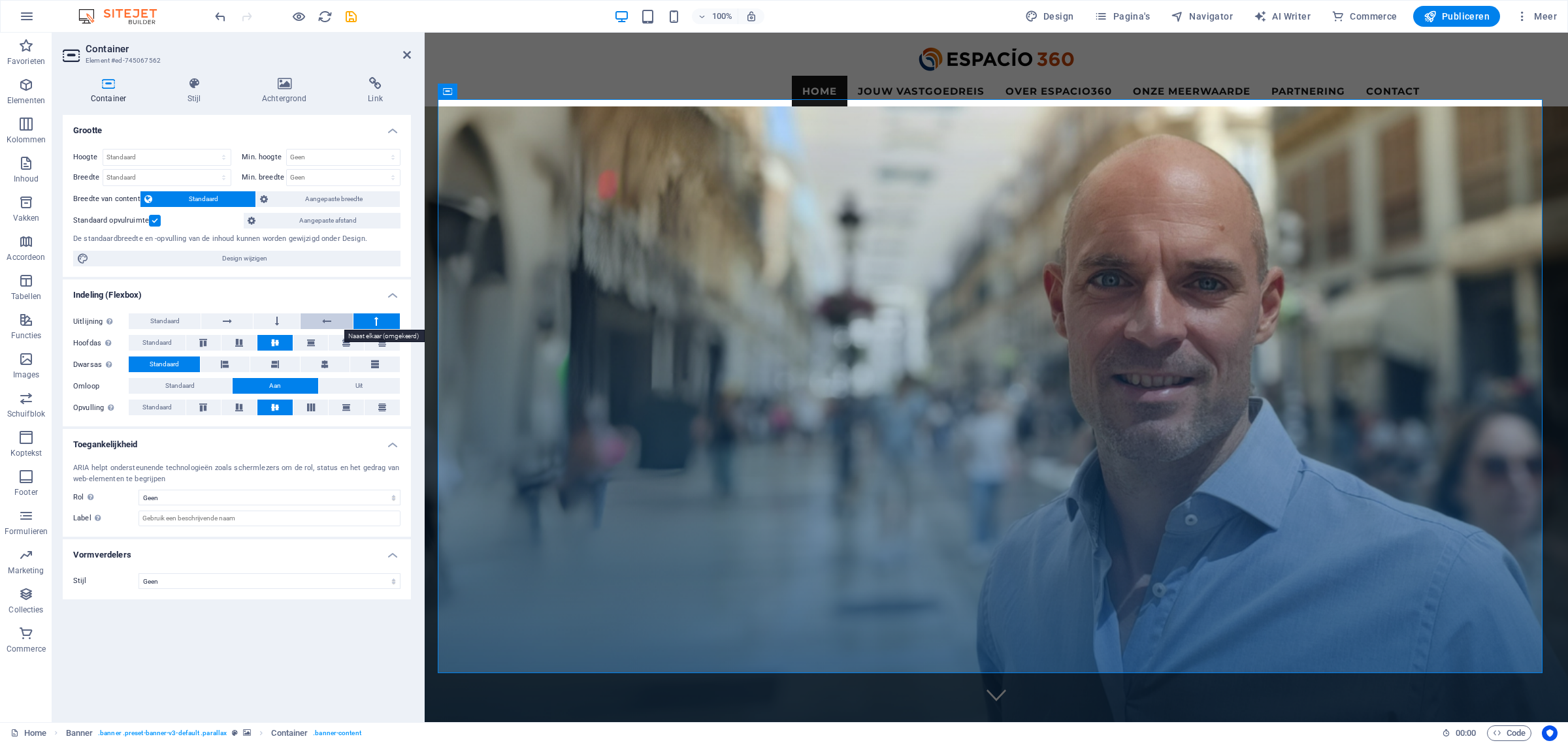
click at [324, 323] on icon at bounding box center [326, 322] width 9 height 16
click at [272, 365] on icon at bounding box center [275, 364] width 16 height 8
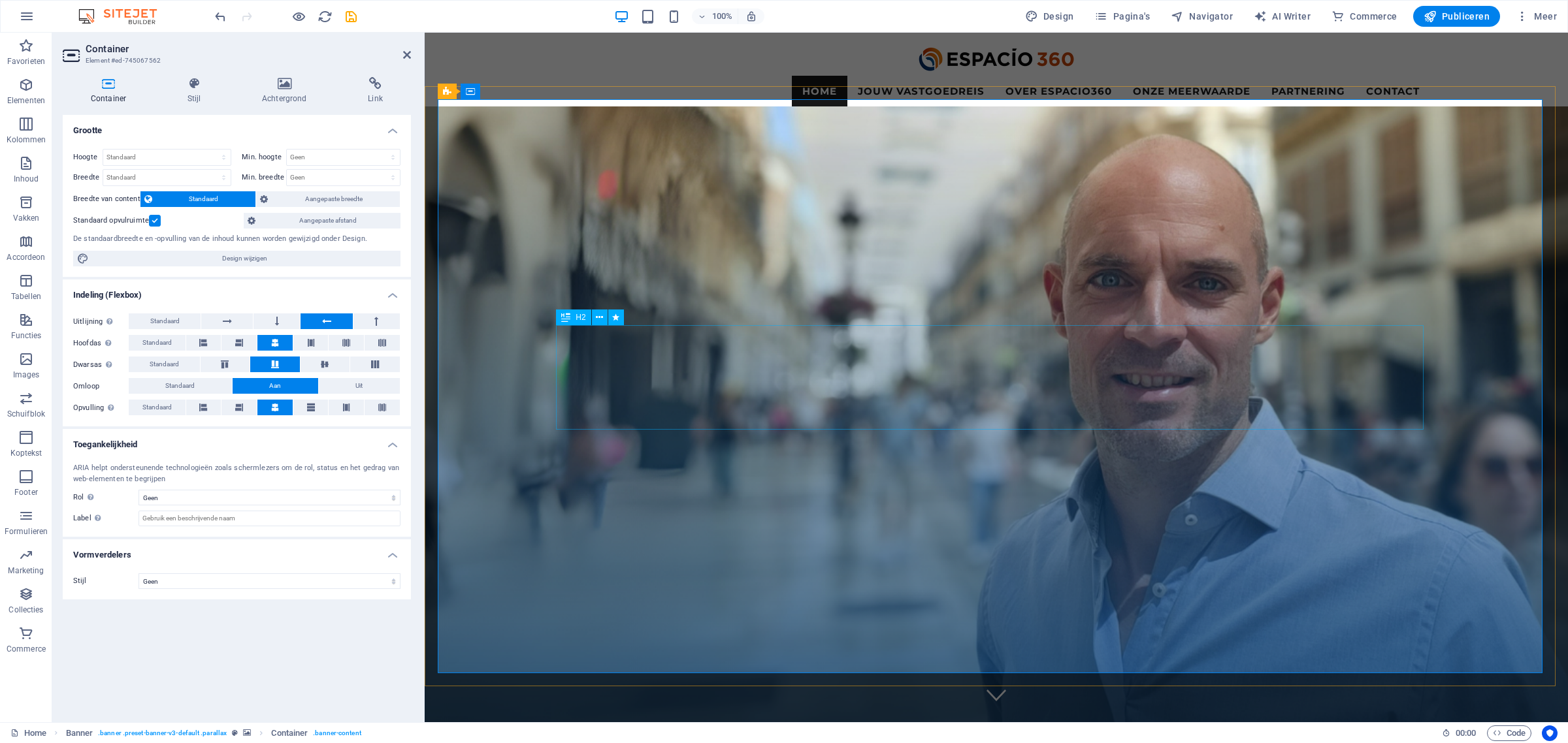
click at [282, 326] on button at bounding box center [276, 322] width 46 height 16
click at [282, 321] on button at bounding box center [276, 322] width 46 height 16
click at [239, 321] on button at bounding box center [226, 322] width 52 height 16
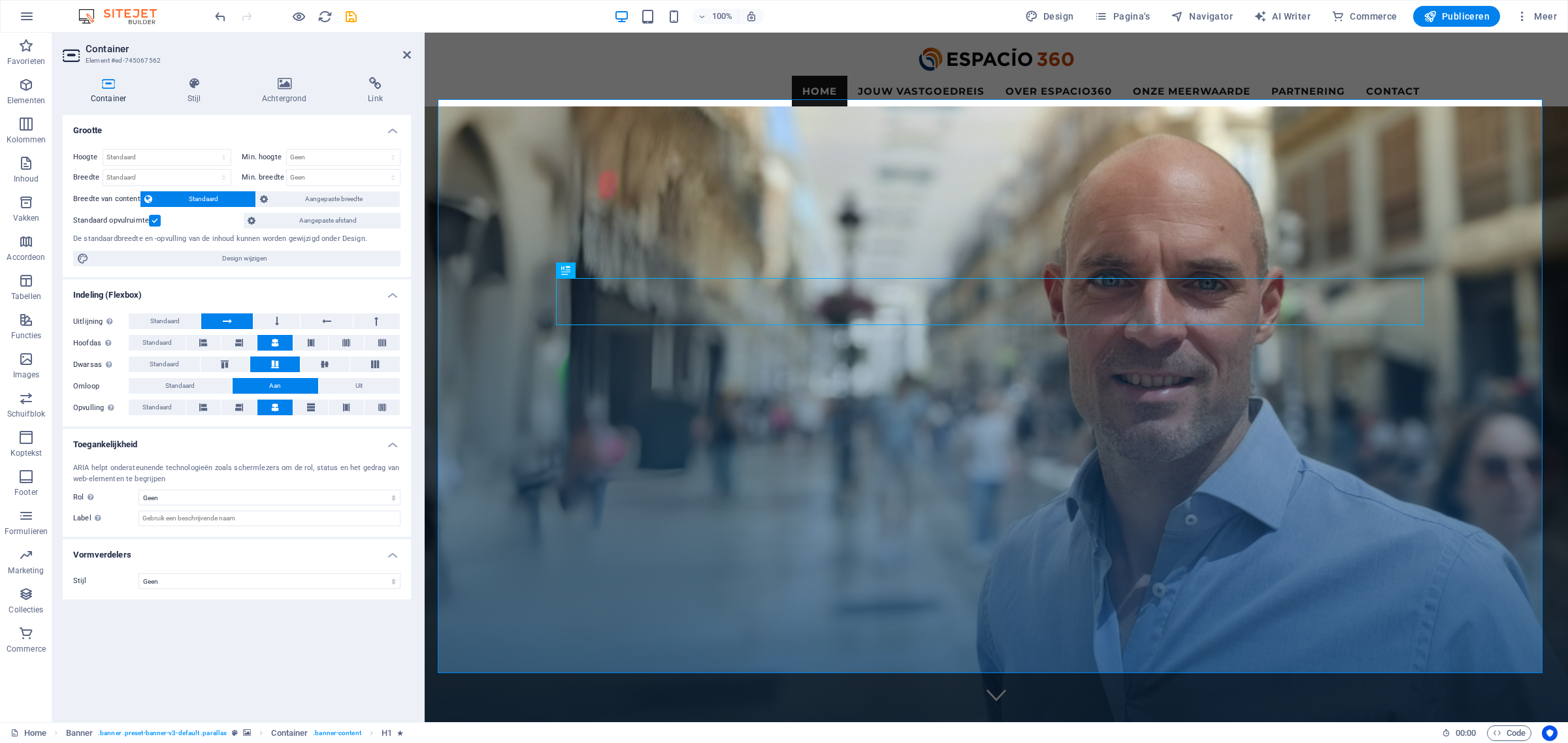
click at [156, 220] on label at bounding box center [154, 220] width 11 height 11
click at [0, 0] on input "Standaard opvulruimte" at bounding box center [0, 0] width 0 height 0
click at [151, 226] on label at bounding box center [154, 220] width 11 height 11
click at [0, 0] on input "Standaard opvulruimte" at bounding box center [0, 0] width 0 height 0
click at [174, 322] on span "Standaard" at bounding box center [165, 322] width 30 height 16
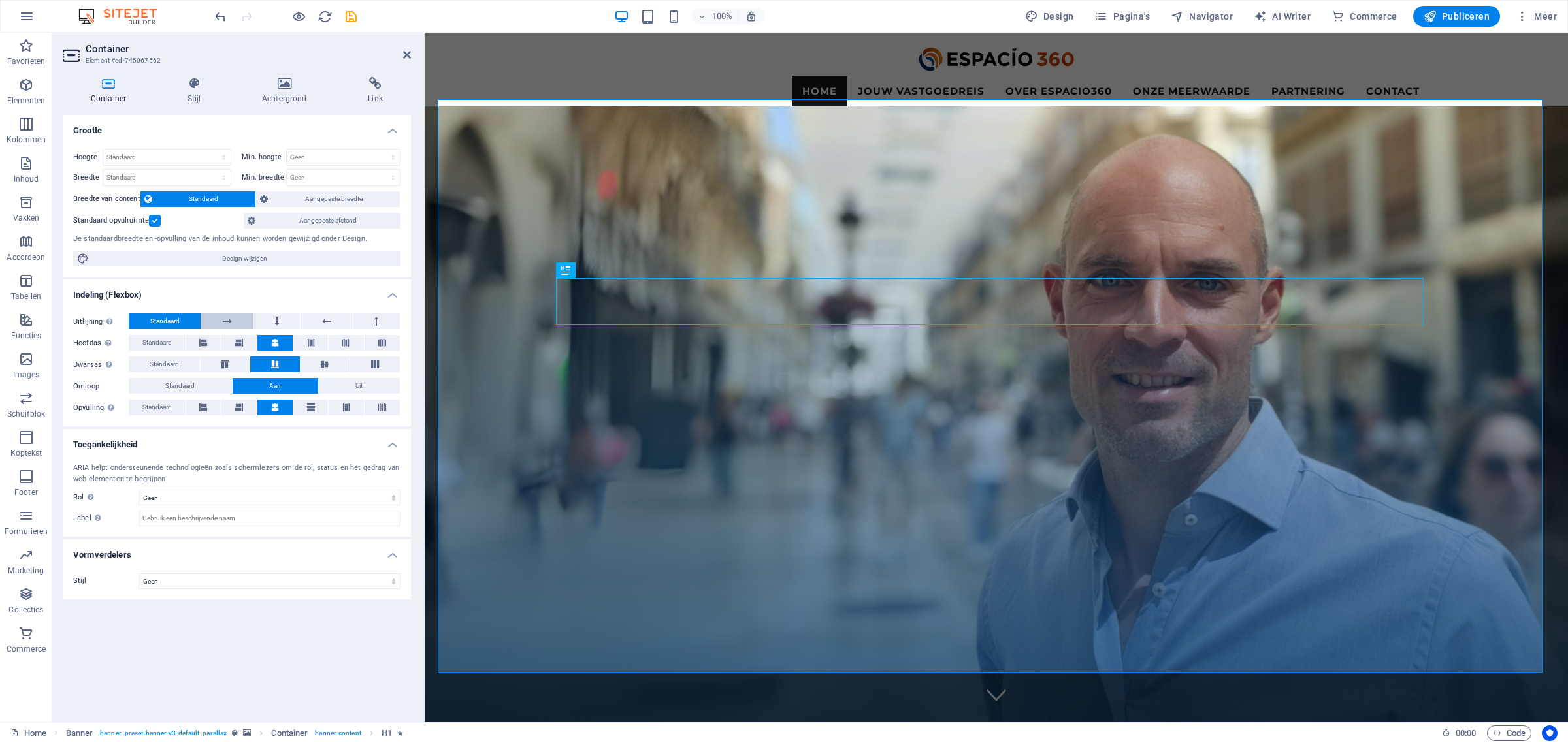
click at [213, 317] on button at bounding box center [226, 322] width 52 height 16
click at [171, 343] on span "Standaard" at bounding box center [157, 343] width 30 height 16
click at [272, 343] on icon at bounding box center [275, 343] width 8 height 16
click at [164, 364] on span "Standaard" at bounding box center [164, 365] width 30 height 16
click at [276, 364] on icon at bounding box center [275, 364] width 16 height 8
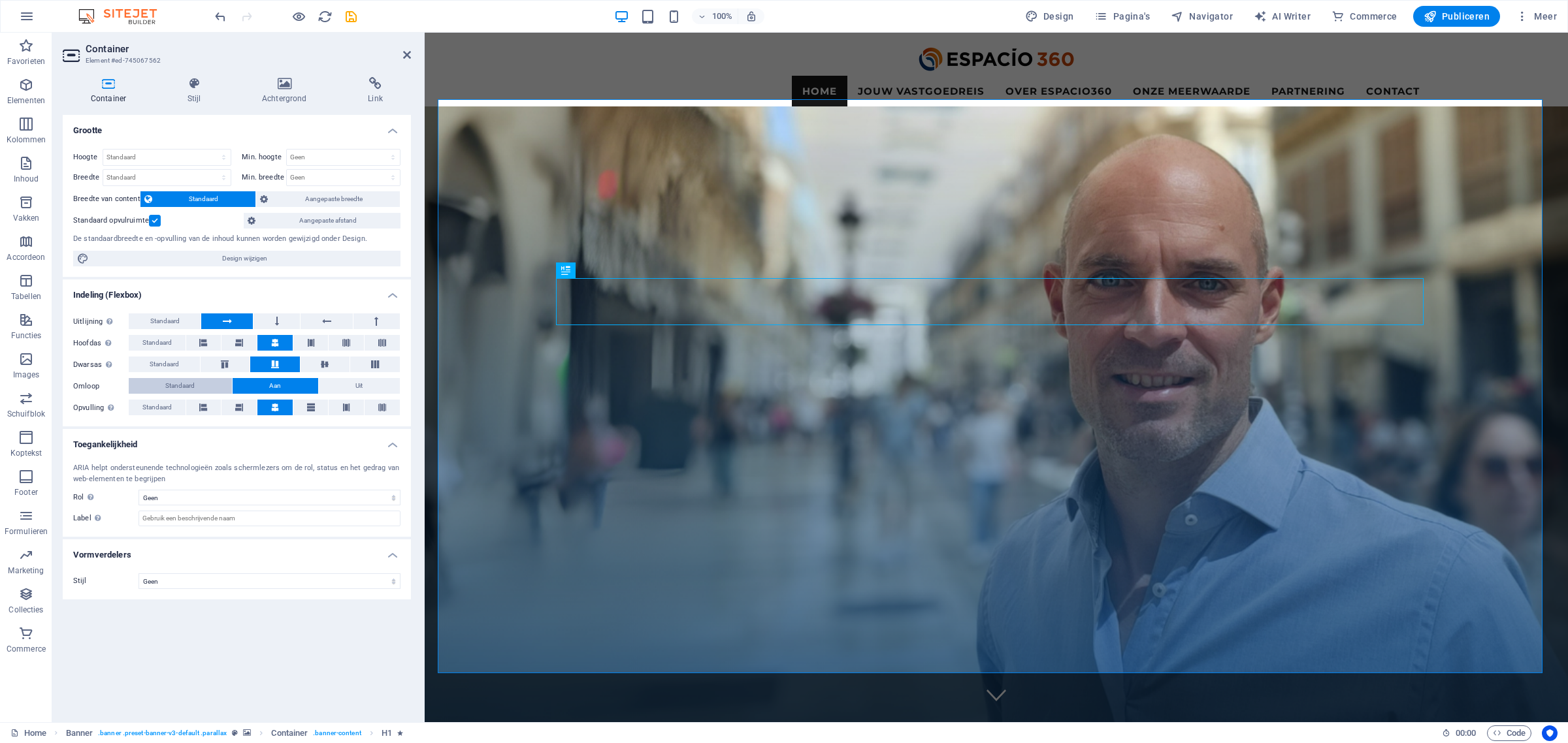
click at [194, 387] on span "Standaard" at bounding box center [180, 385] width 30 height 16
click at [266, 382] on button "Aan" at bounding box center [275, 385] width 86 height 16
click at [154, 415] on span "Standaard" at bounding box center [157, 407] width 30 height 16
click at [269, 412] on button at bounding box center [275, 407] width 35 height 16
click at [344, 405] on icon at bounding box center [345, 407] width 8 height 16
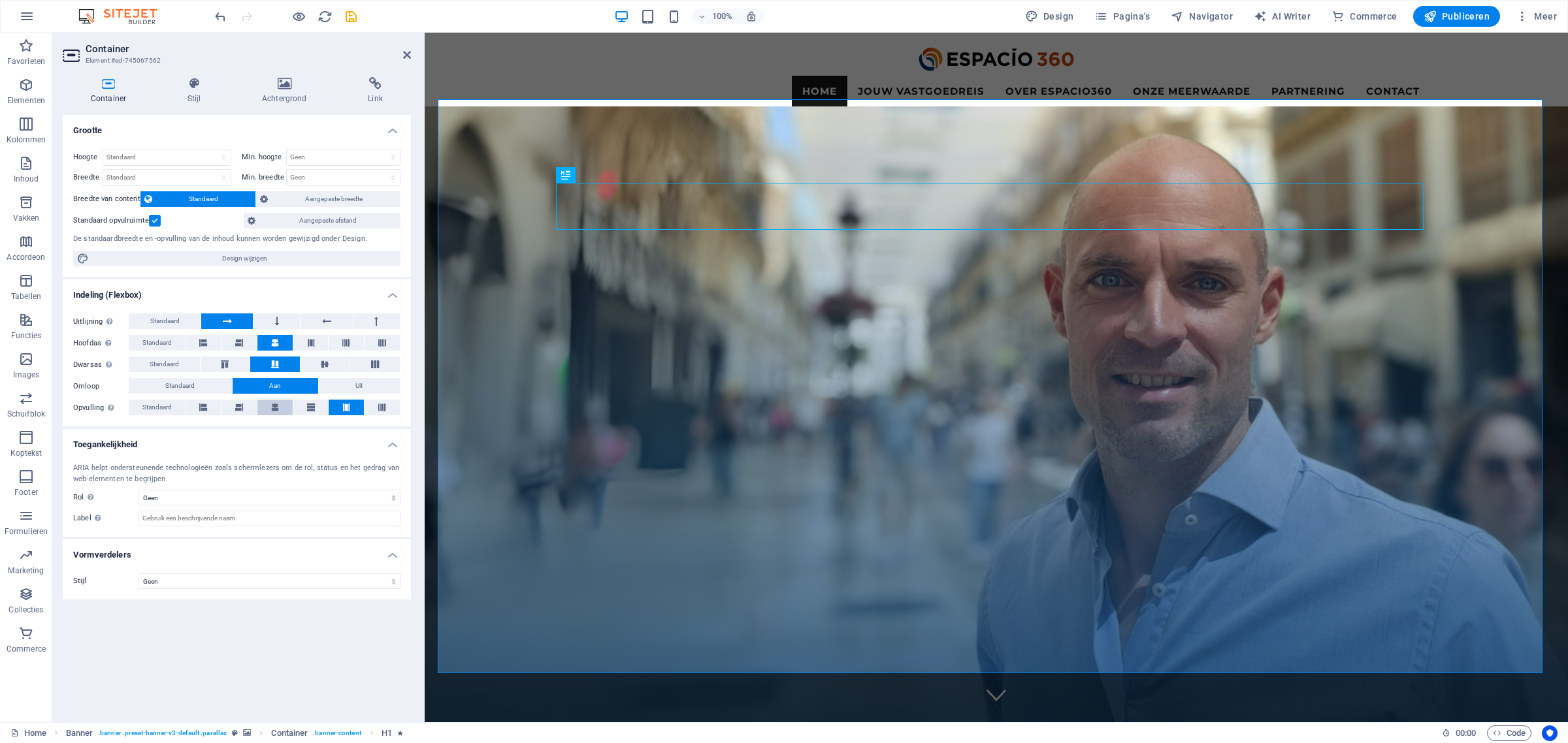
click at [272, 412] on icon at bounding box center [275, 407] width 8 height 16
click at [200, 409] on icon at bounding box center [203, 407] width 8 height 16
click at [373, 412] on button at bounding box center [382, 407] width 35 height 16
click at [354, 412] on button at bounding box center [346, 407] width 35 height 16
click at [296, 412] on button at bounding box center [310, 407] width 35 height 16
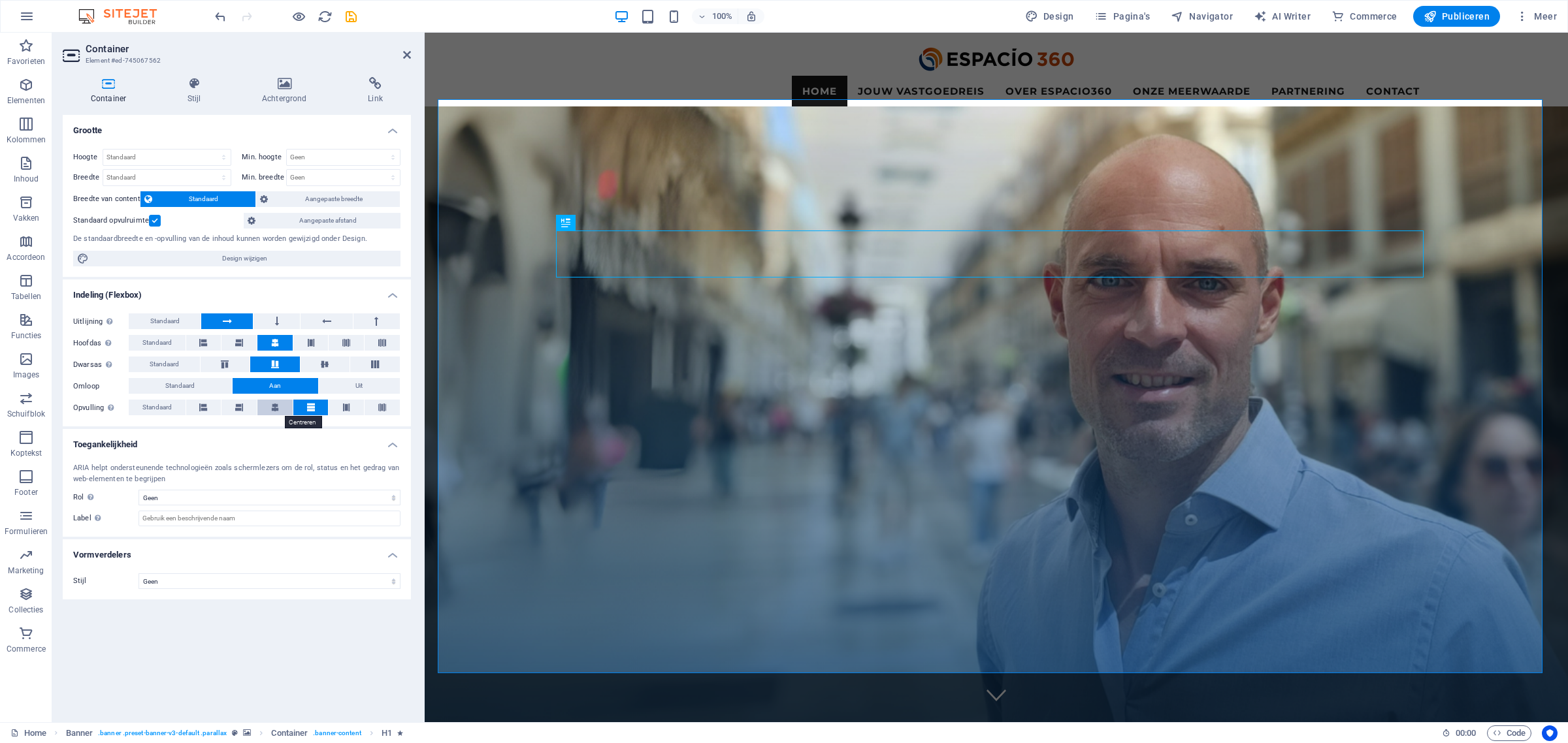
click at [275, 408] on icon at bounding box center [275, 407] width 8 height 16
click at [233, 412] on button at bounding box center [239, 407] width 35 height 16
click at [198, 413] on button at bounding box center [204, 407] width 35 height 16
click at [239, 410] on icon at bounding box center [239, 407] width 8 height 16
click at [491, 60] on div "Home Jouw vastgoedreis Sleuteltraject Makersmissie Beheerkompas Over Espacio360…" at bounding box center [995, 74] width 1143 height 84
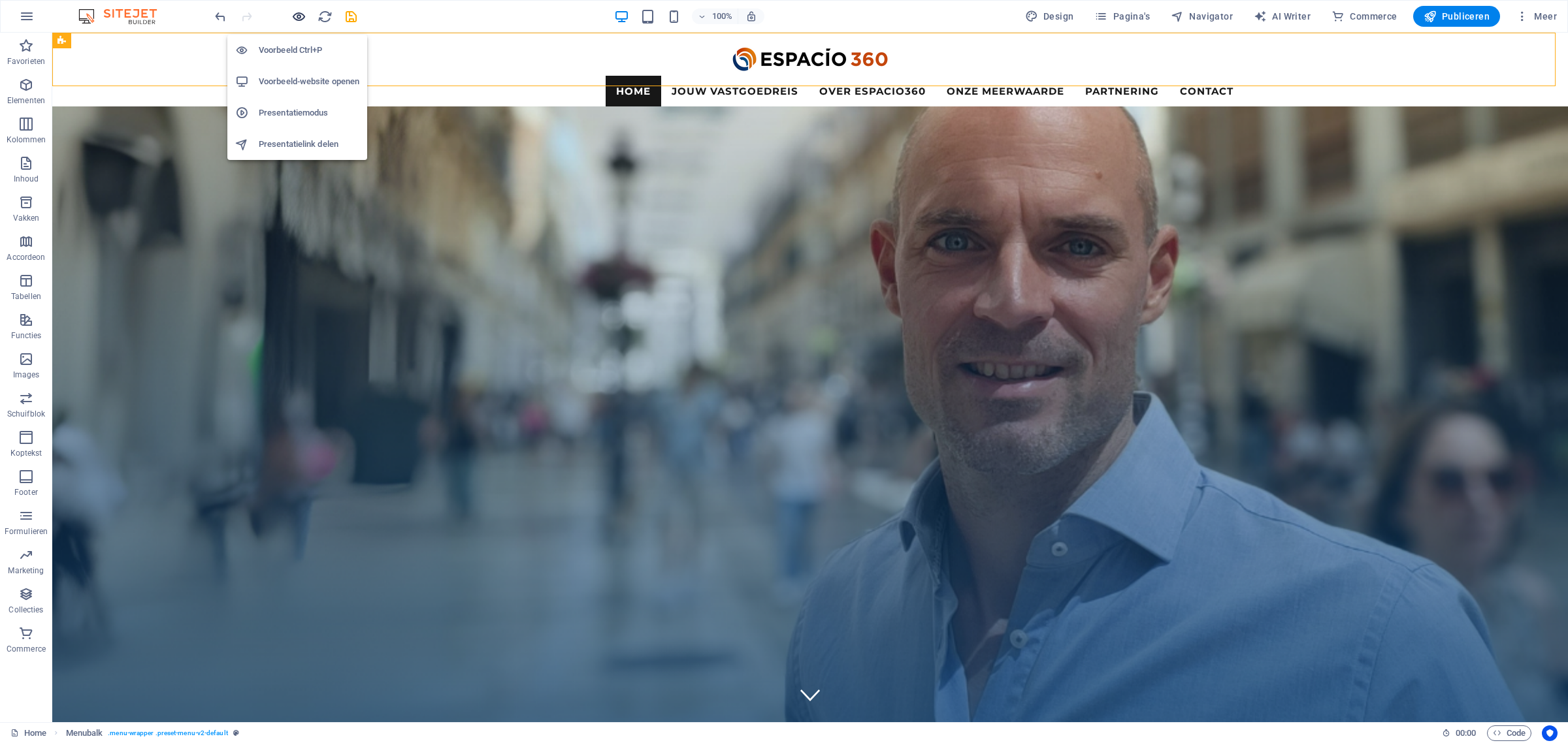
click at [297, 18] on icon "button" at bounding box center [298, 16] width 15 height 15
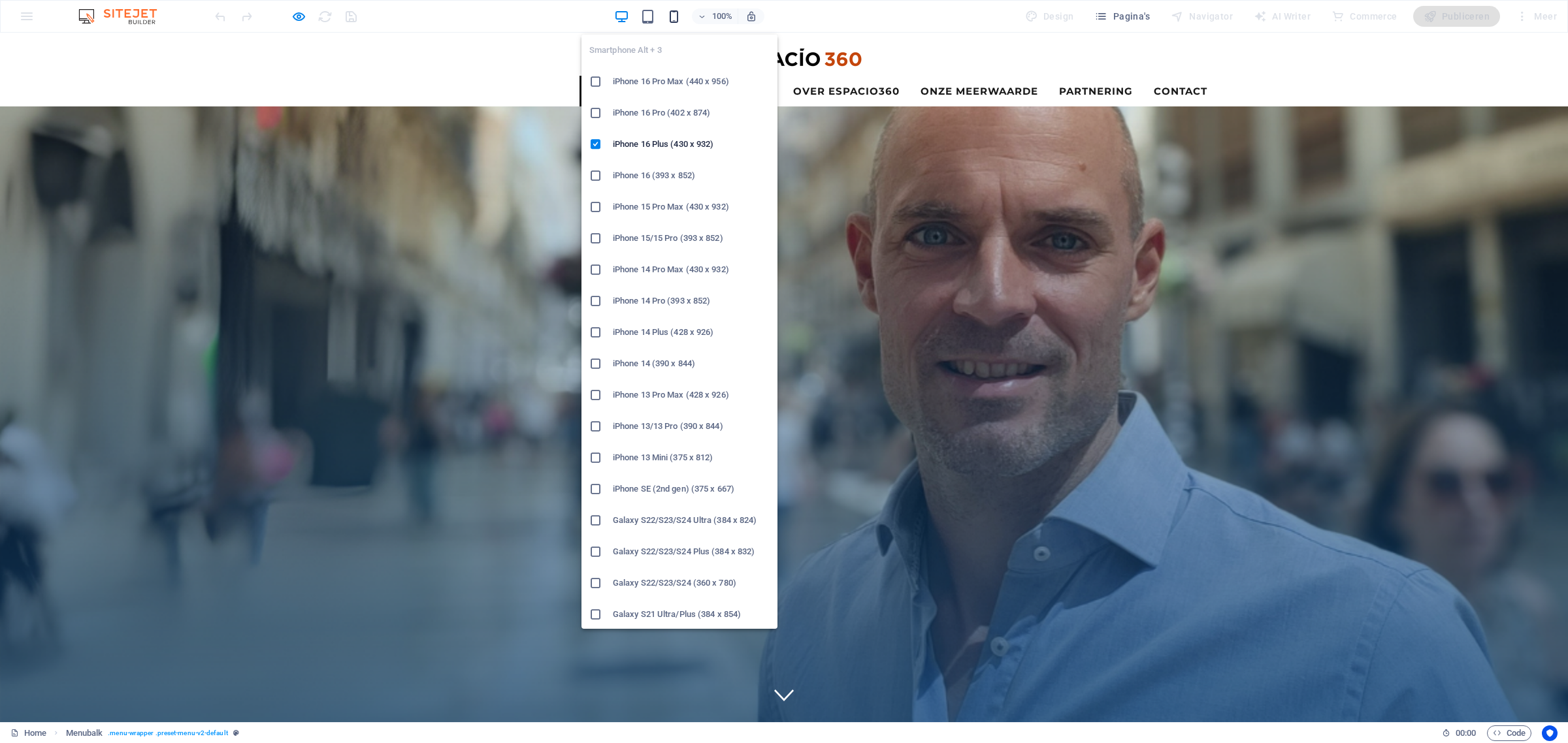
click at [678, 21] on icon "button" at bounding box center [673, 16] width 15 height 15
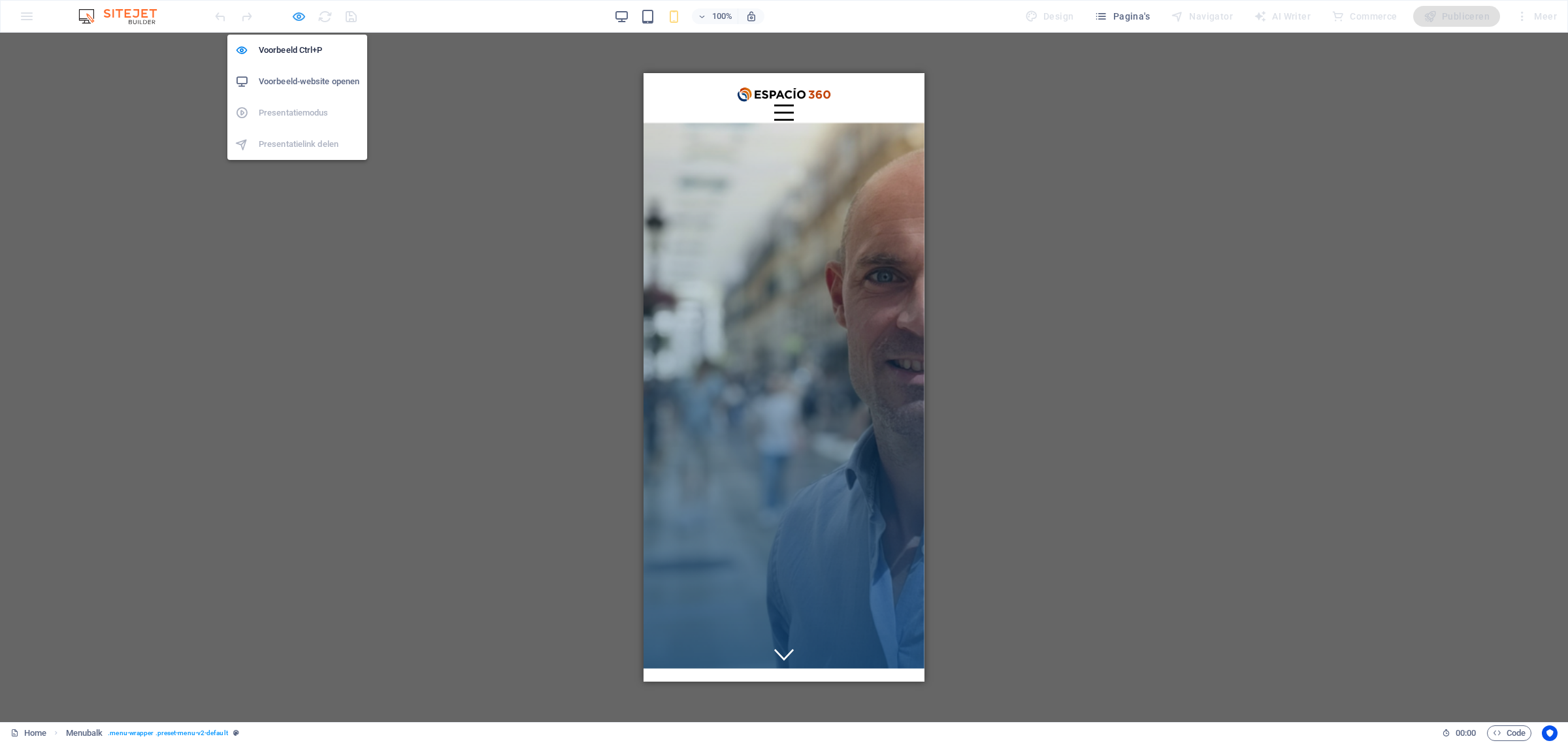
click at [297, 17] on icon "button" at bounding box center [298, 16] width 15 height 15
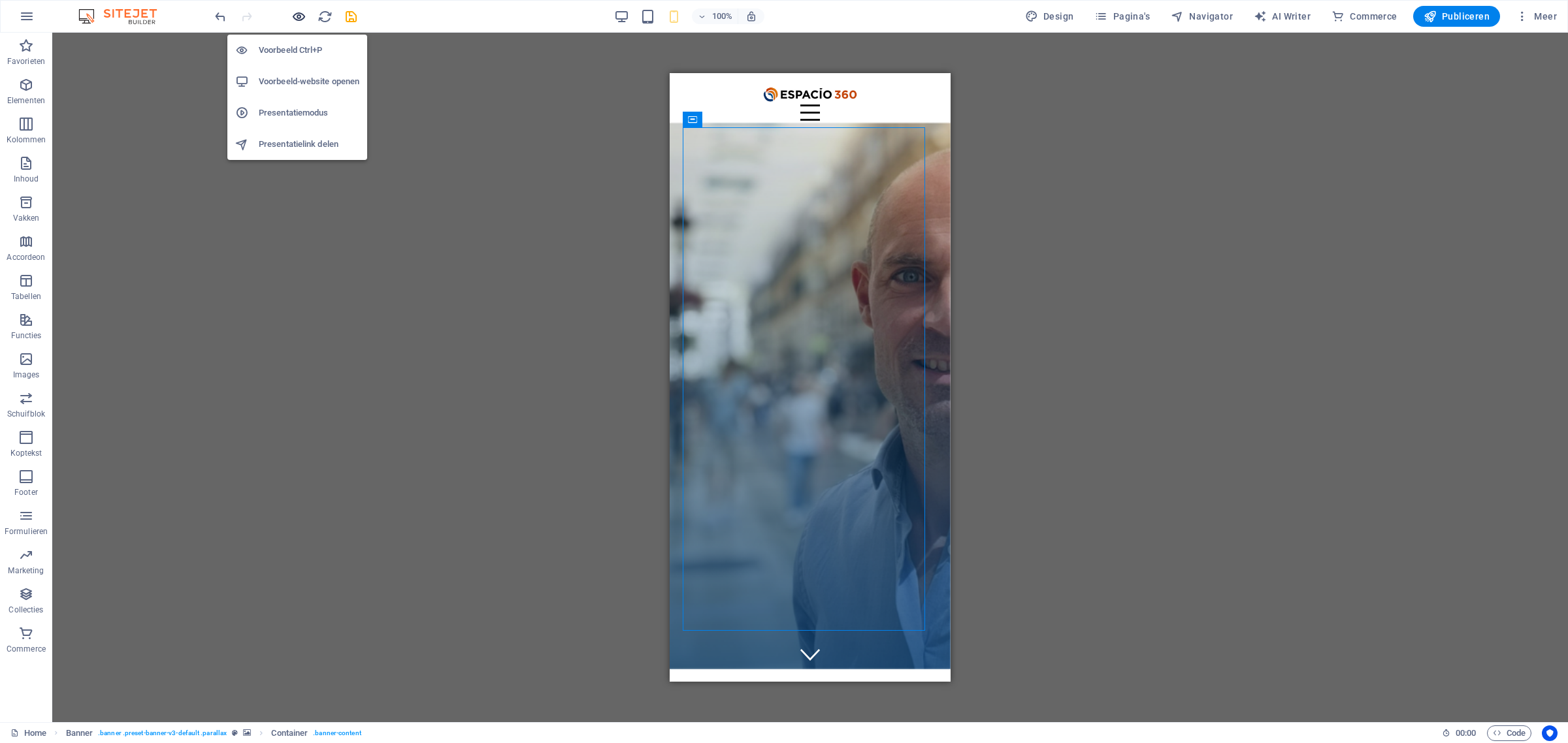
click at [294, 18] on icon "button" at bounding box center [298, 16] width 15 height 15
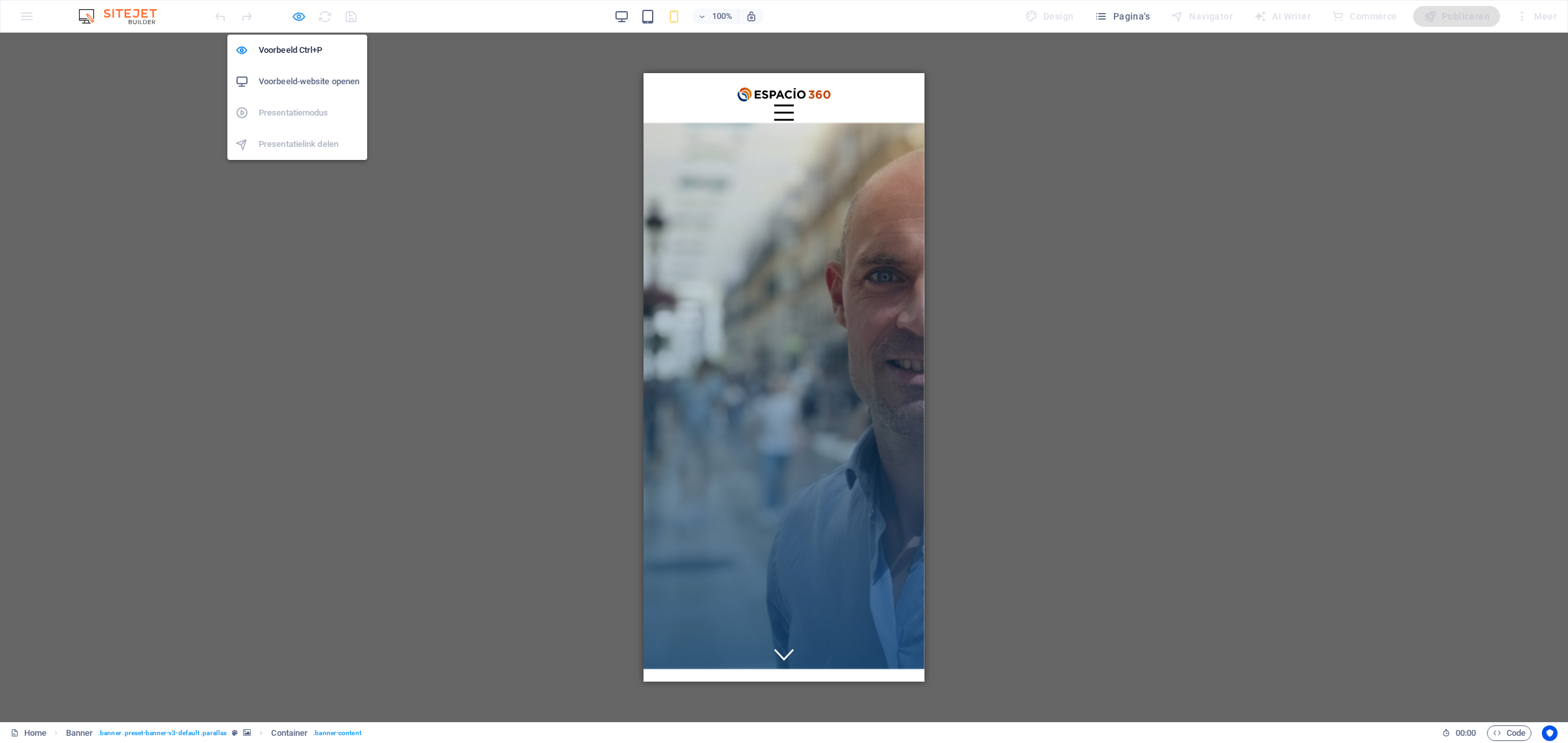
click at [298, 17] on icon "button" at bounding box center [298, 16] width 15 height 15
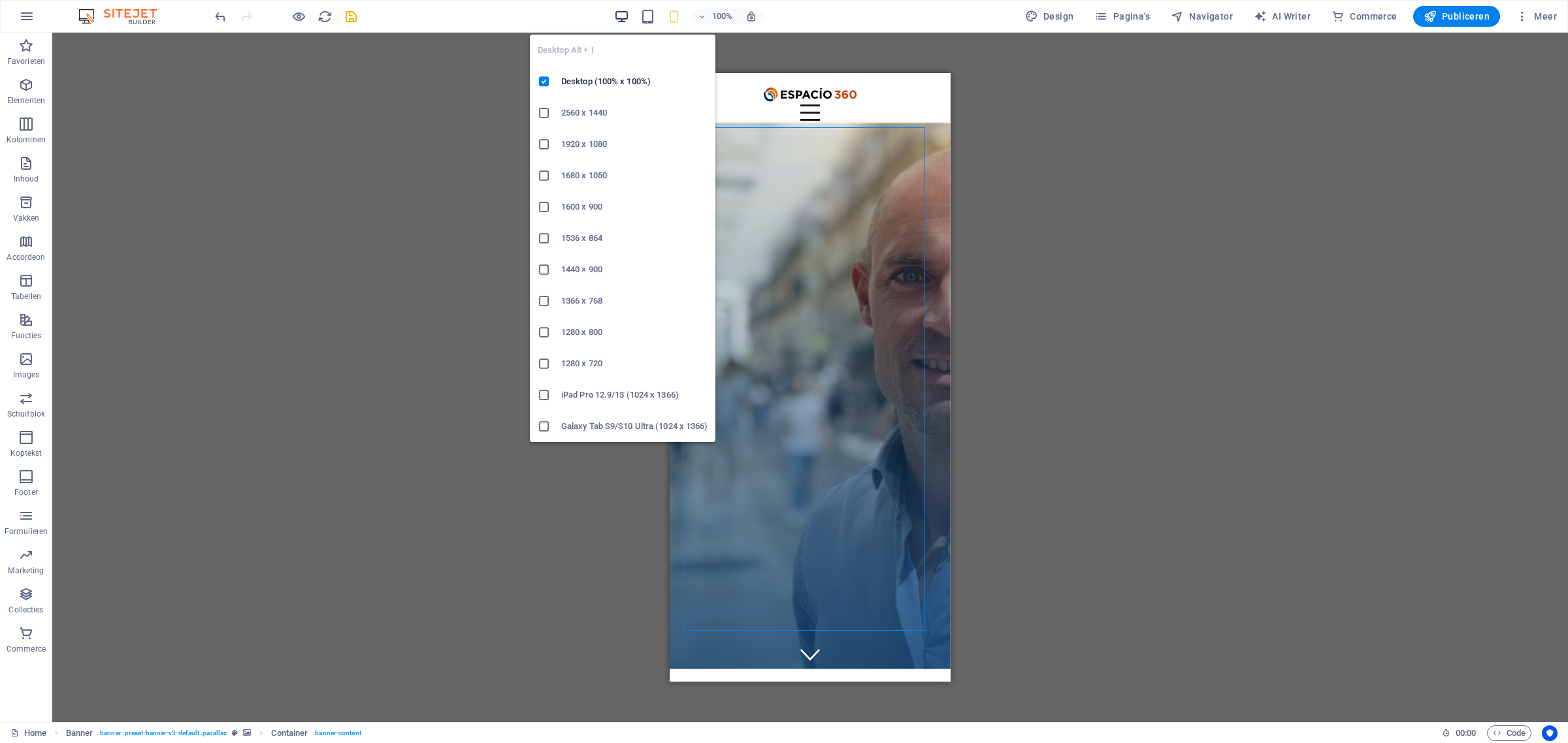
click at [626, 19] on icon "button" at bounding box center [621, 16] width 15 height 15
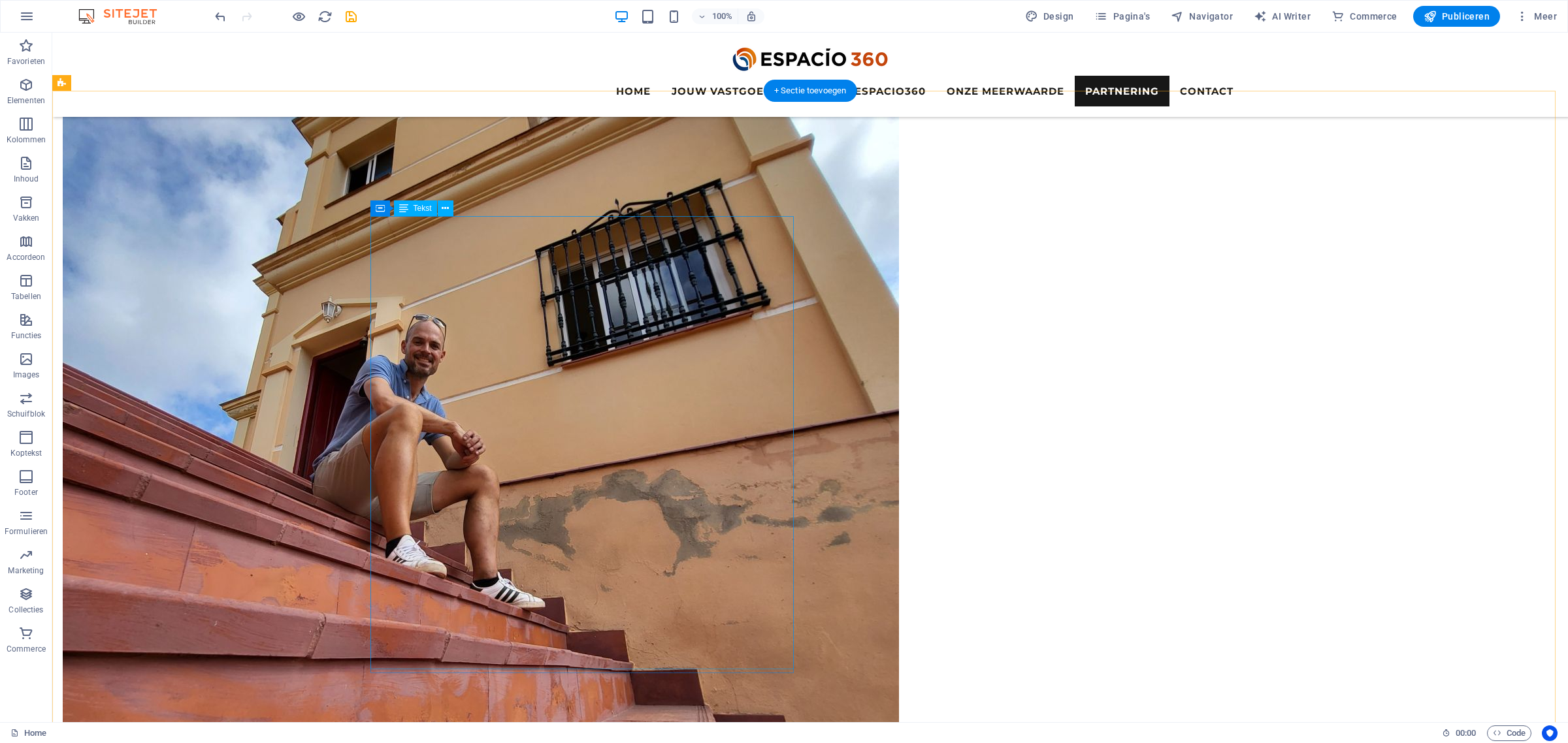
scroll to position [4068, 0]
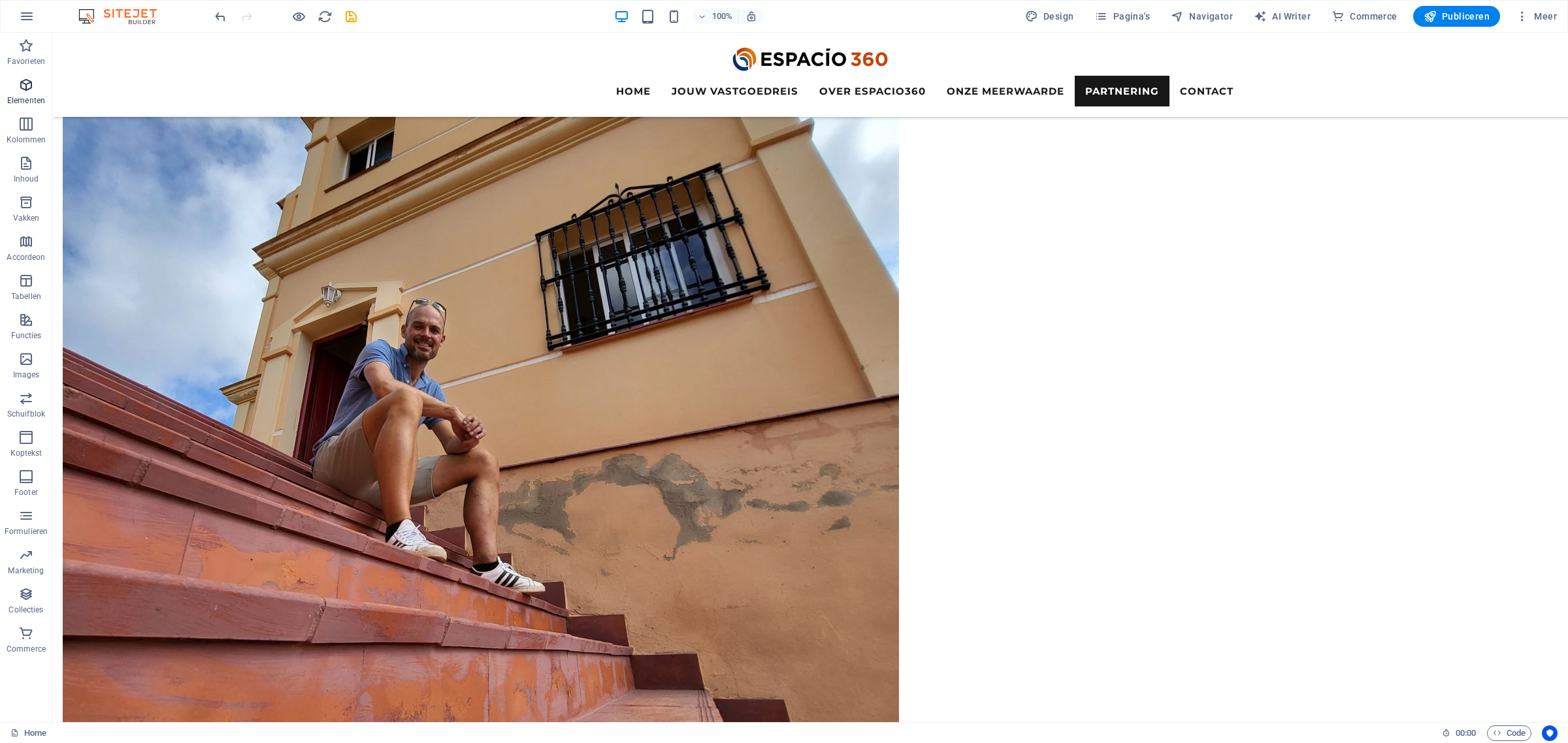
click at [24, 85] on icon "button" at bounding box center [26, 85] width 16 height 16
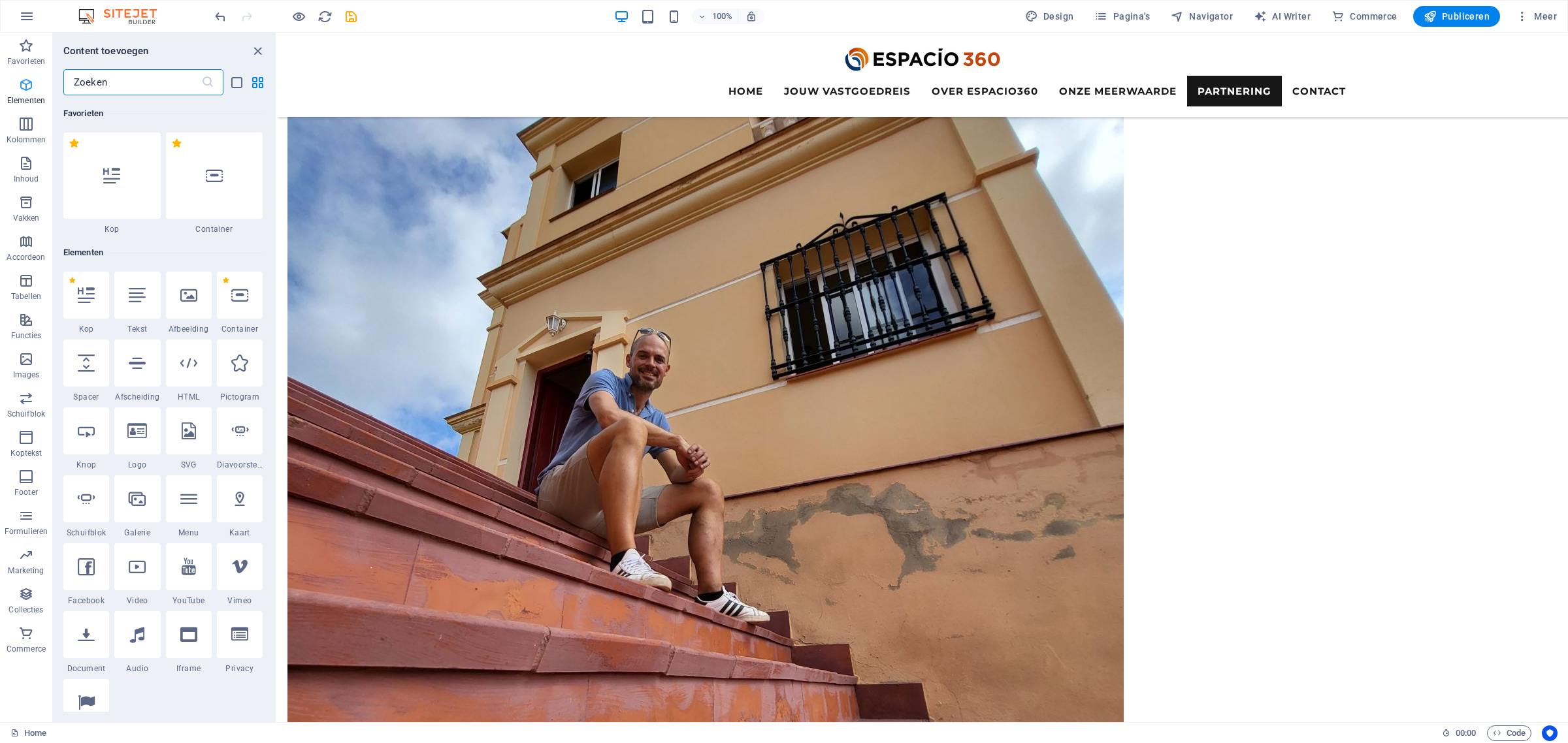
scroll to position [138, 0]
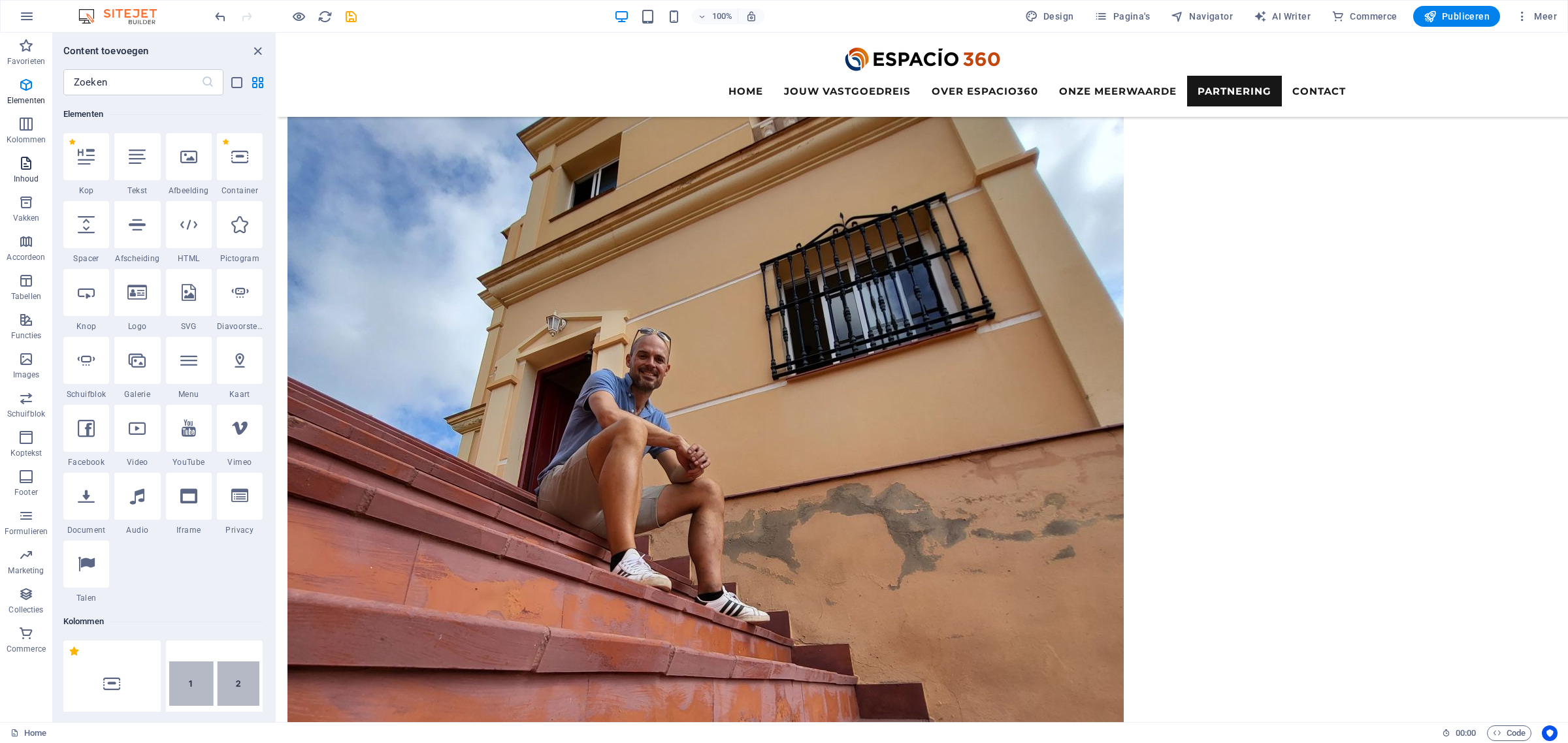
click at [24, 162] on icon "button" at bounding box center [26, 163] width 16 height 16
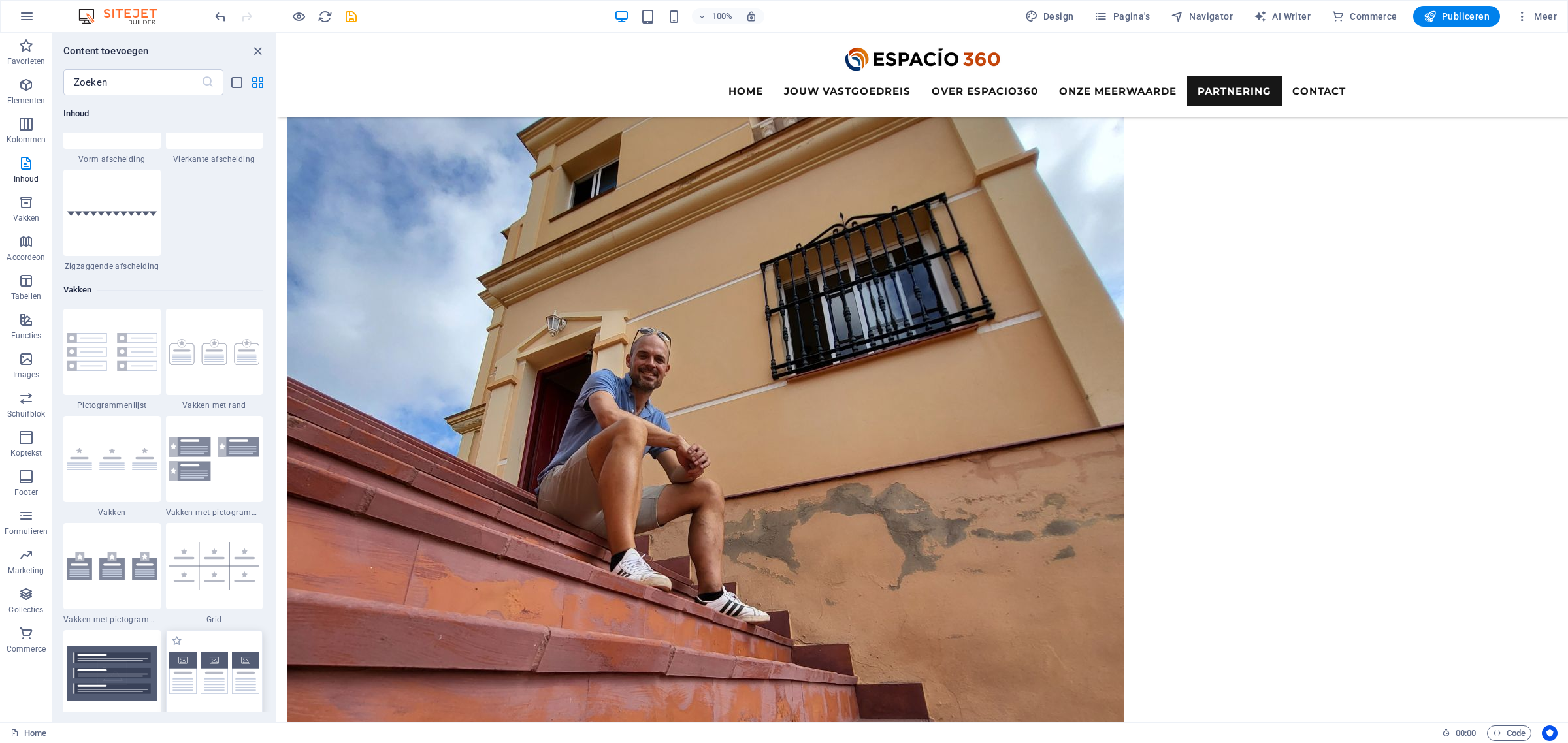
scroll to position [3427, 0]
click at [111, 569] on img at bounding box center [112, 564] width 91 height 27
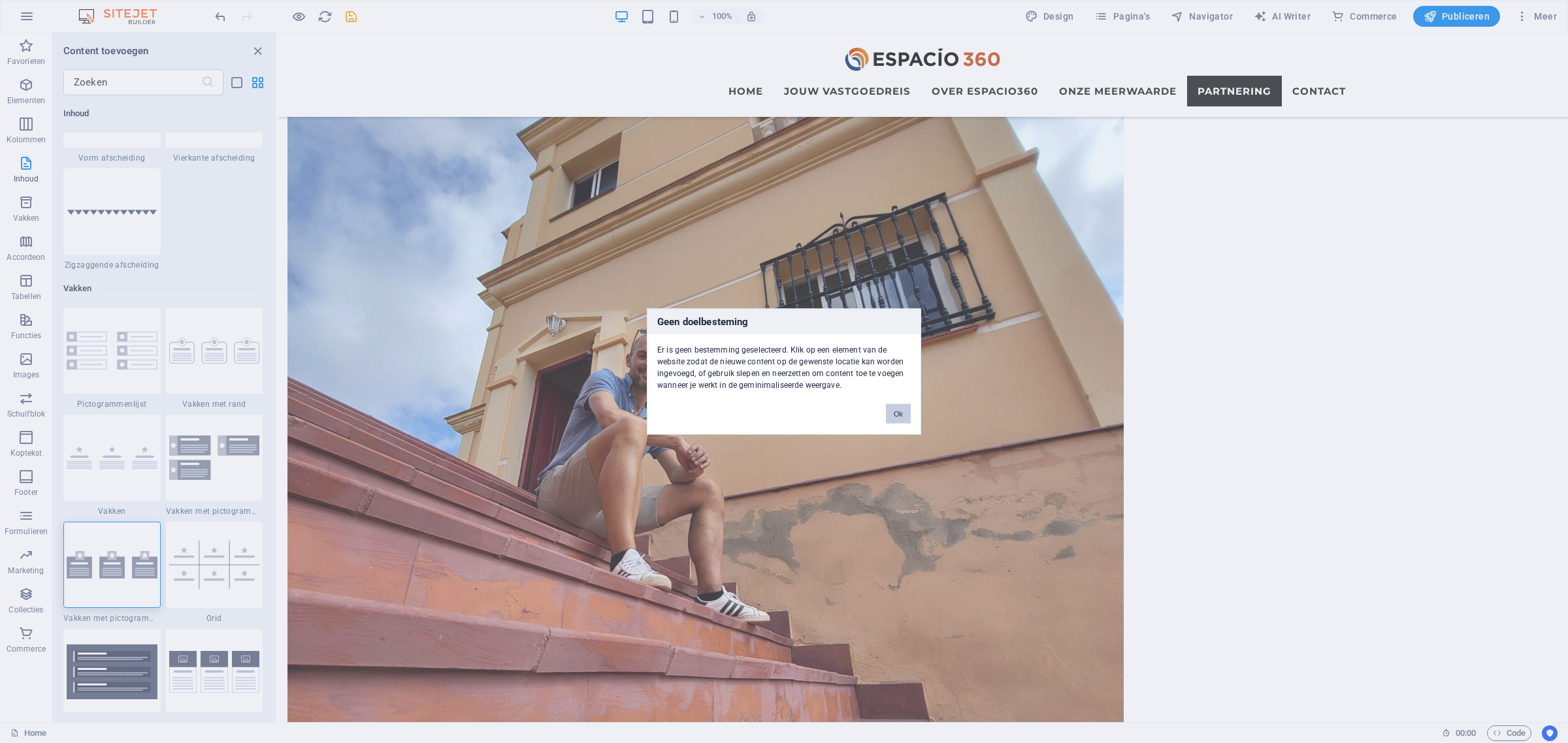
click at [900, 414] on button "Ok" at bounding box center [898, 413] width 24 height 19
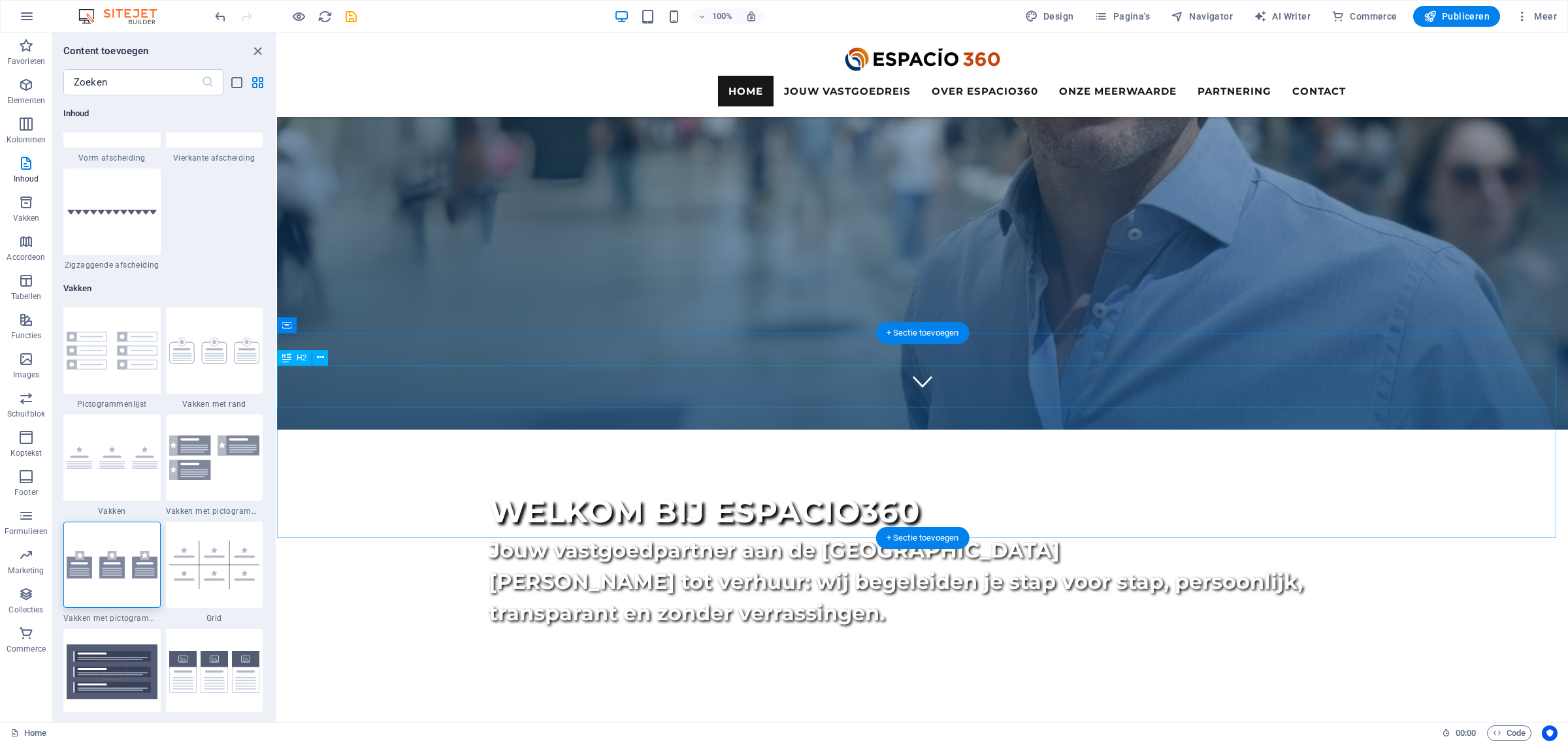
scroll to position [408, 0]
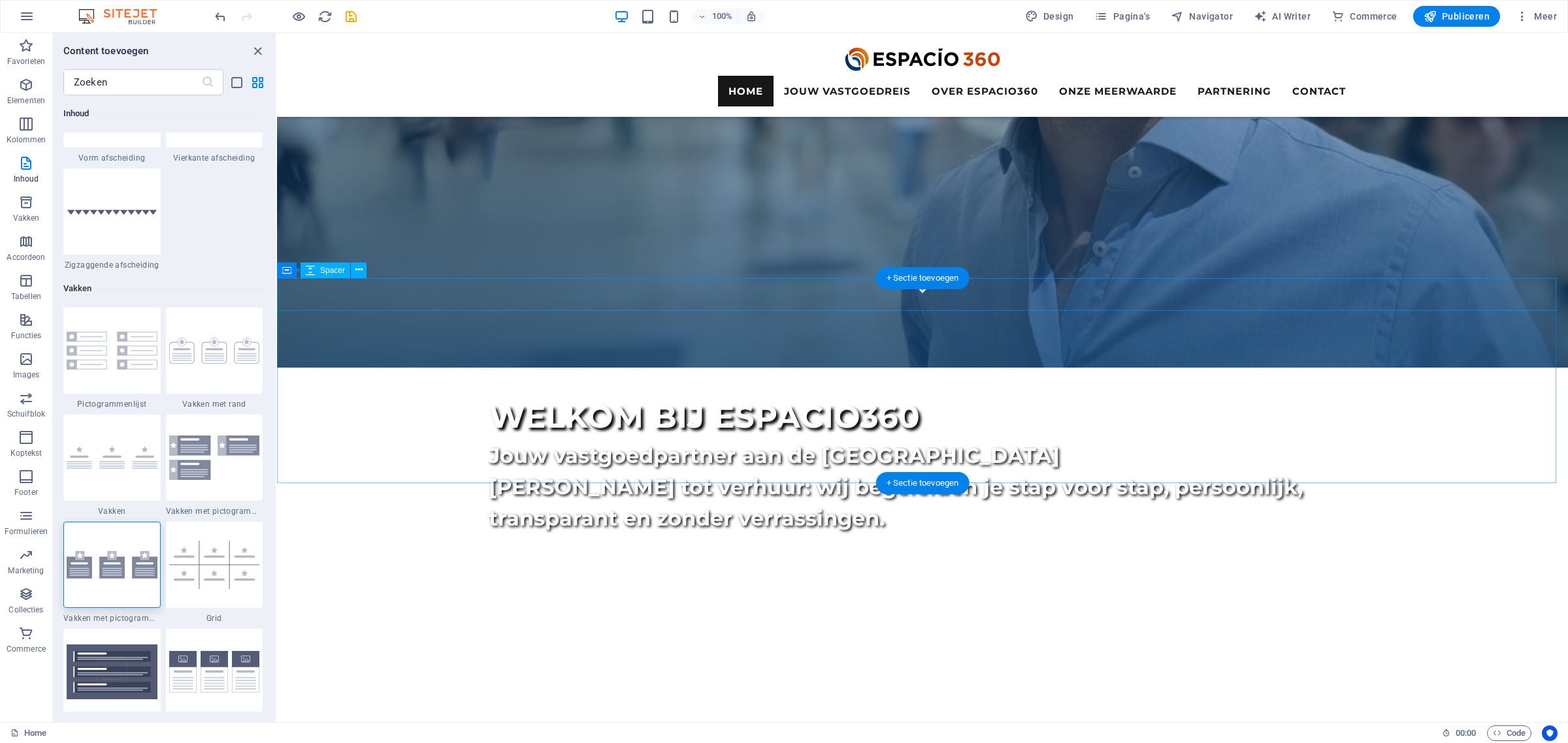
click at [562, 706] on div at bounding box center [923, 722] width 1291 height 32
click at [126, 580] on div at bounding box center [111, 565] width 97 height 87
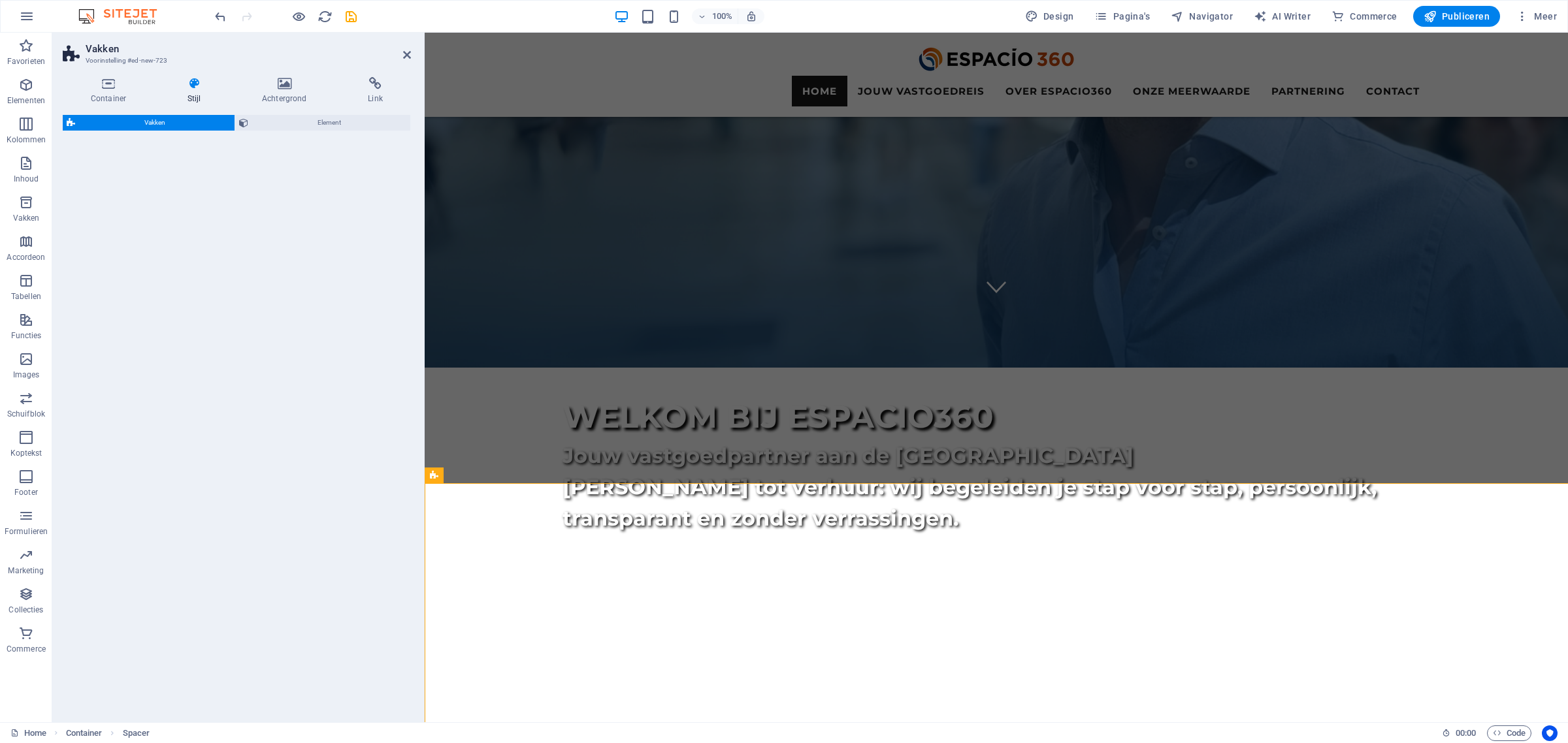
select select "rem"
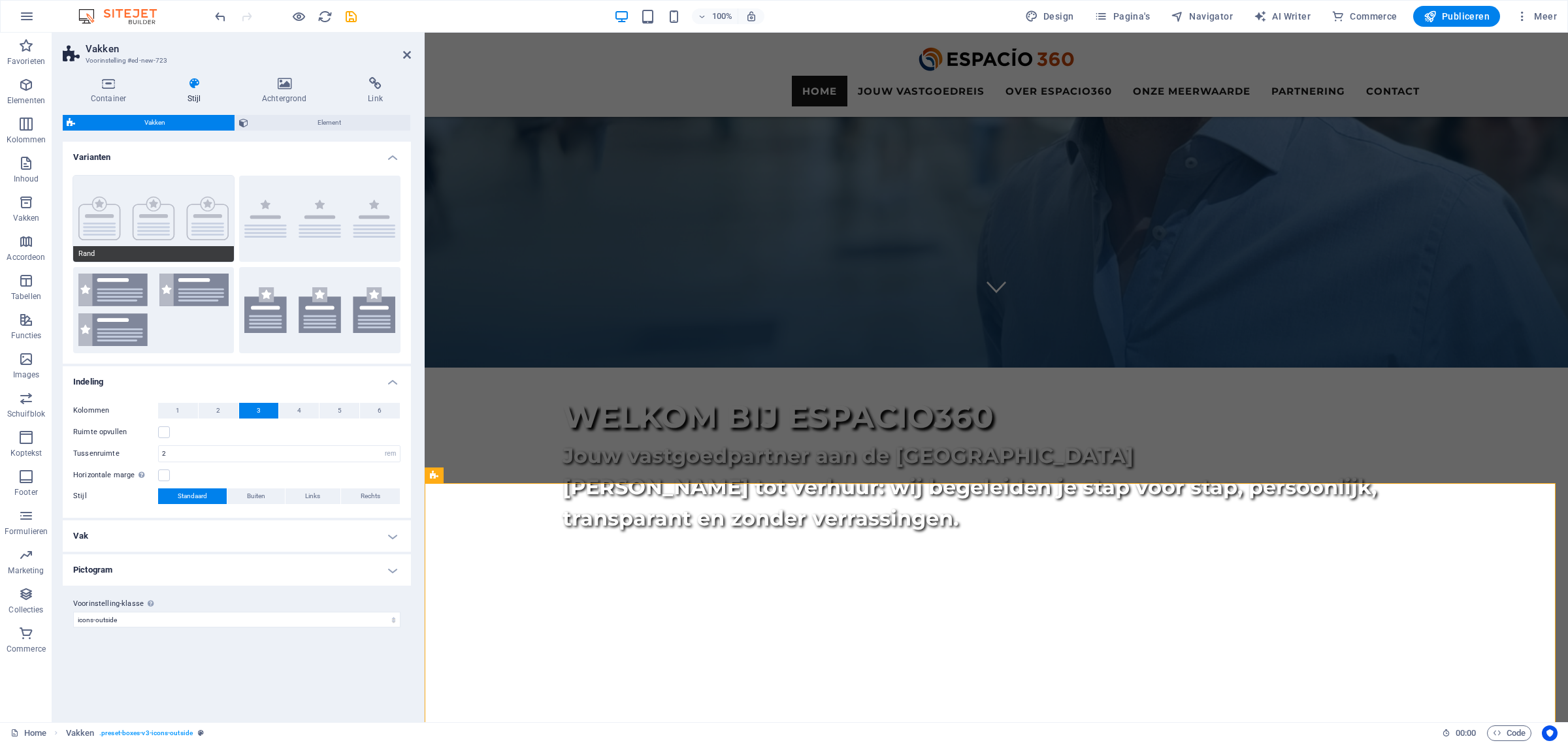
click at [152, 223] on button "Rand" at bounding box center [154, 219] width 161 height 87
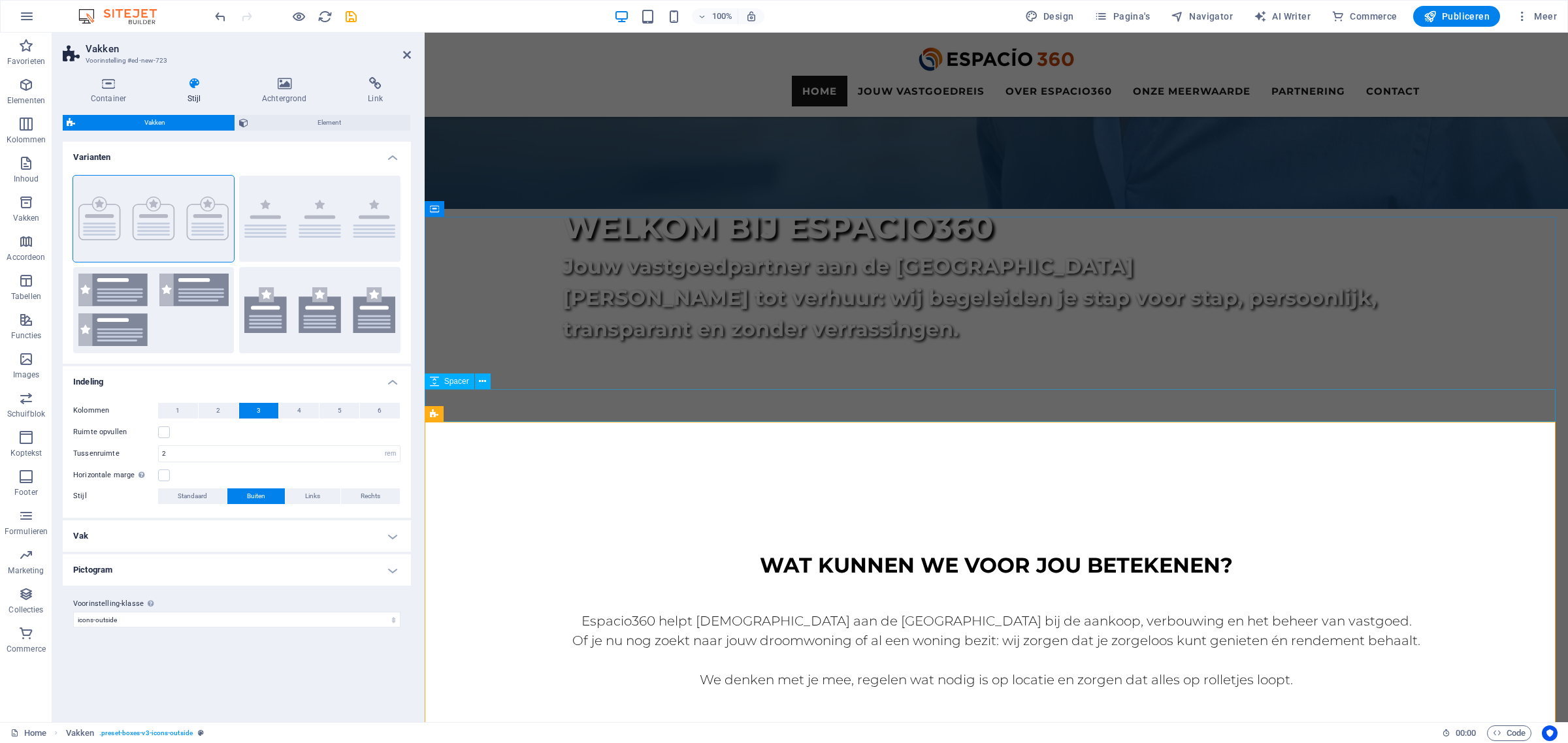
scroll to position [653, 0]
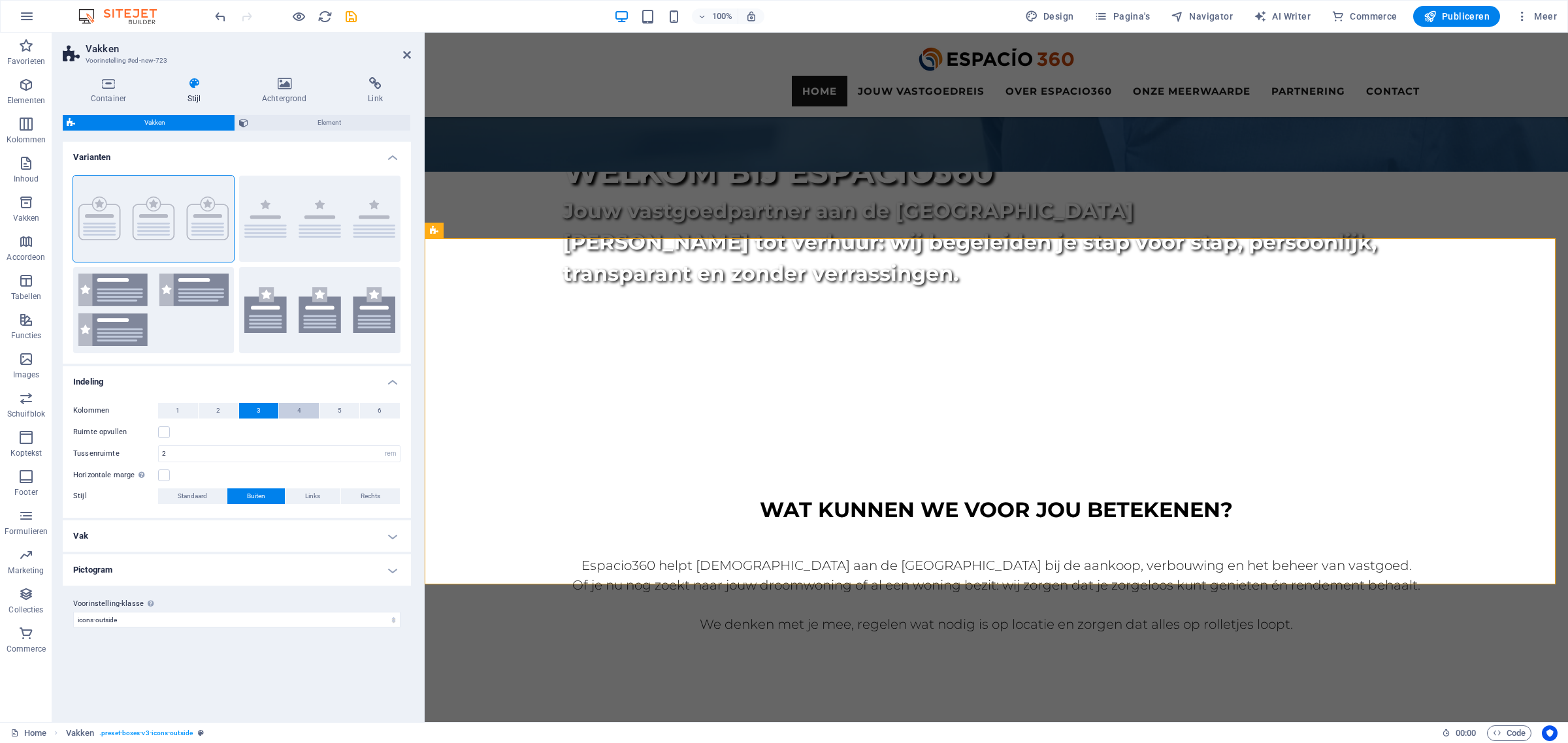
click at [305, 409] on button "4" at bounding box center [299, 411] width 40 height 16
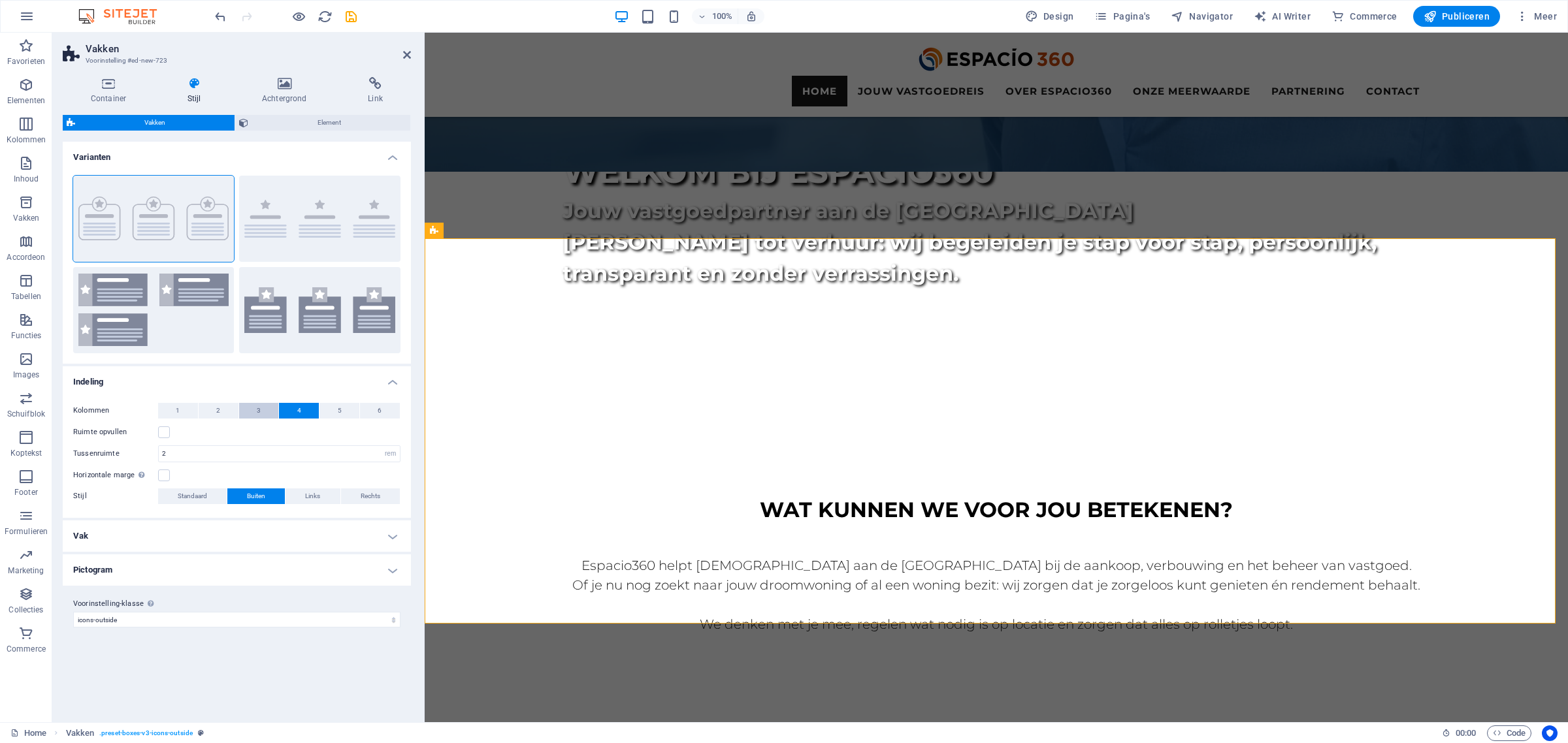
click at [260, 405] on span "3" at bounding box center [259, 411] width 3 height 16
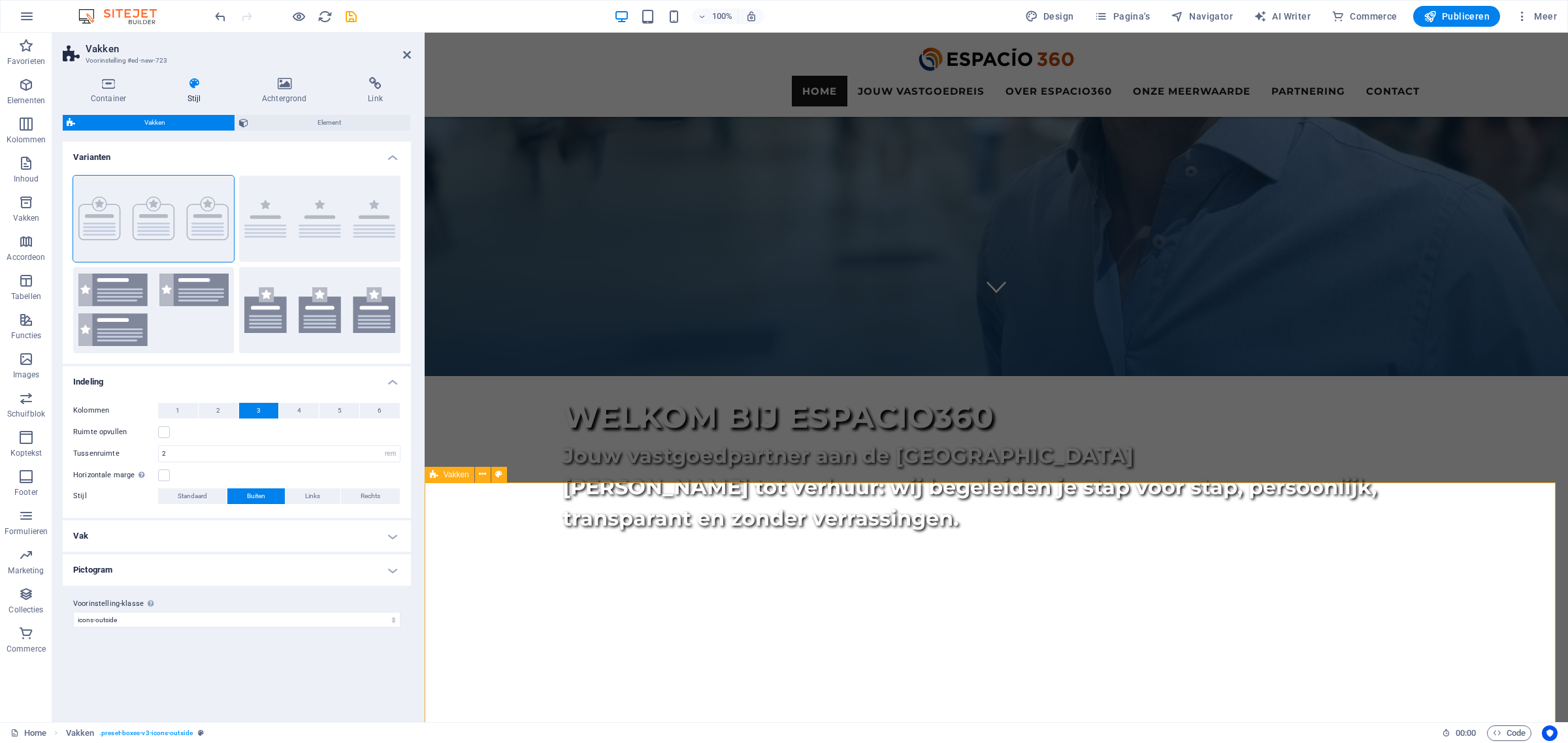
scroll to position [490, 0]
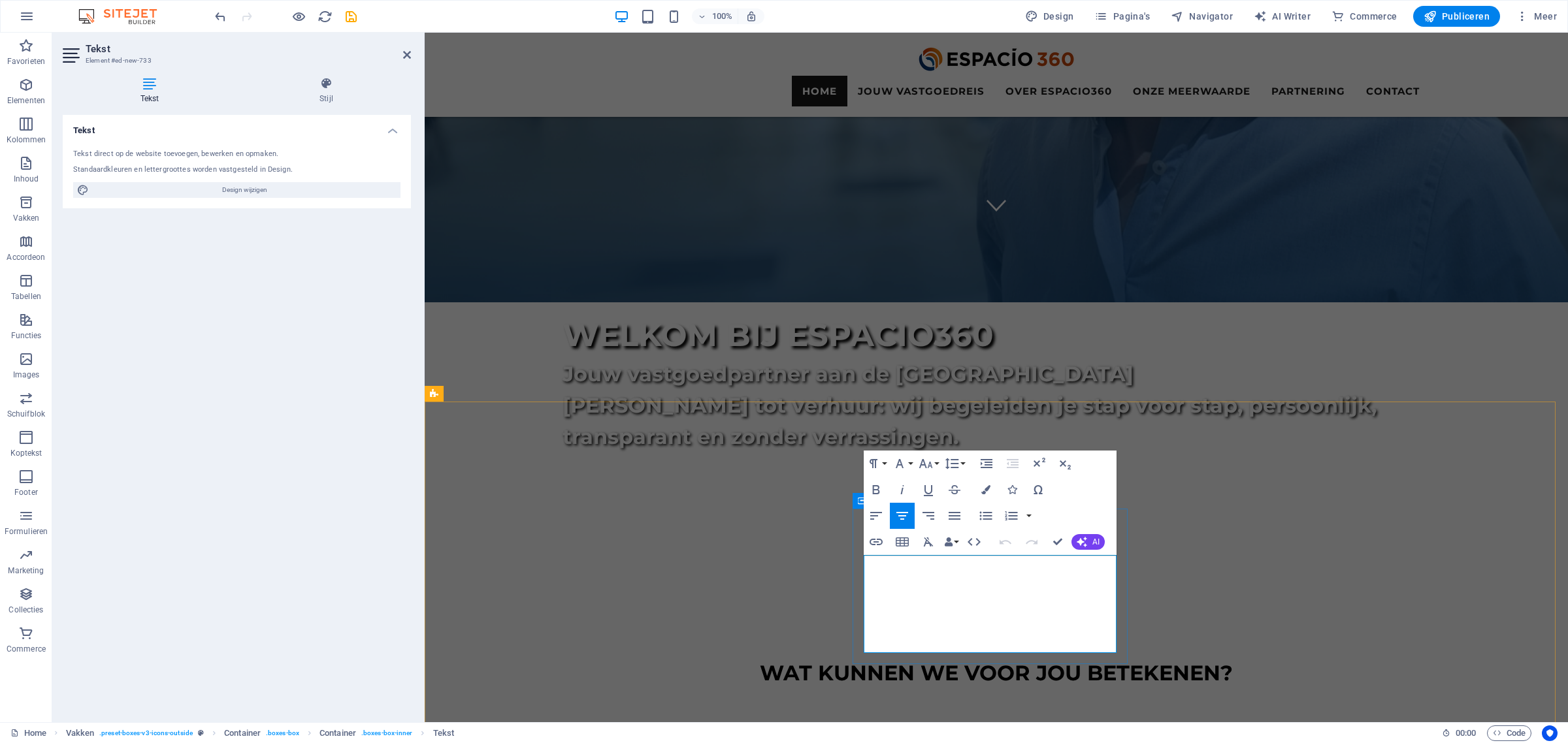
drag, startPoint x: 1086, startPoint y: 643, endPoint x: 894, endPoint y: 562, distance: 208.4
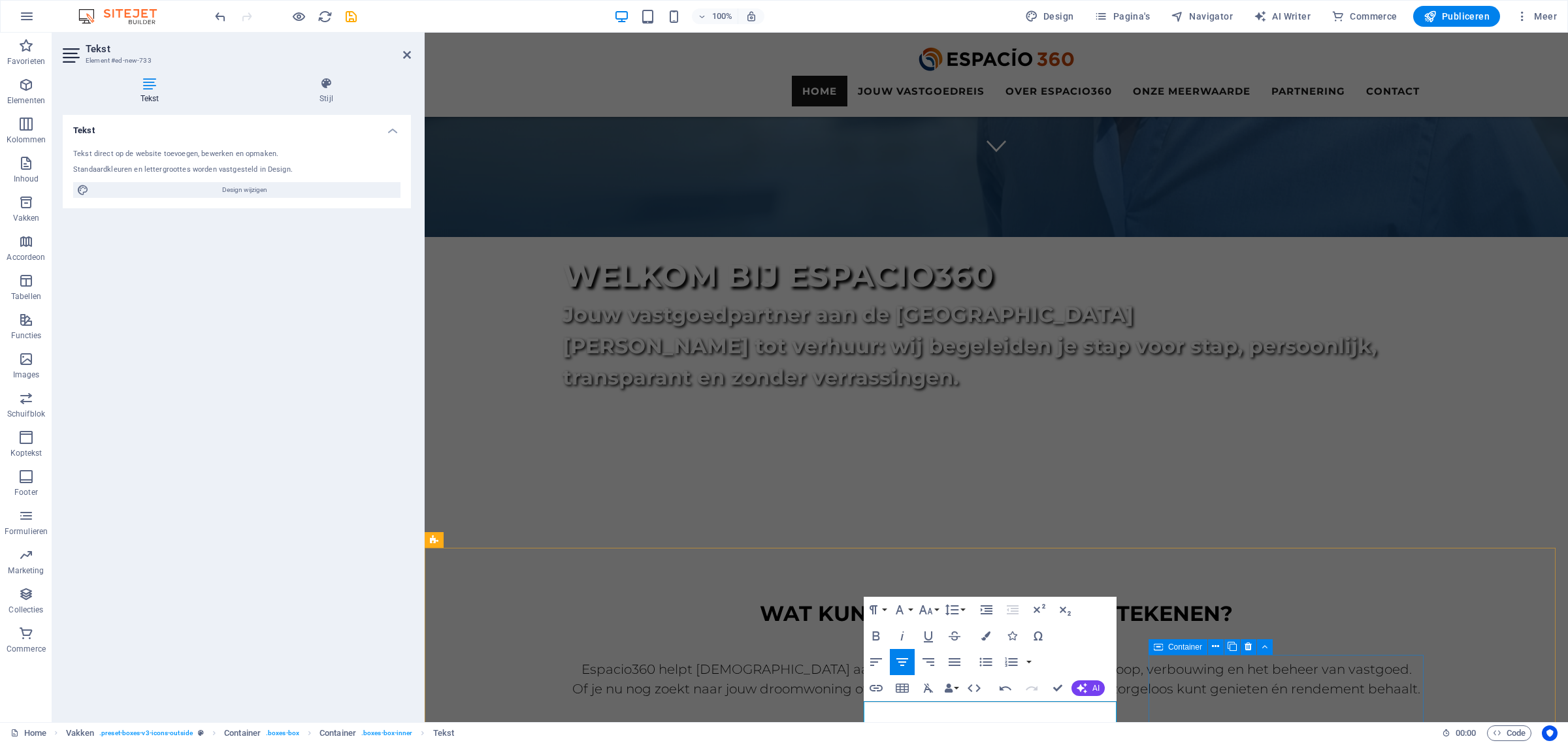
scroll to position [653, 0]
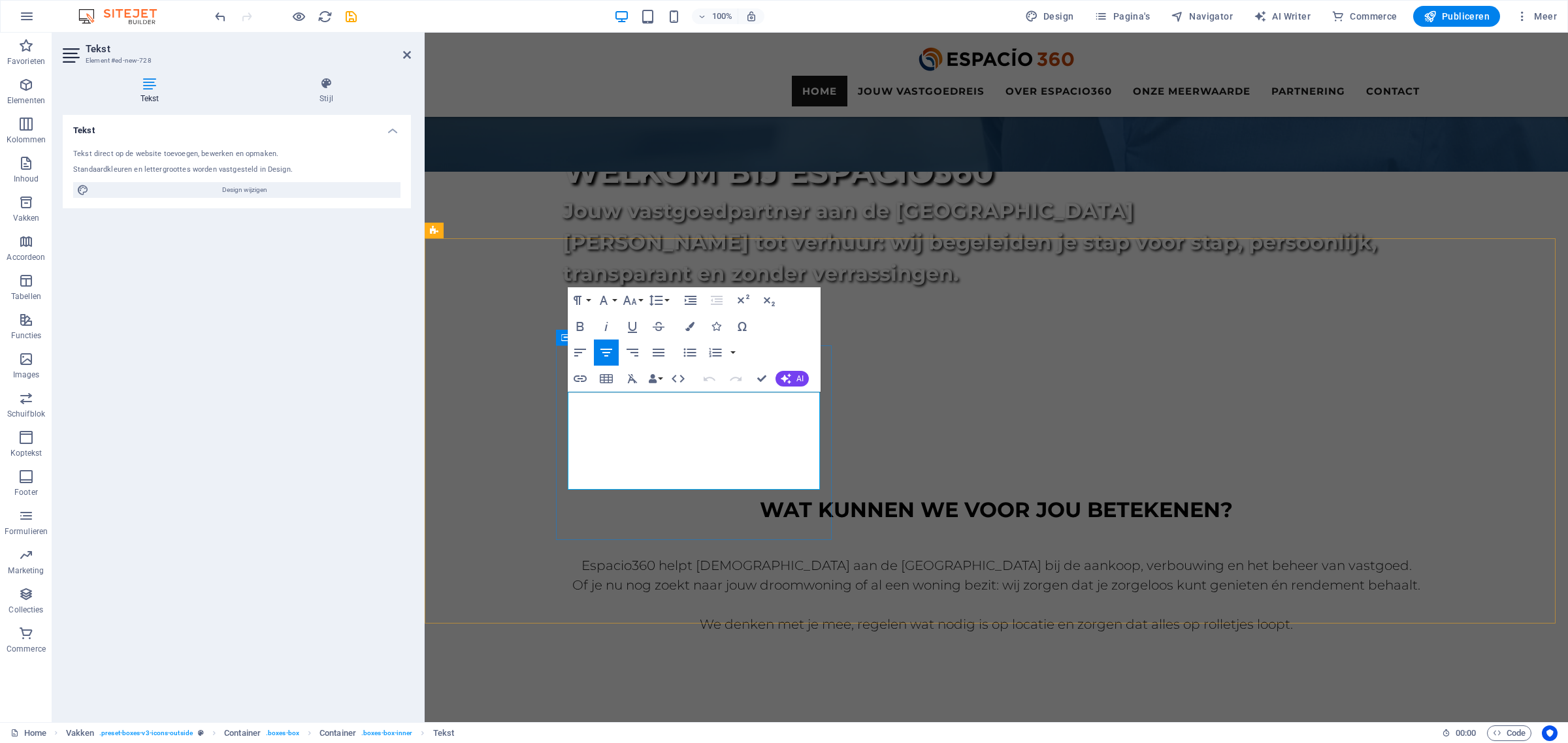
drag, startPoint x: 791, startPoint y: 483, endPoint x: 596, endPoint y: 406, distance: 209.7
drag, startPoint x: 662, startPoint y: 420, endPoint x: 732, endPoint y: 420, distance: 70.0
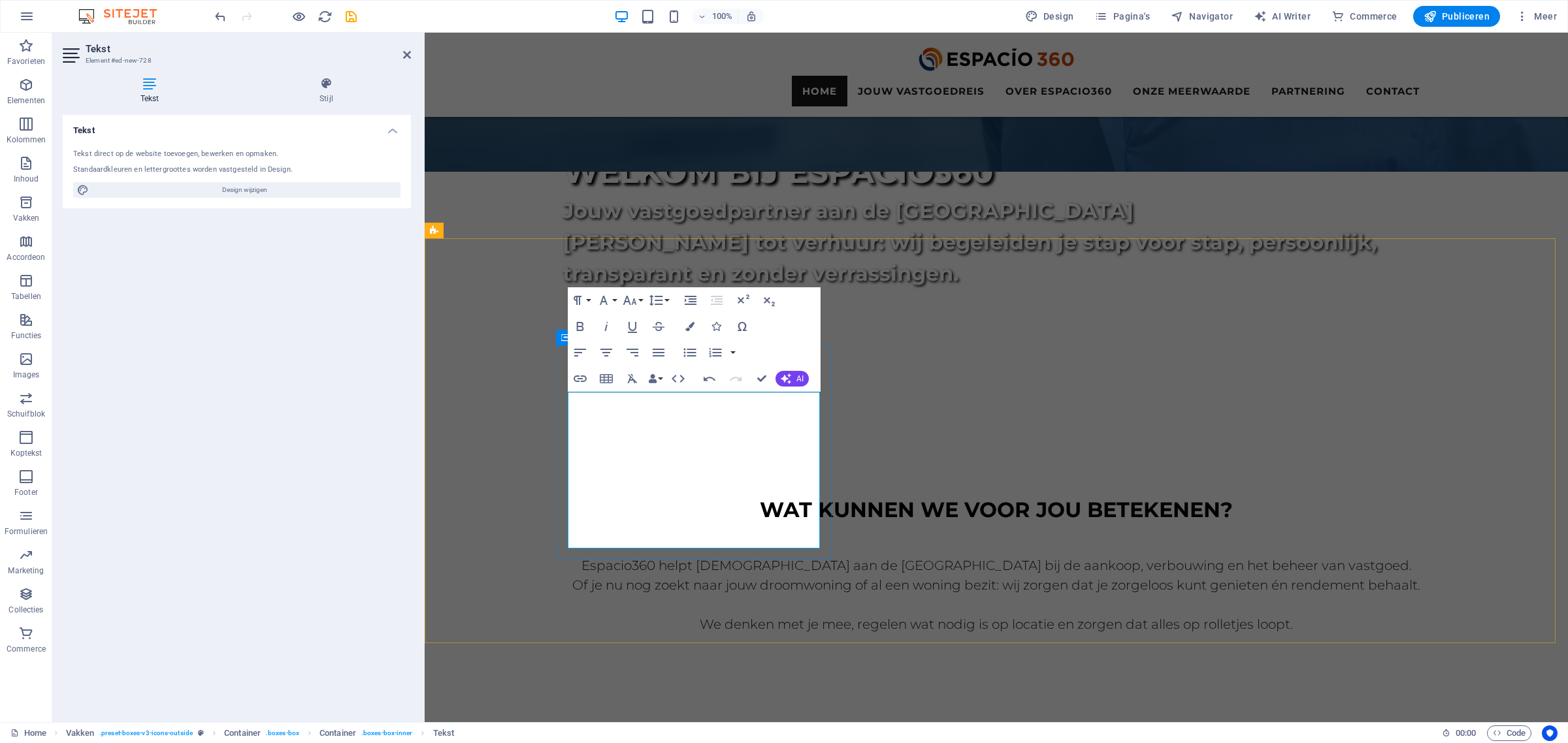
drag, startPoint x: 770, startPoint y: 532, endPoint x: 624, endPoint y: 533, distance: 146.0
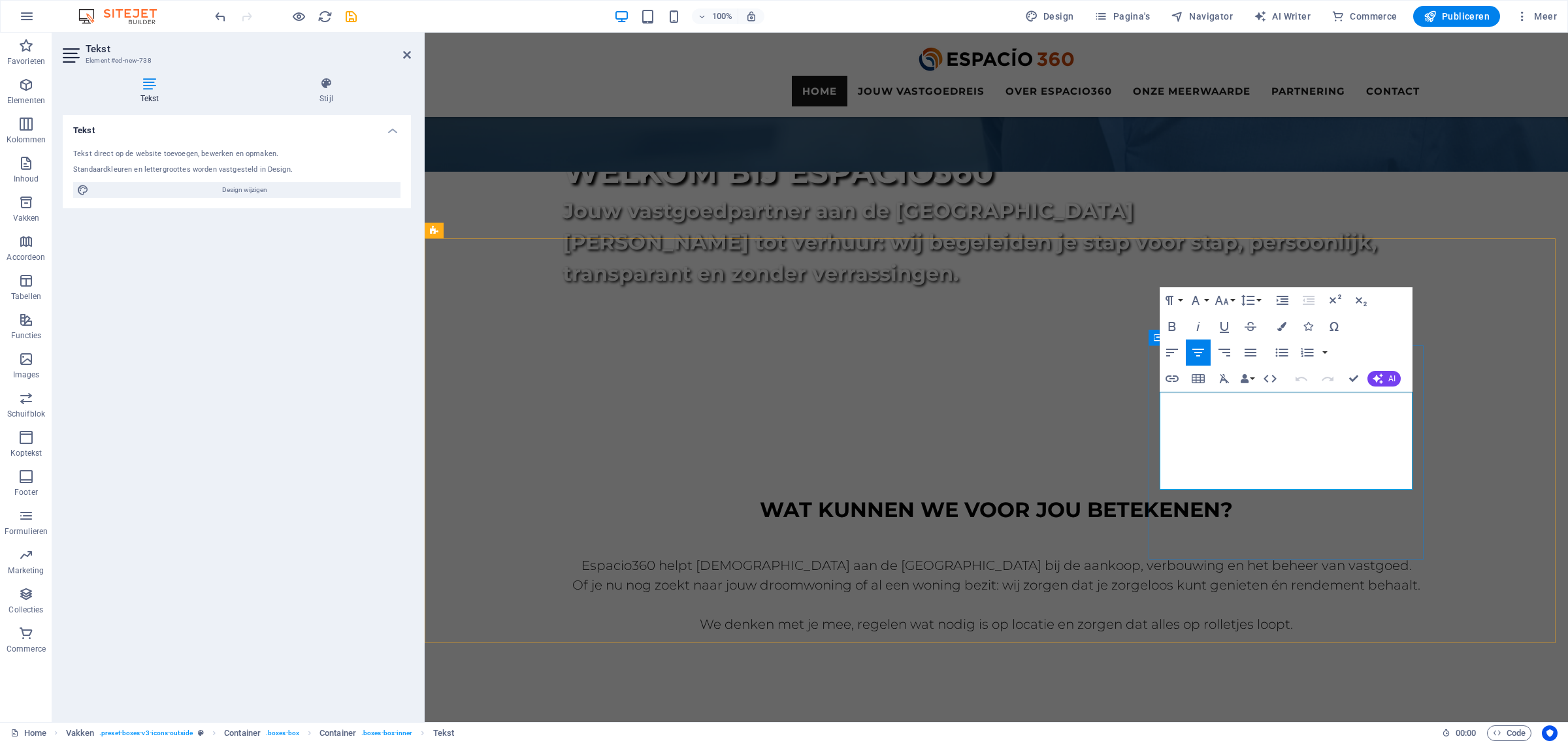
drag, startPoint x: 1382, startPoint y: 487, endPoint x: 1156, endPoint y: 401, distance: 241.8
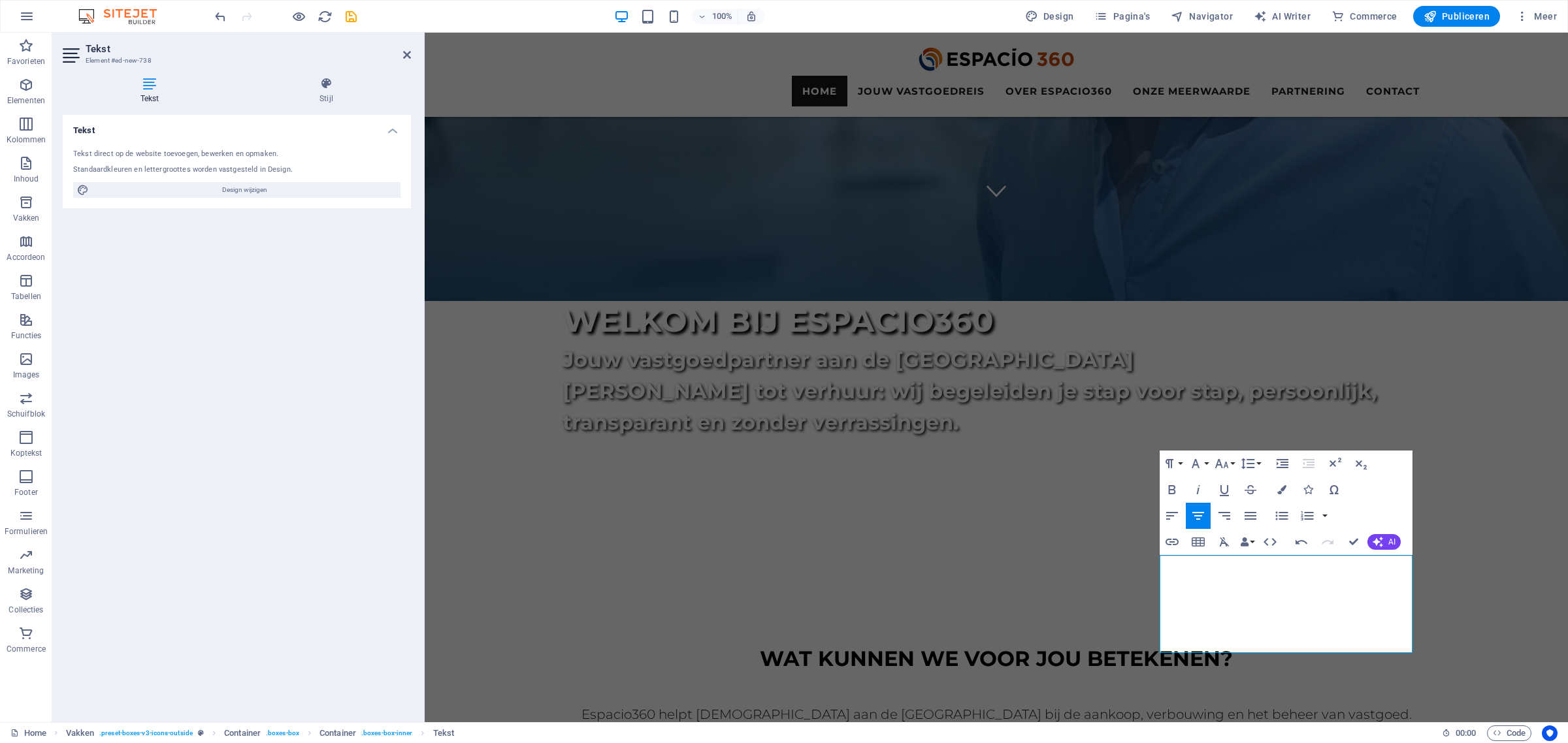
scroll to position [490, 0]
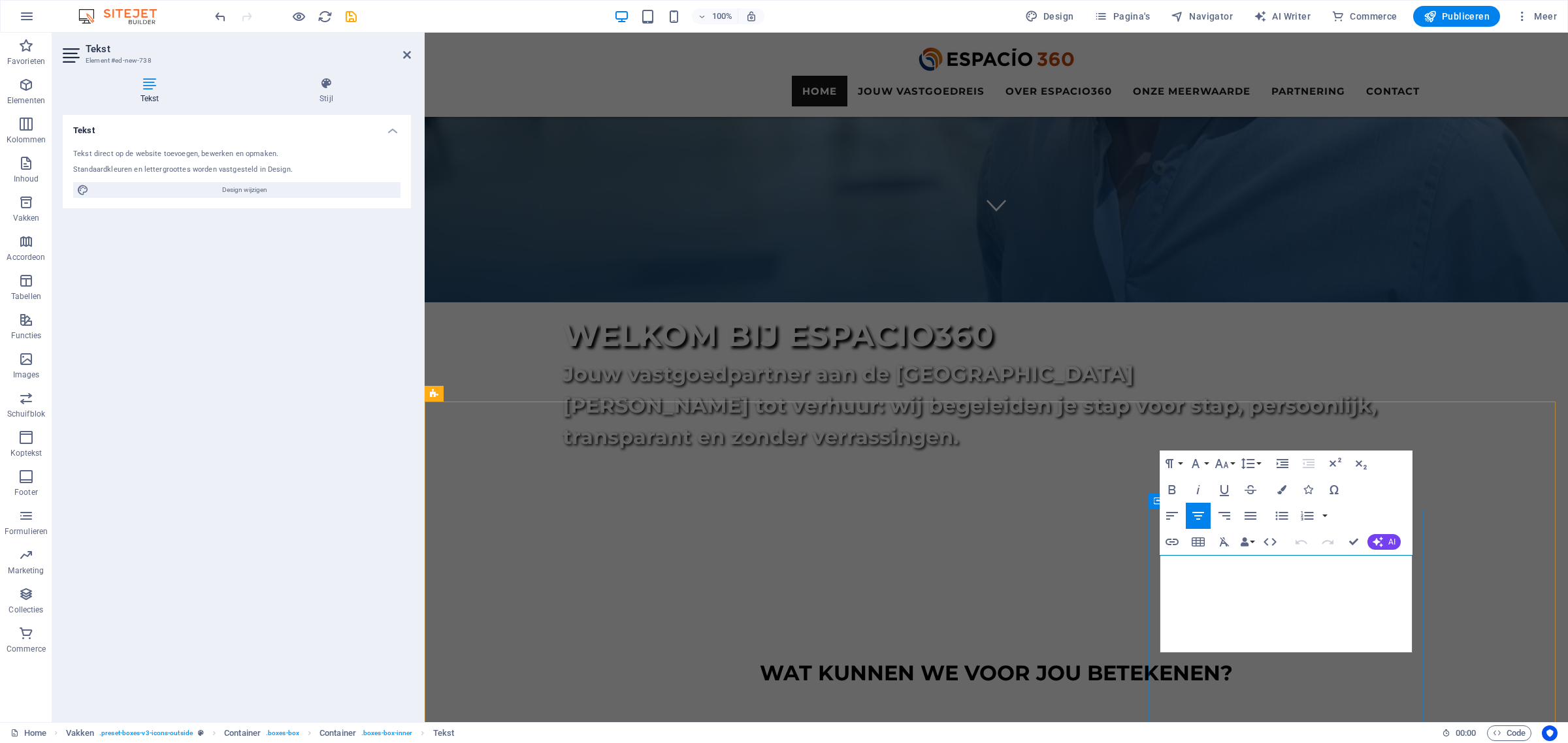
drag, startPoint x: 1224, startPoint y: 585, endPoint x: 1174, endPoint y: 580, distance: 50.2
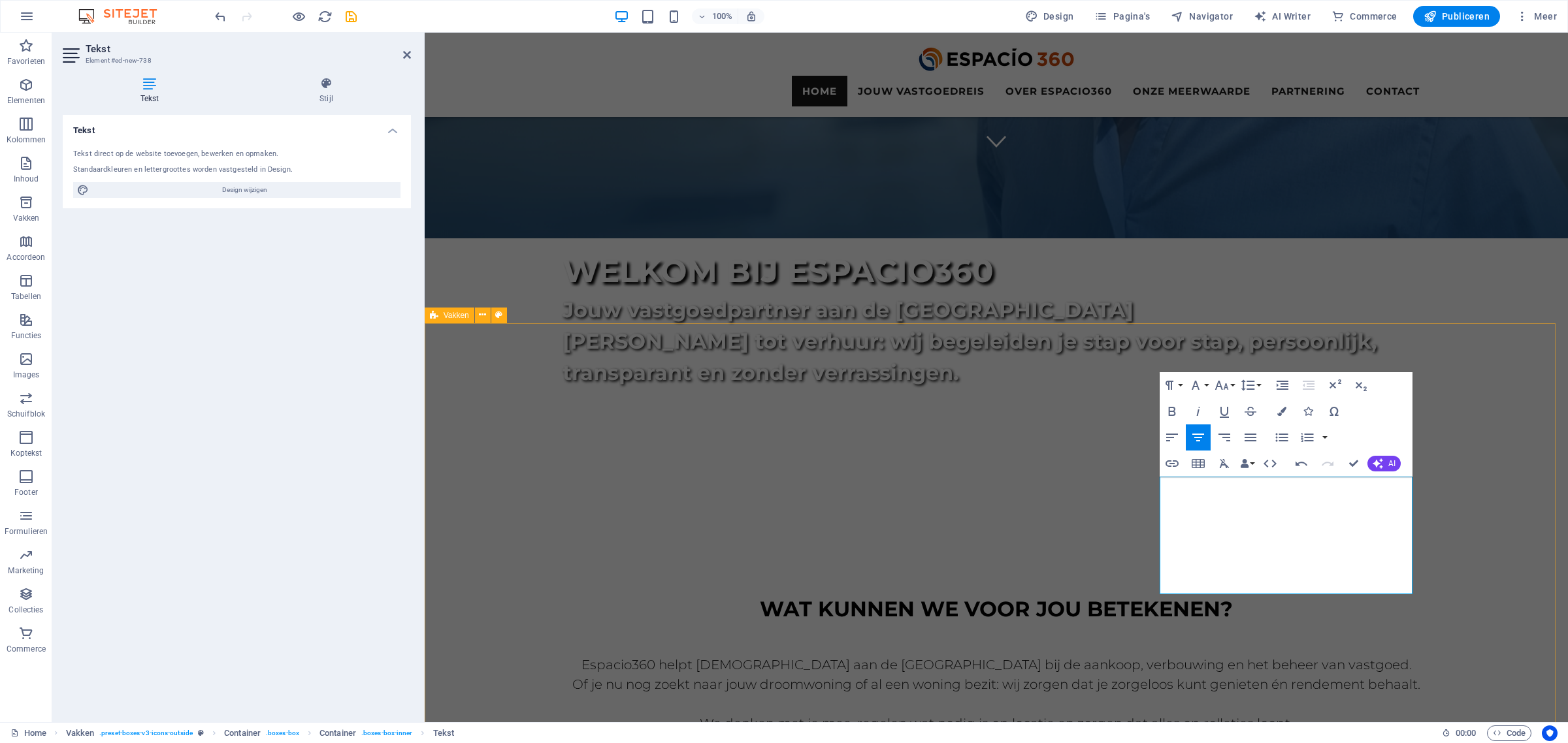
scroll to position [572, 0]
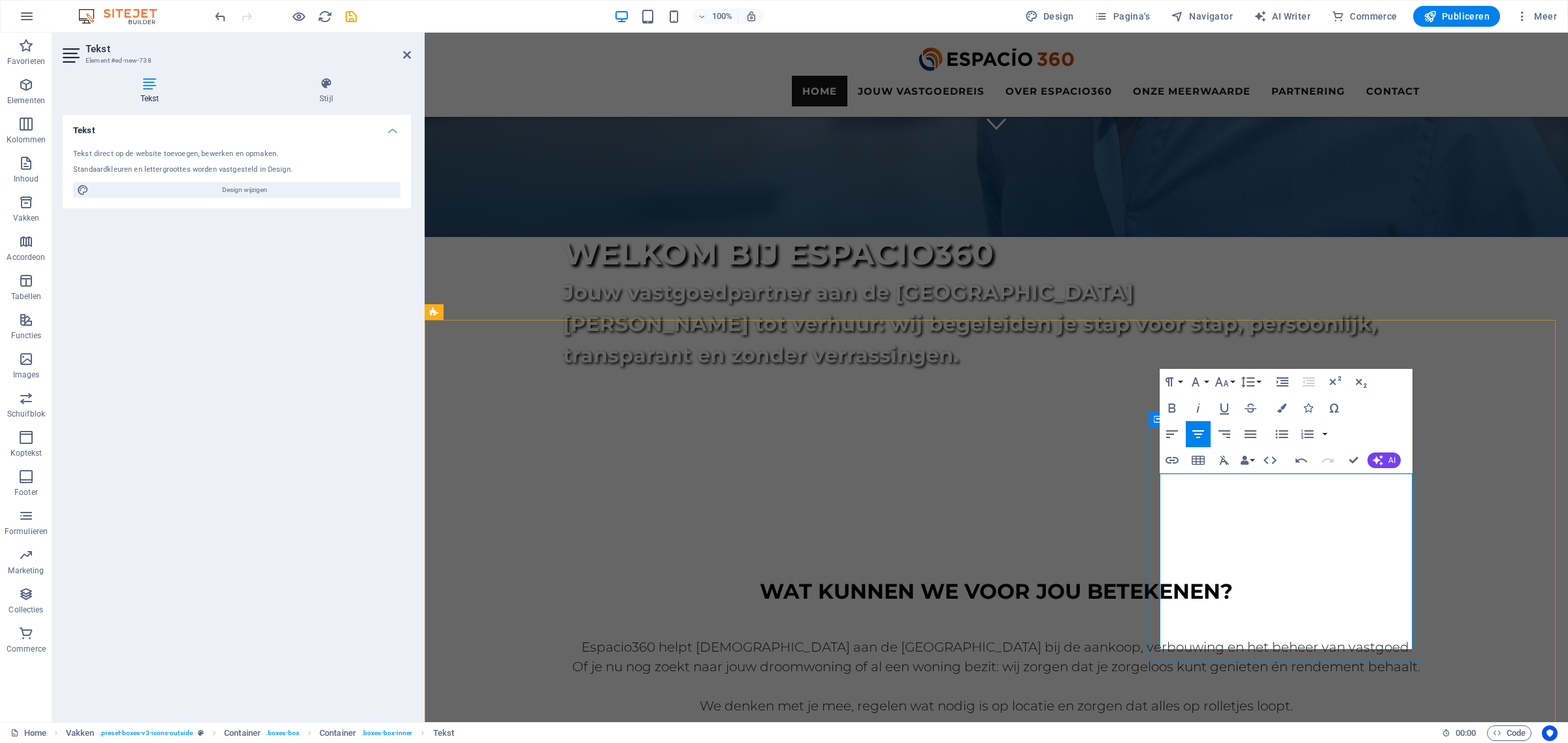
drag, startPoint x: 1334, startPoint y: 639, endPoint x: 1223, endPoint y: 636, distance: 111.0
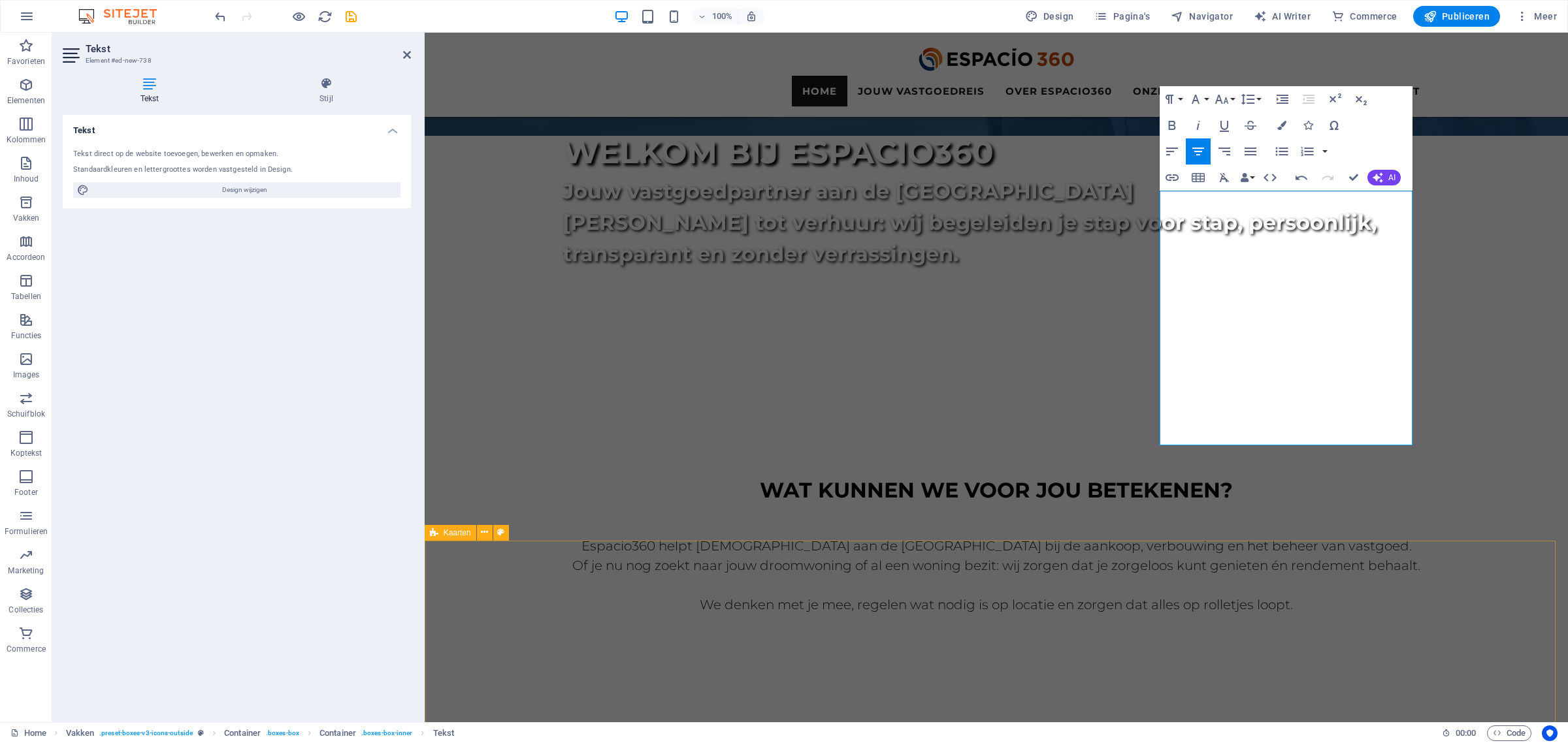
scroll to position [898, 0]
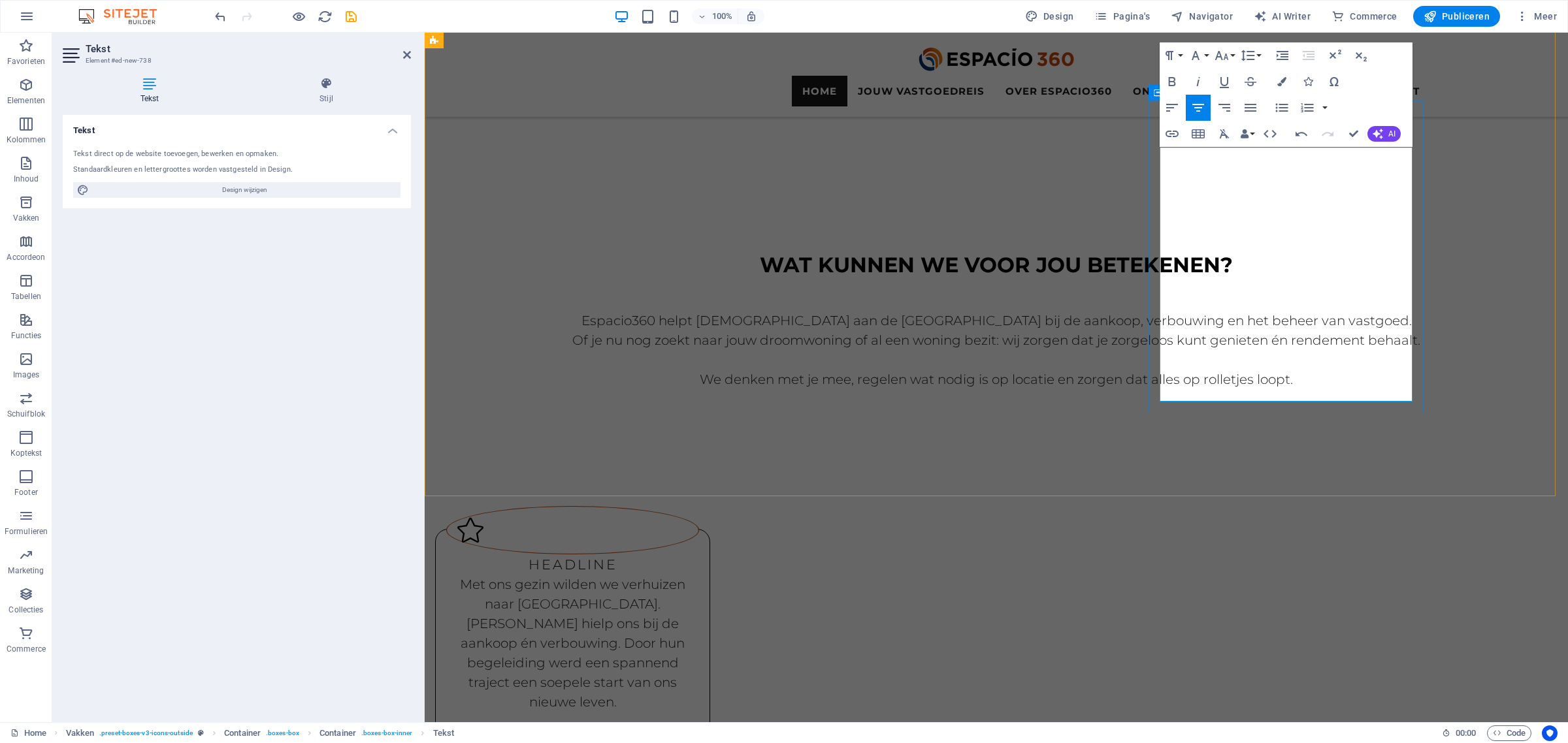
drag, startPoint x: 1170, startPoint y: 314, endPoint x: 1413, endPoint y: 393, distance: 255.5
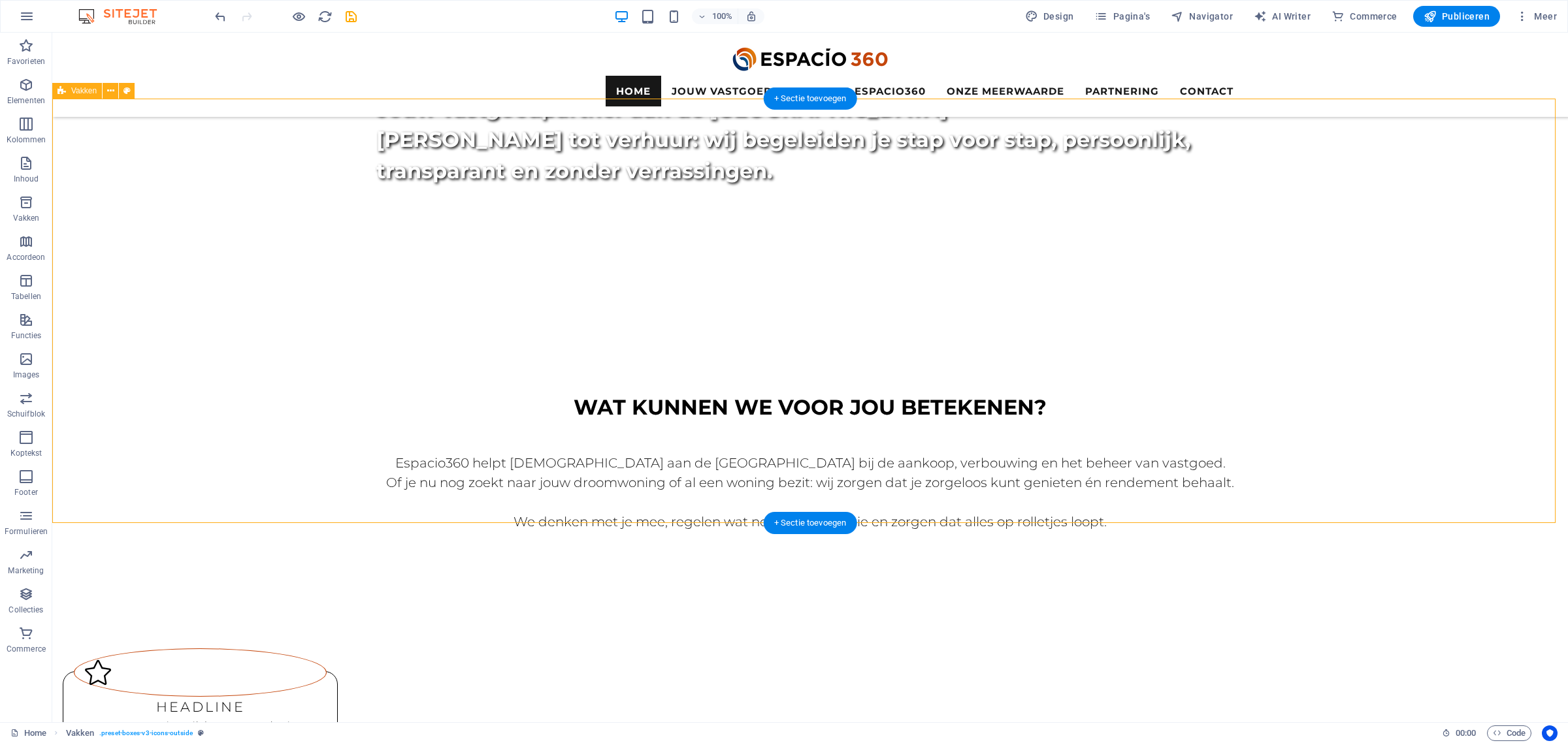
scroll to position [734, 0]
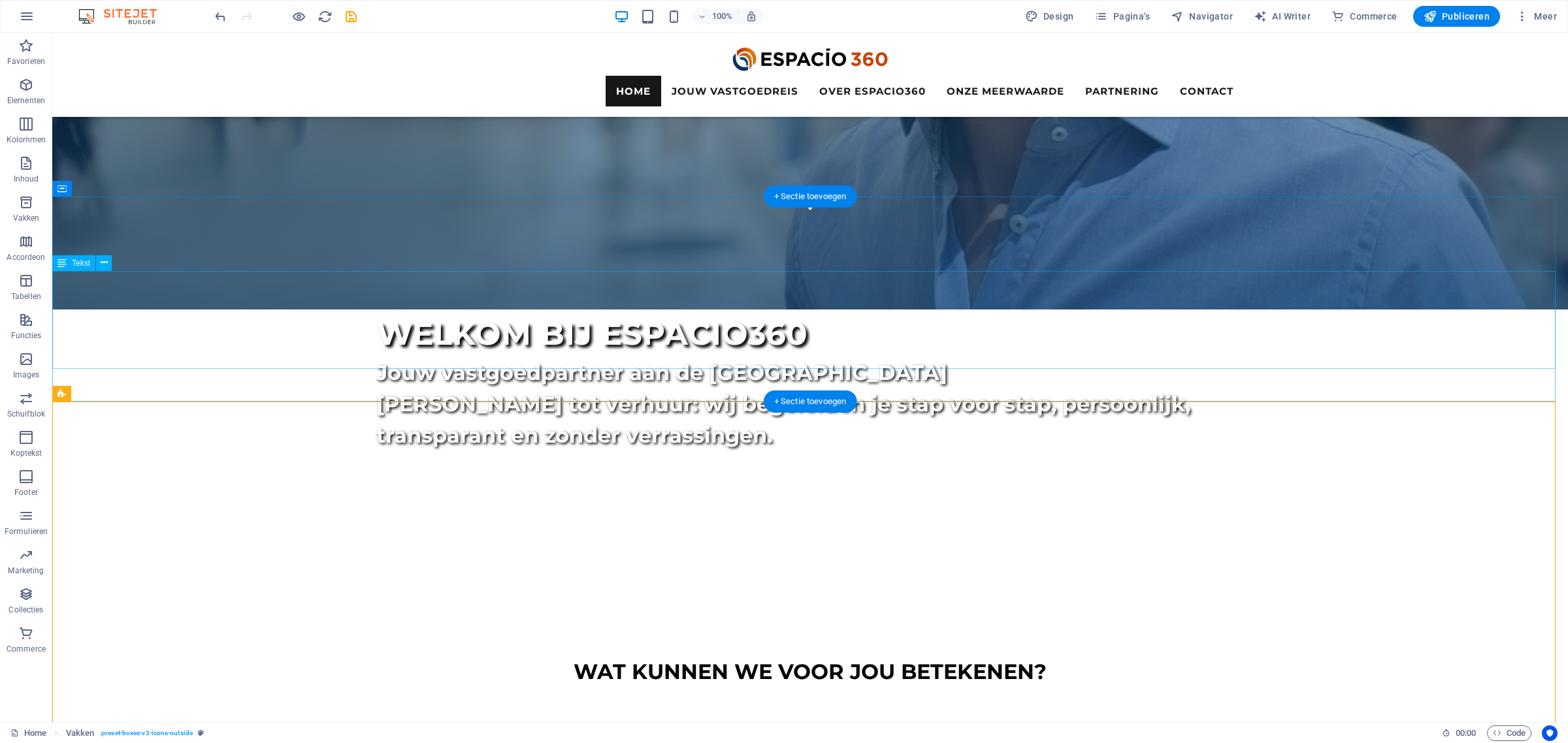
scroll to position [490, 0]
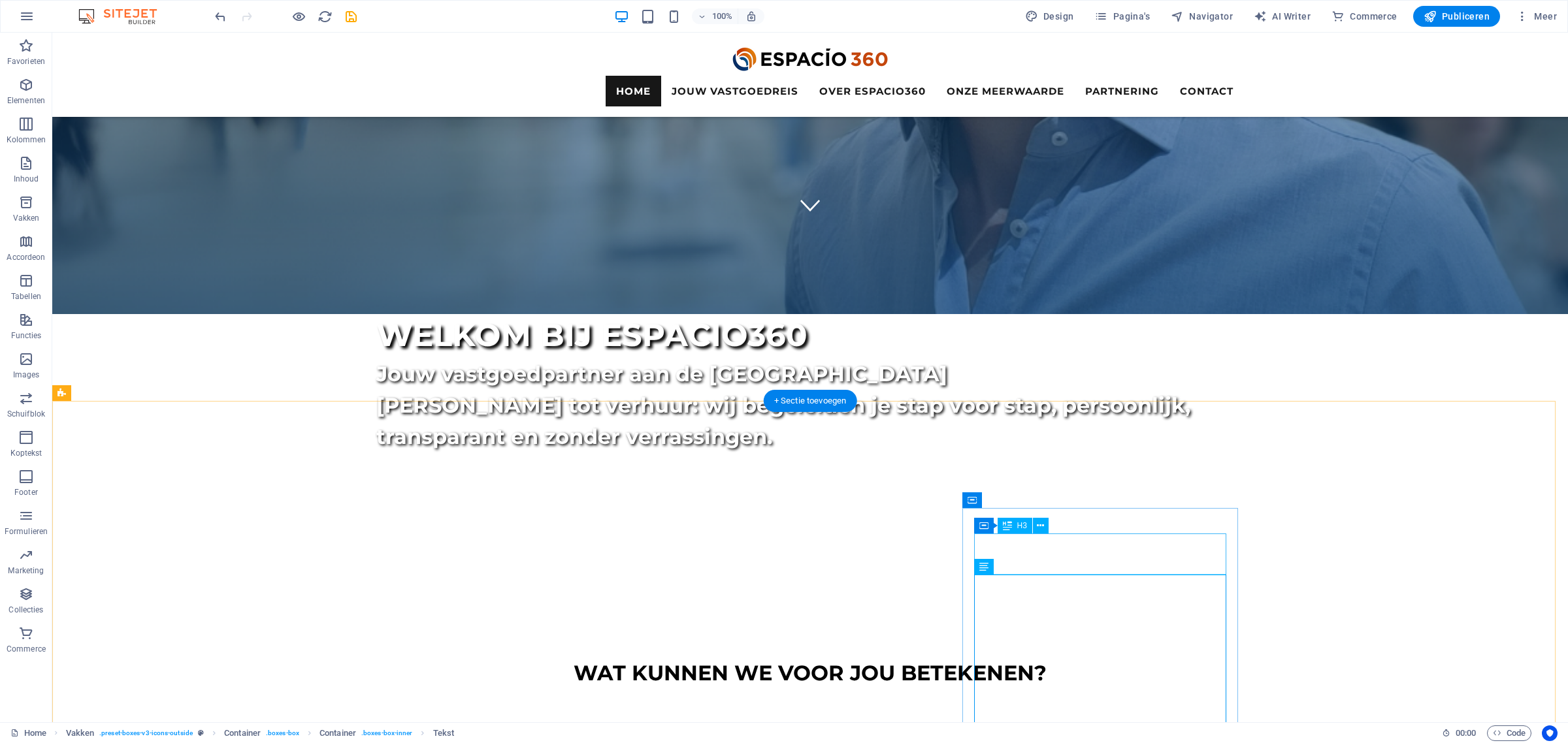
scroll to position [653, 0]
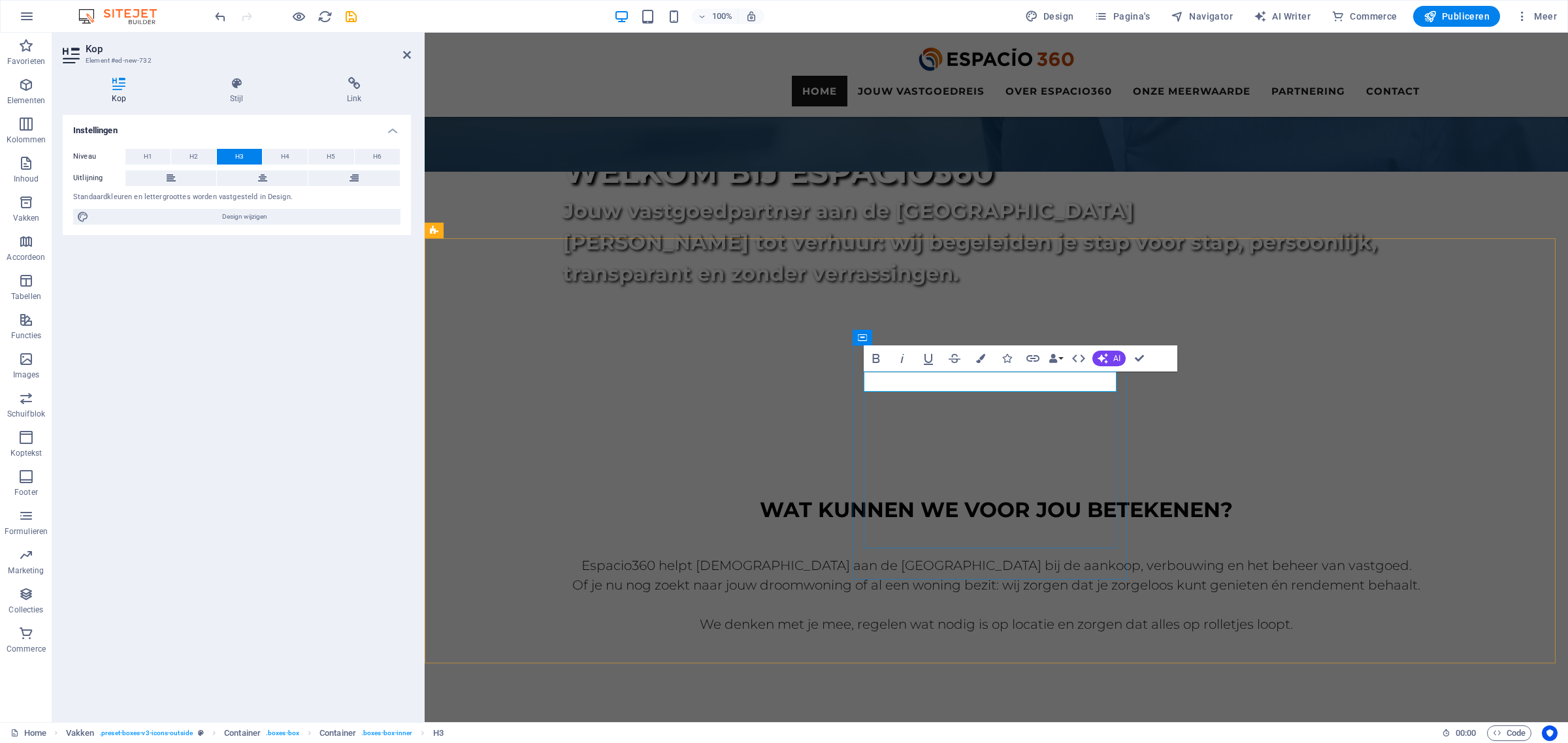
drag, startPoint x: 1057, startPoint y: 380, endPoint x: 899, endPoint y: 380, distance: 158.0
drag, startPoint x: 1104, startPoint y: 378, endPoint x: 820, endPoint y: 375, distance: 284.0
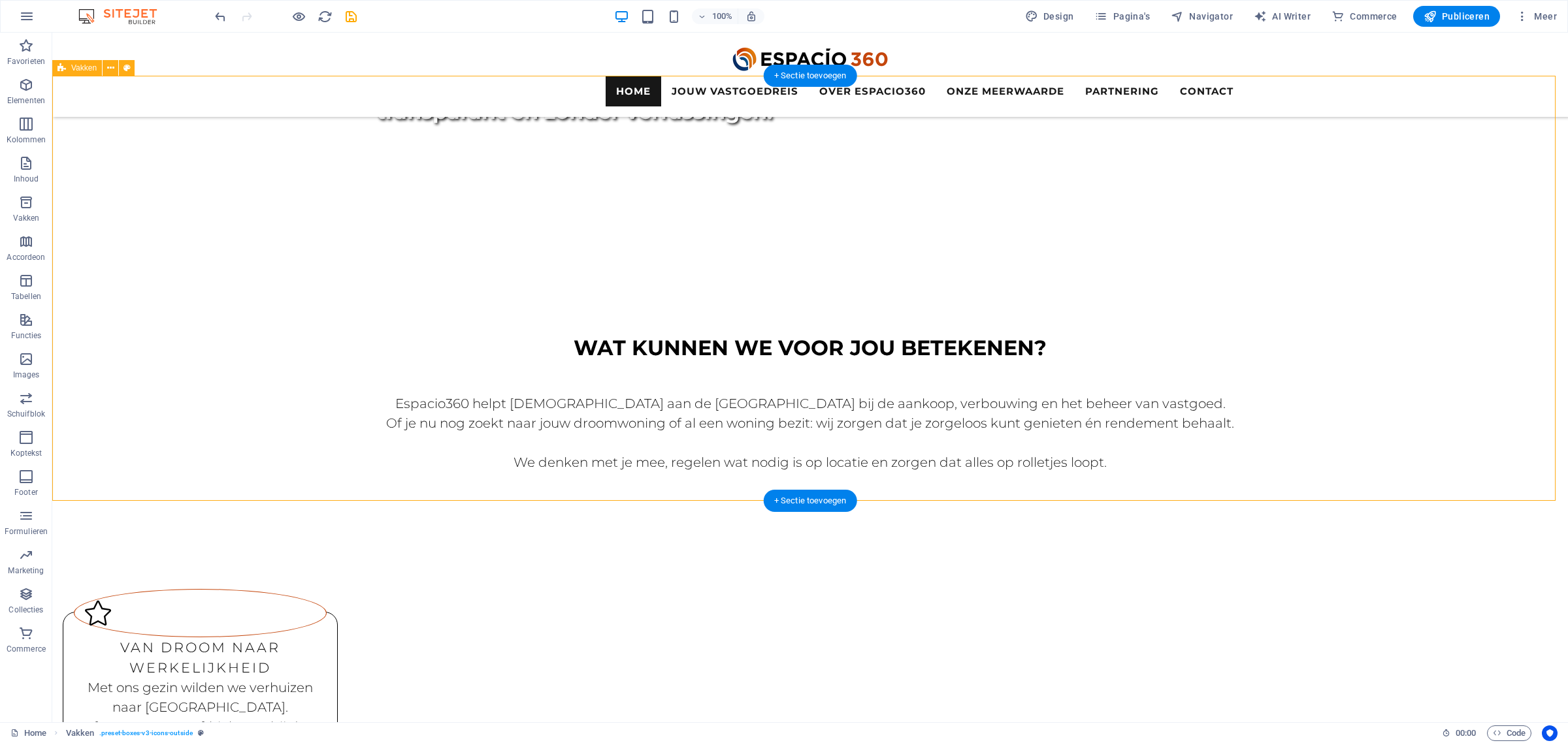
scroll to position [816, 0]
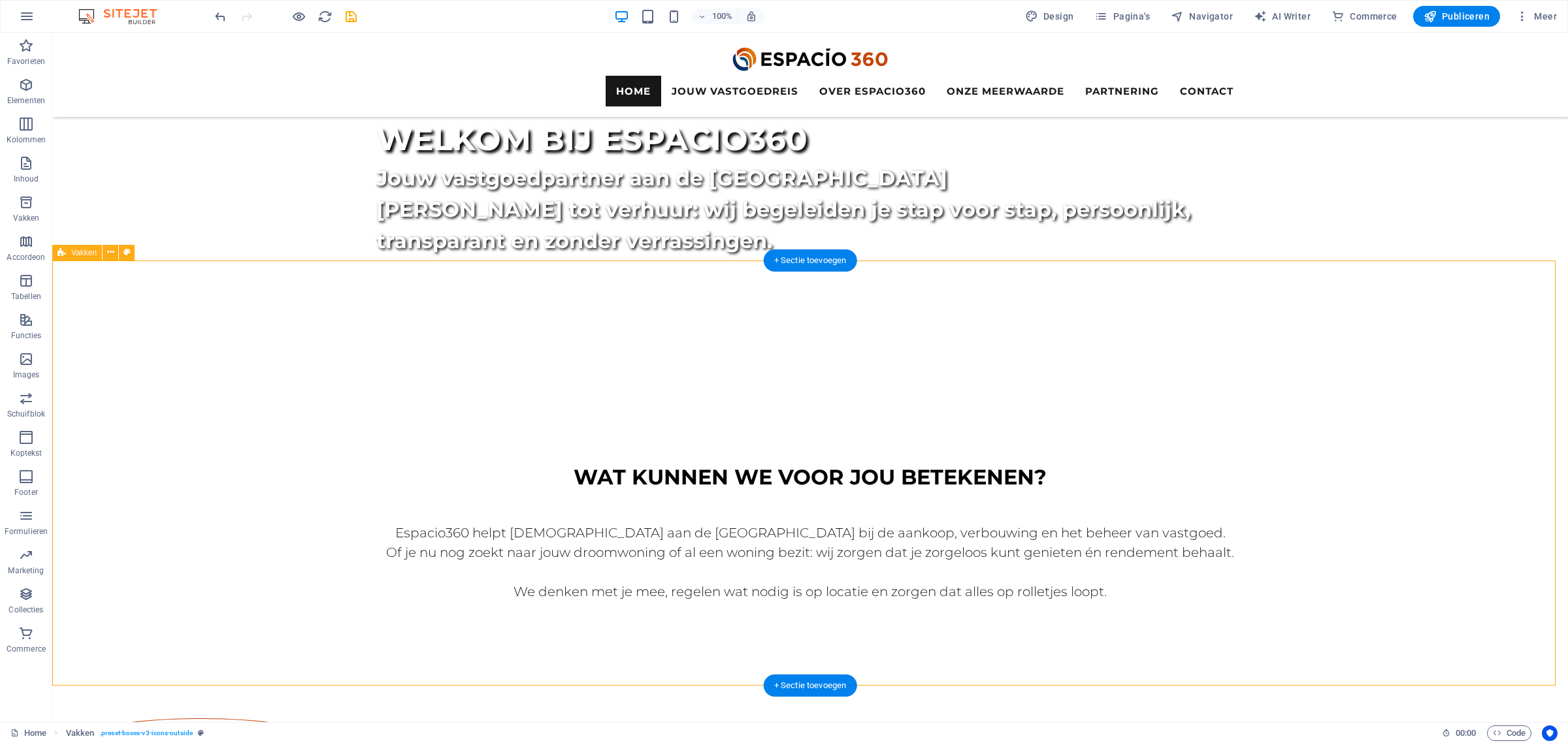
scroll to position [572, 0]
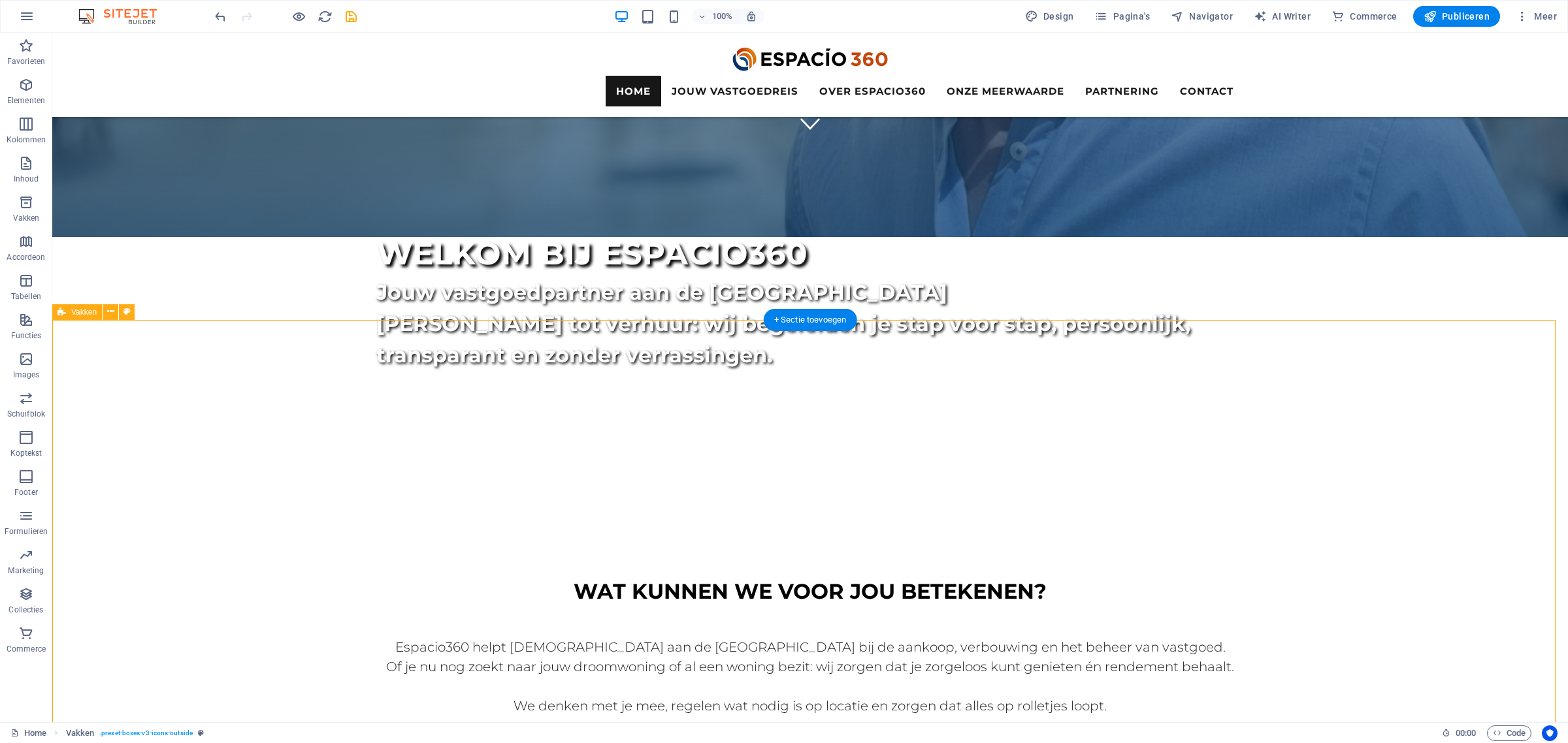
select select "rem"
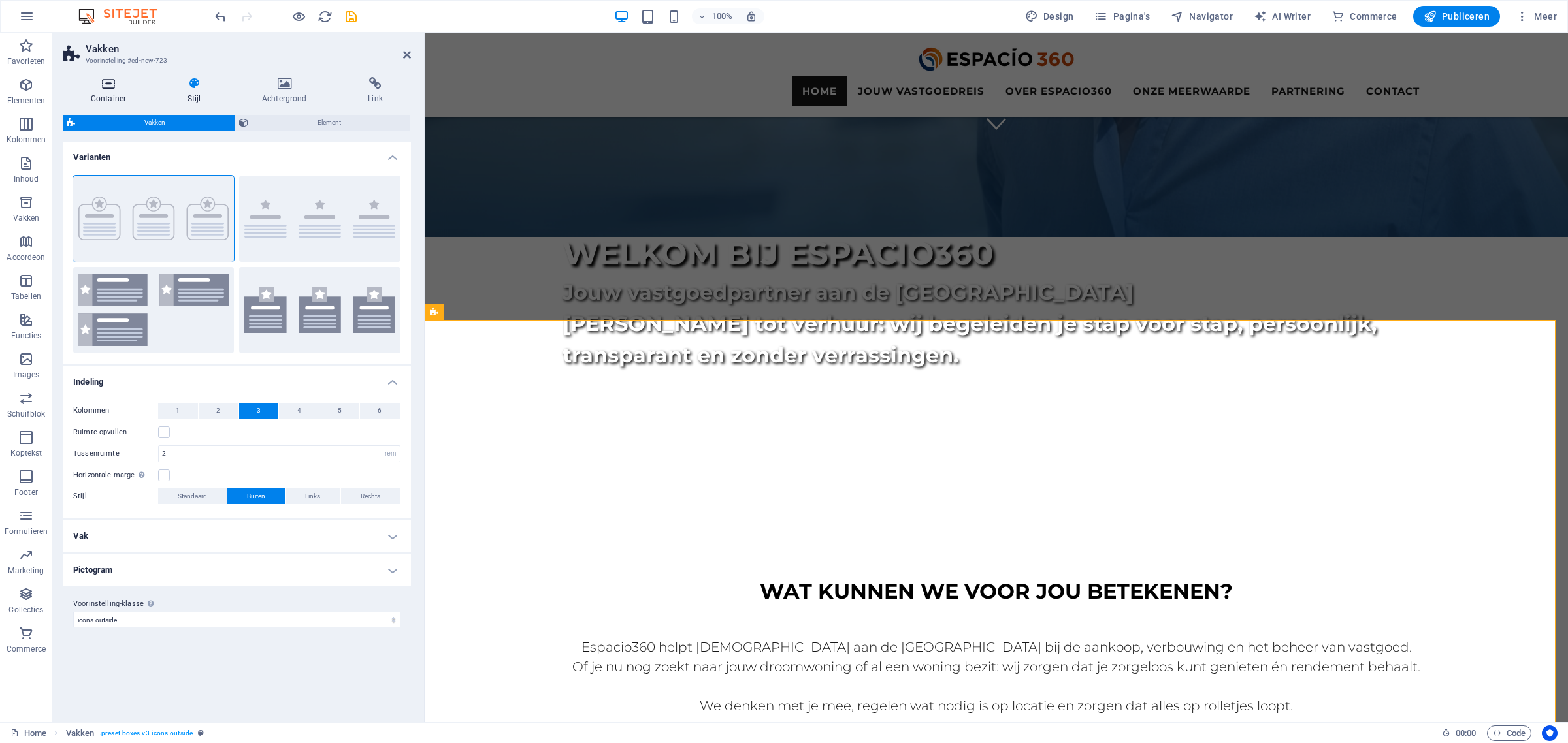
click at [105, 84] on icon at bounding box center [108, 83] width 92 height 13
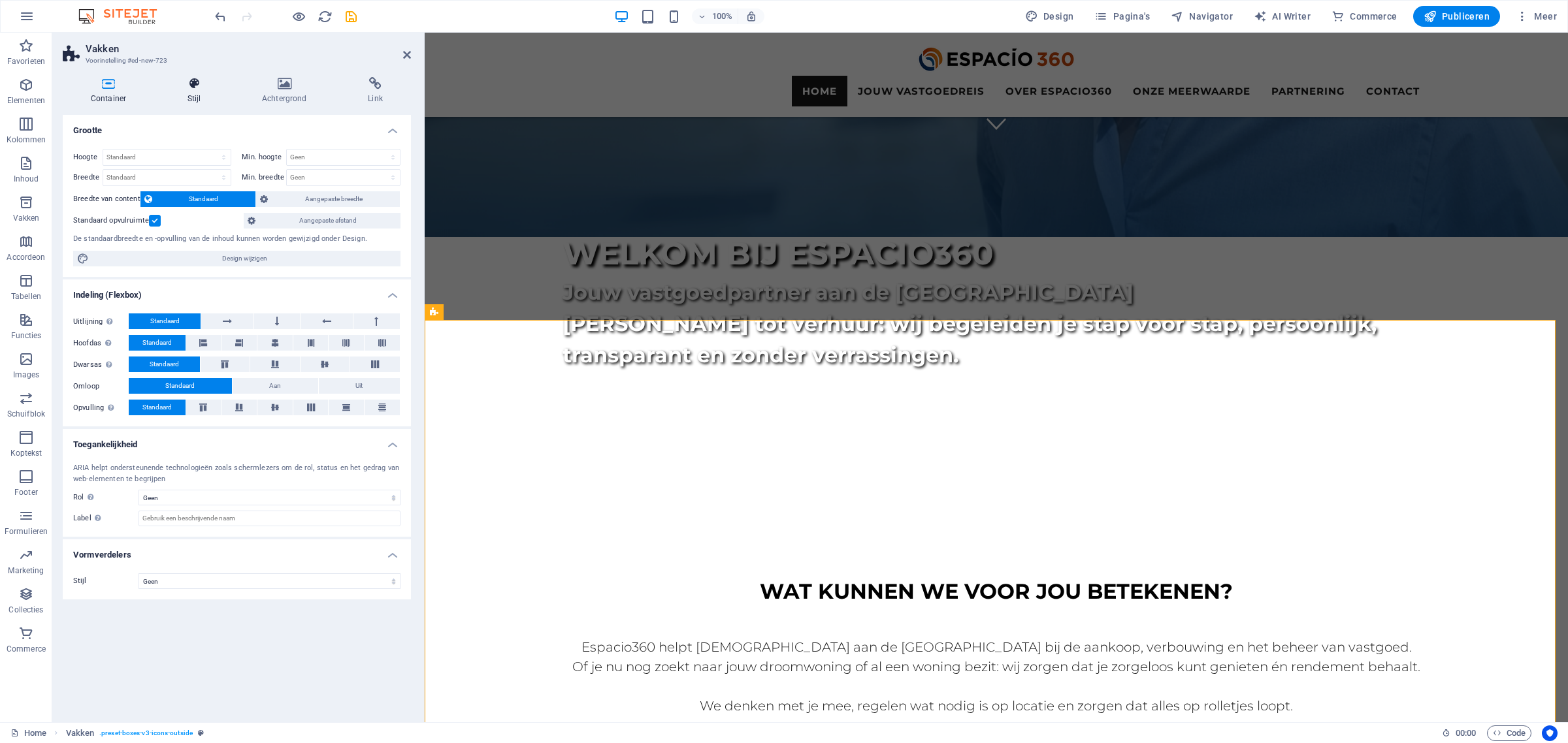
click at [200, 89] on icon at bounding box center [193, 83] width 69 height 13
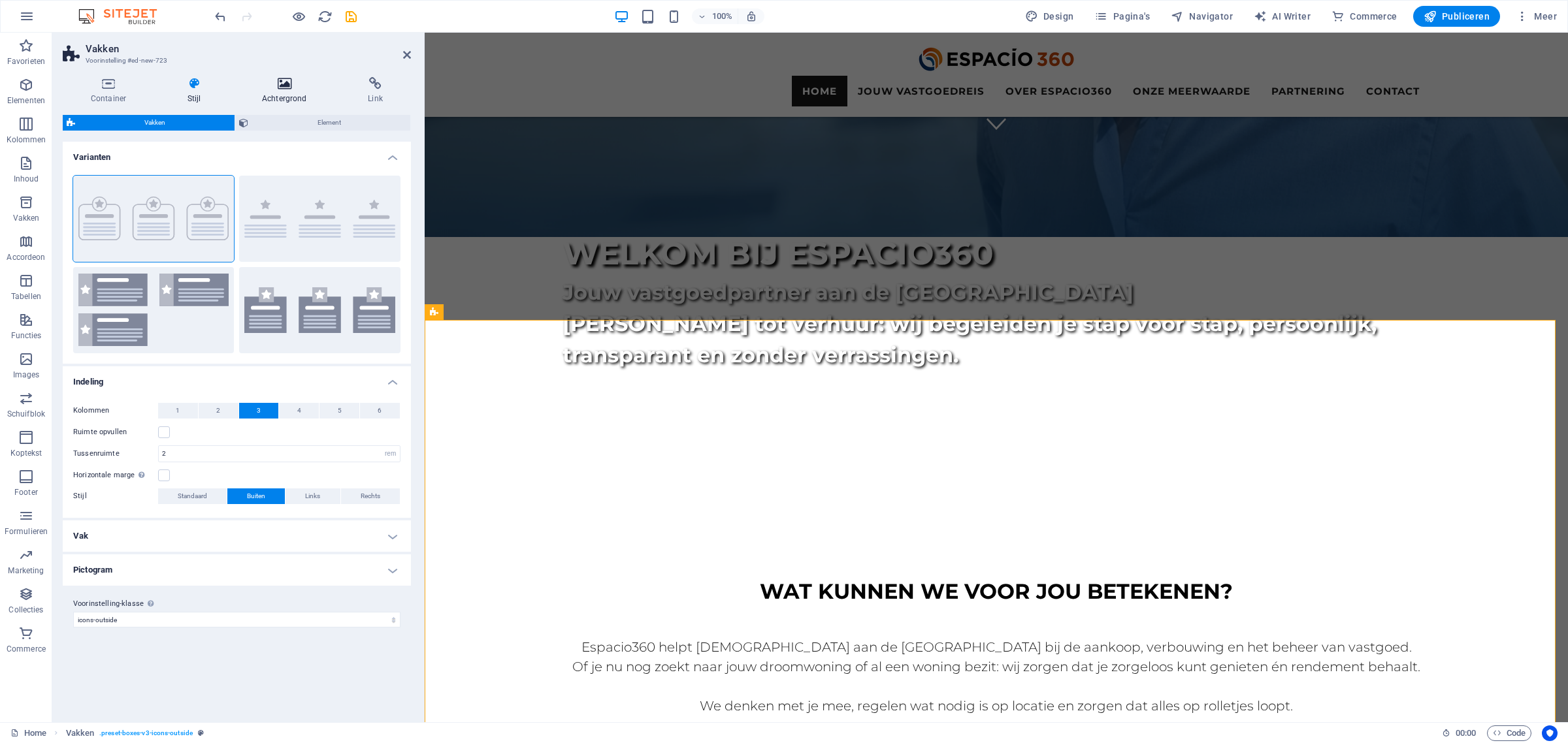
click at [285, 94] on h4 "Achtergrond" at bounding box center [286, 90] width 106 height 27
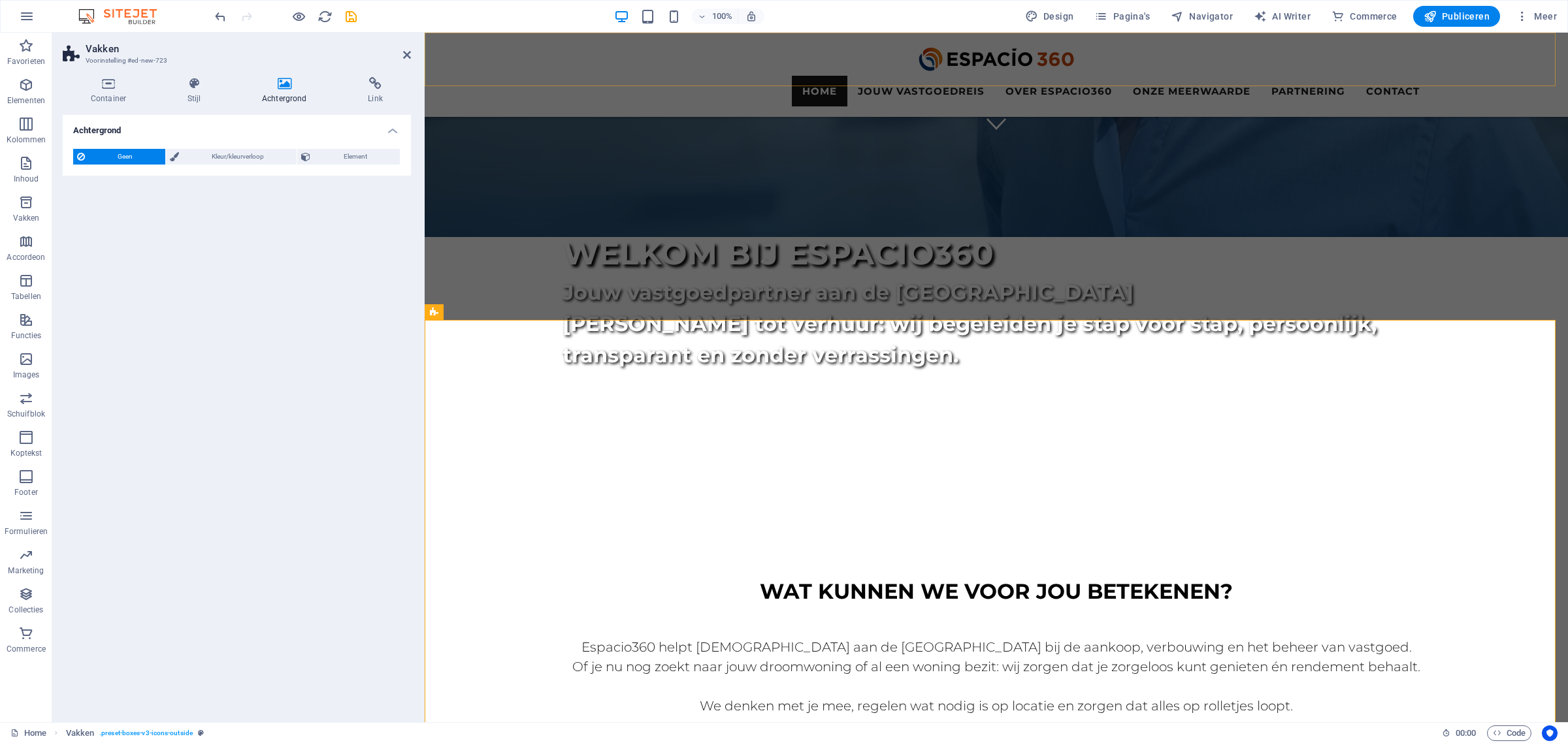
click at [494, 62] on div "Home Jouw vastgoedreis Sleuteltraject Makersmissie Beheerkompas Over Espacio360…" at bounding box center [995, 74] width 1143 height 84
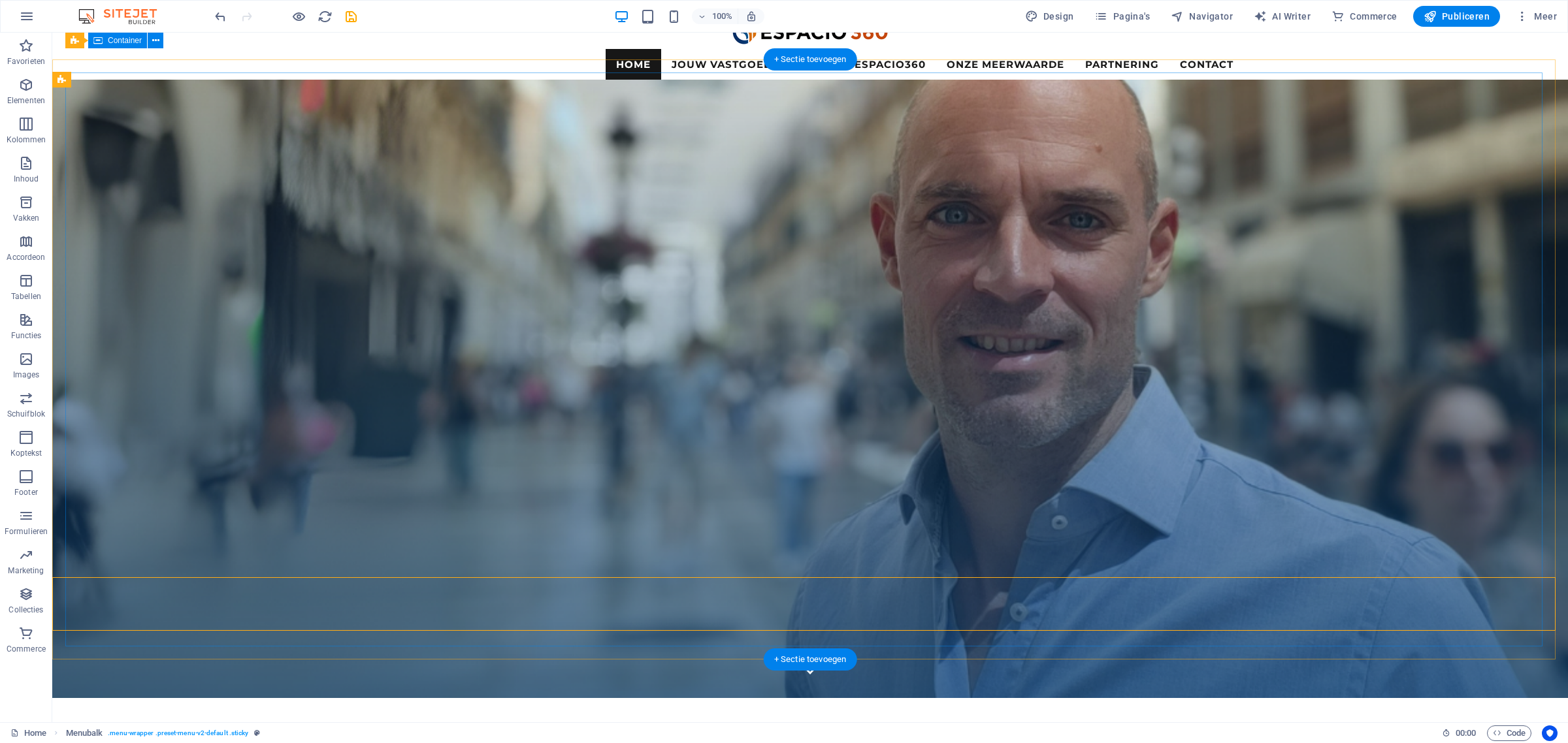
scroll to position [0, 0]
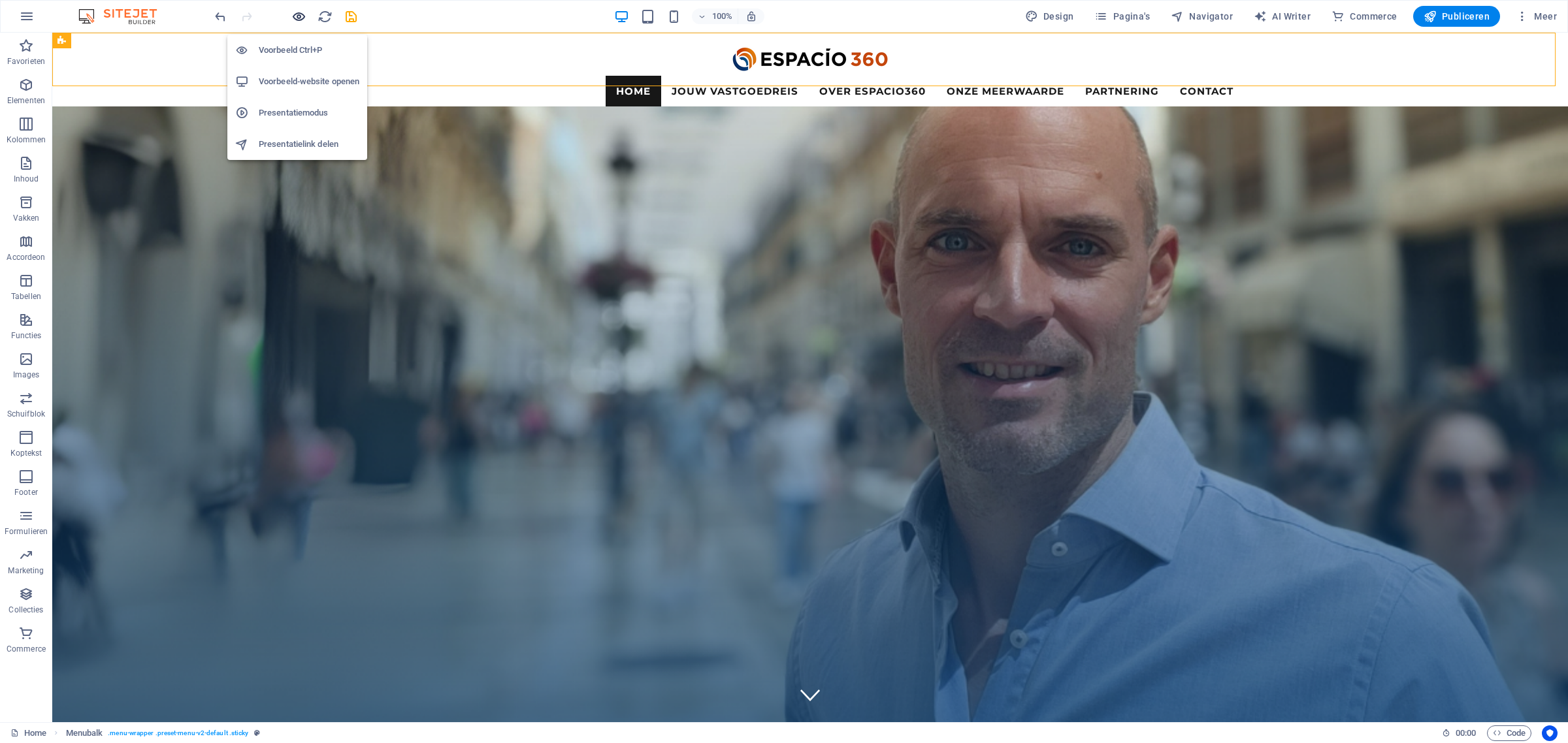
click at [301, 15] on icon "button" at bounding box center [298, 16] width 15 height 15
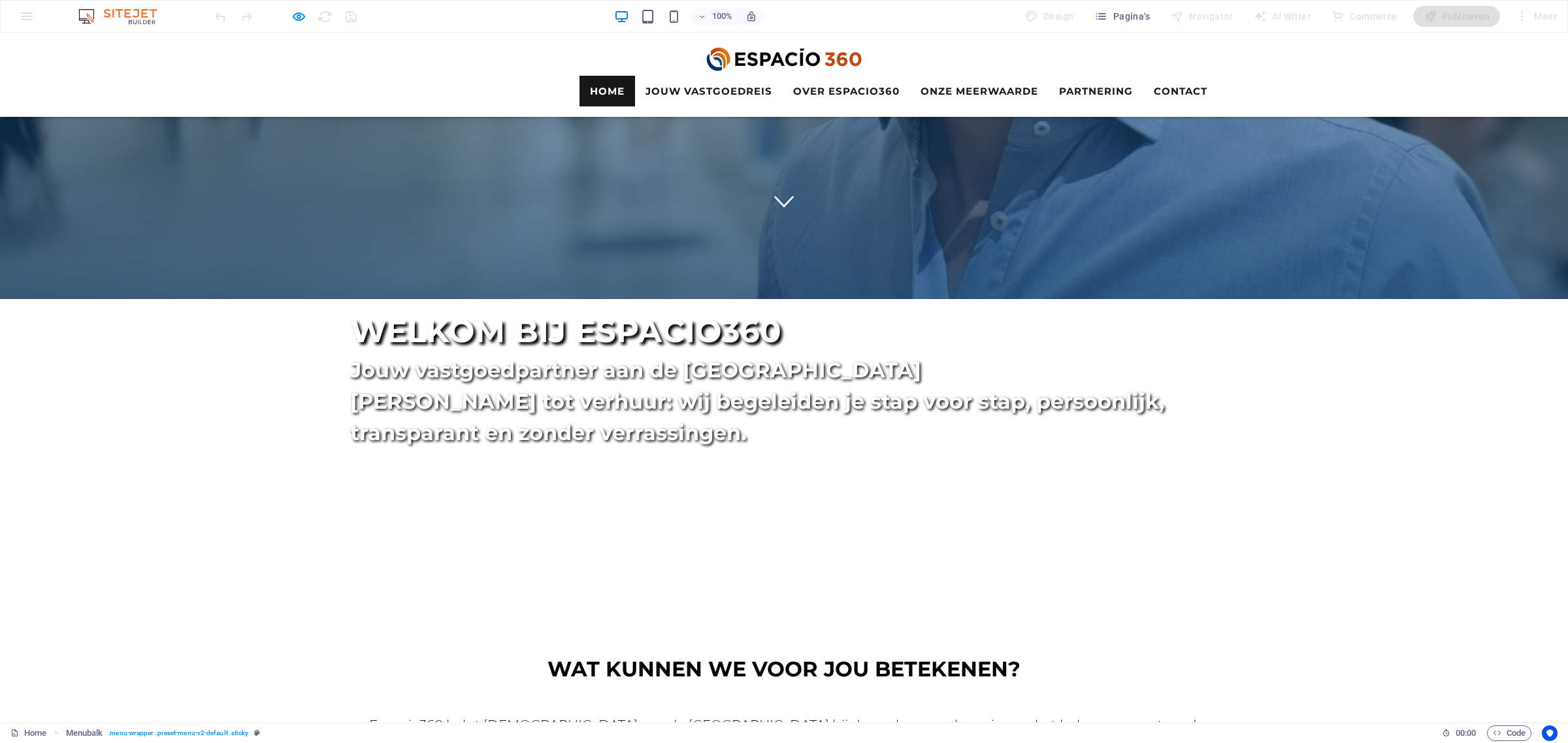
scroll to position [490, 0]
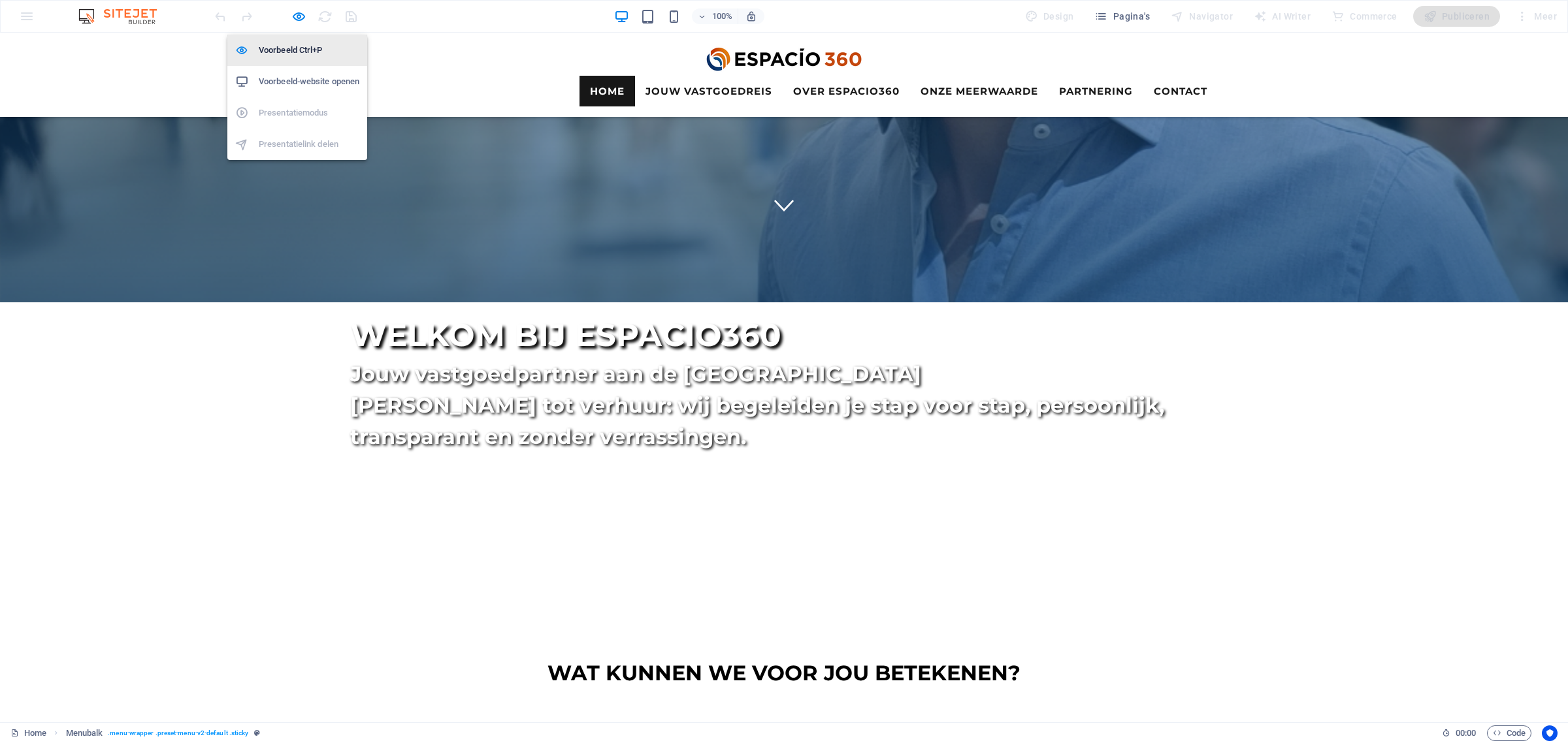
drag, startPoint x: 298, startPoint y: 17, endPoint x: 303, endPoint y: 43, distance: 26.5
click at [298, 17] on icon "button" at bounding box center [298, 16] width 15 height 15
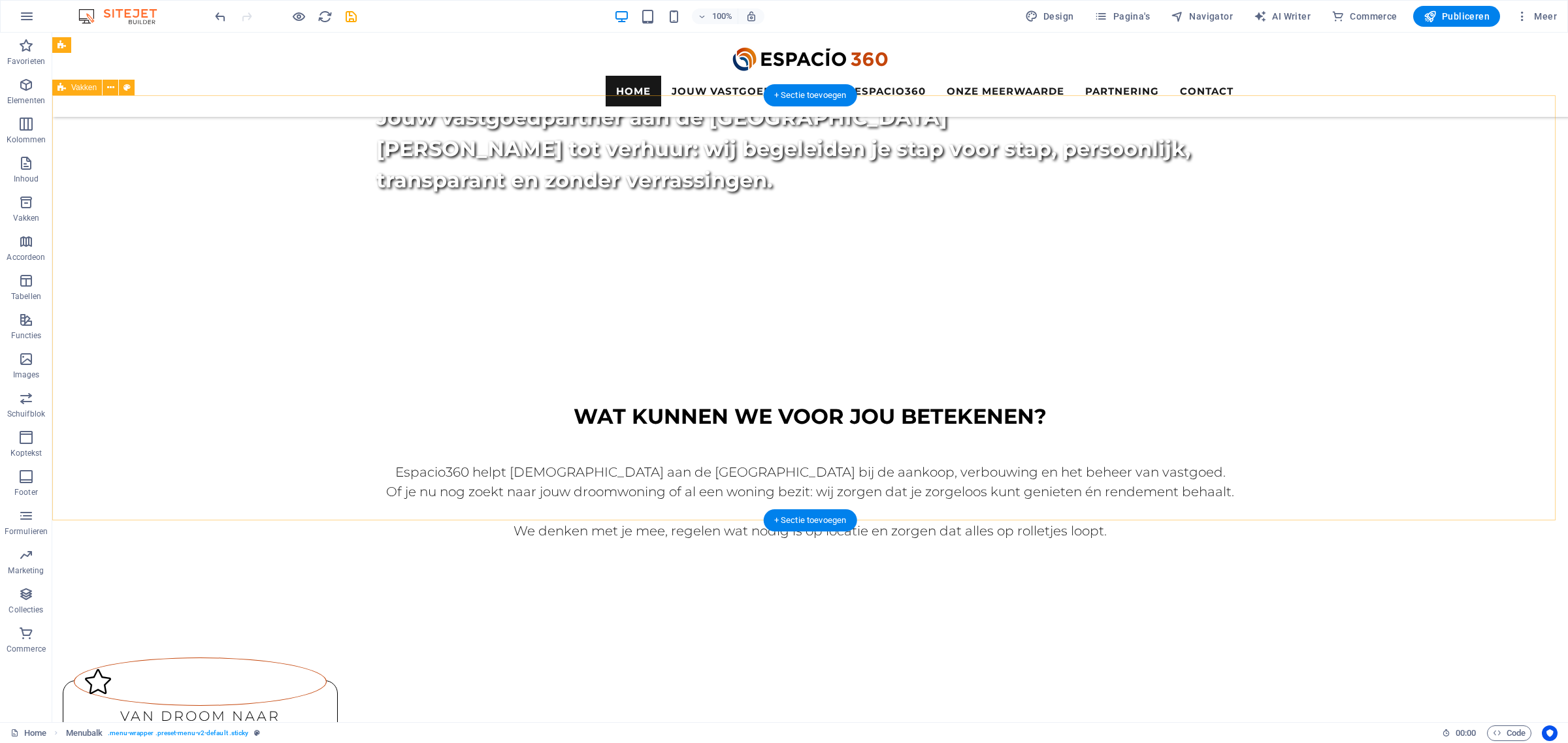
scroll to position [653, 0]
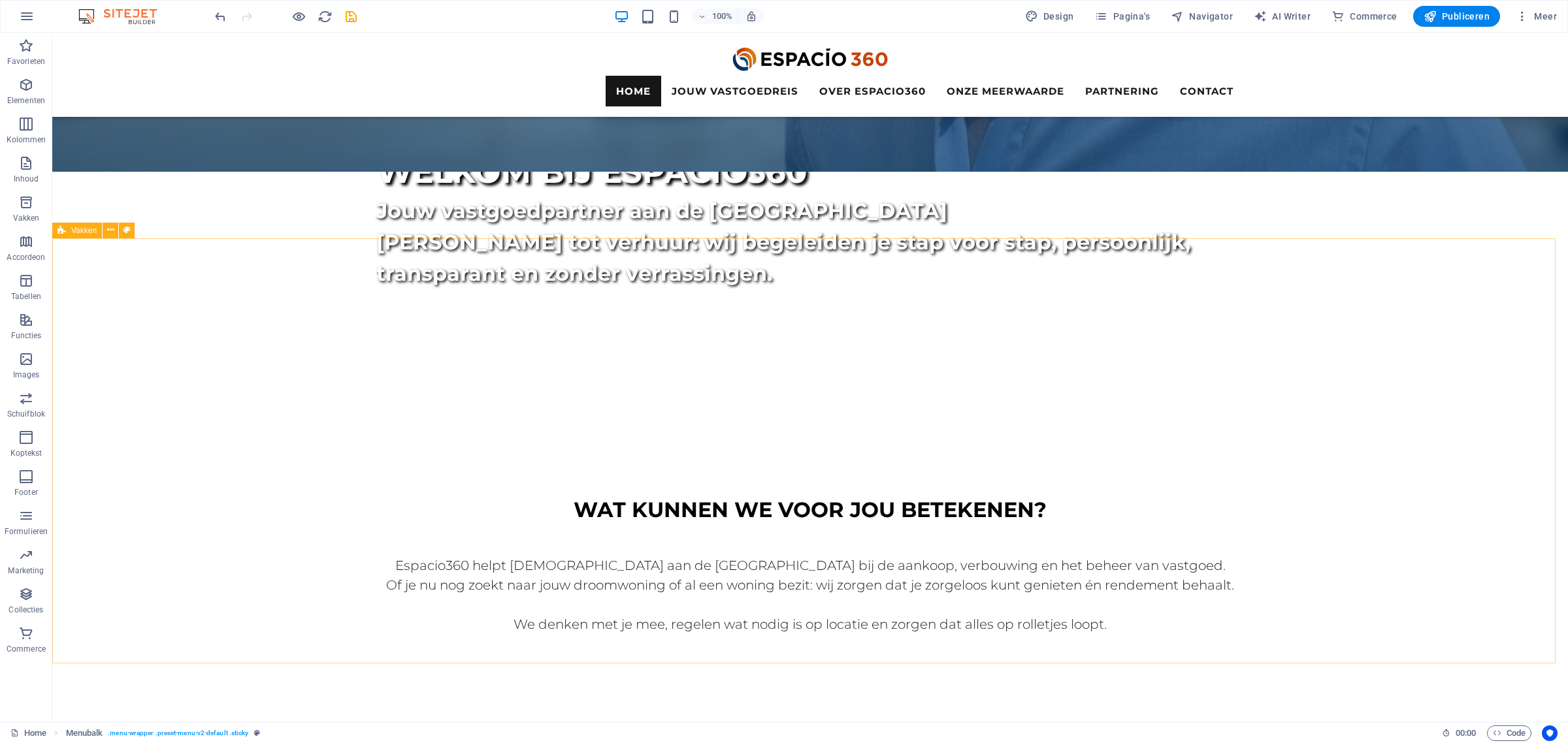
click at [73, 236] on div "Vakken" at bounding box center [77, 231] width 50 height 16
click at [108, 236] on icon at bounding box center [111, 230] width 7 height 14
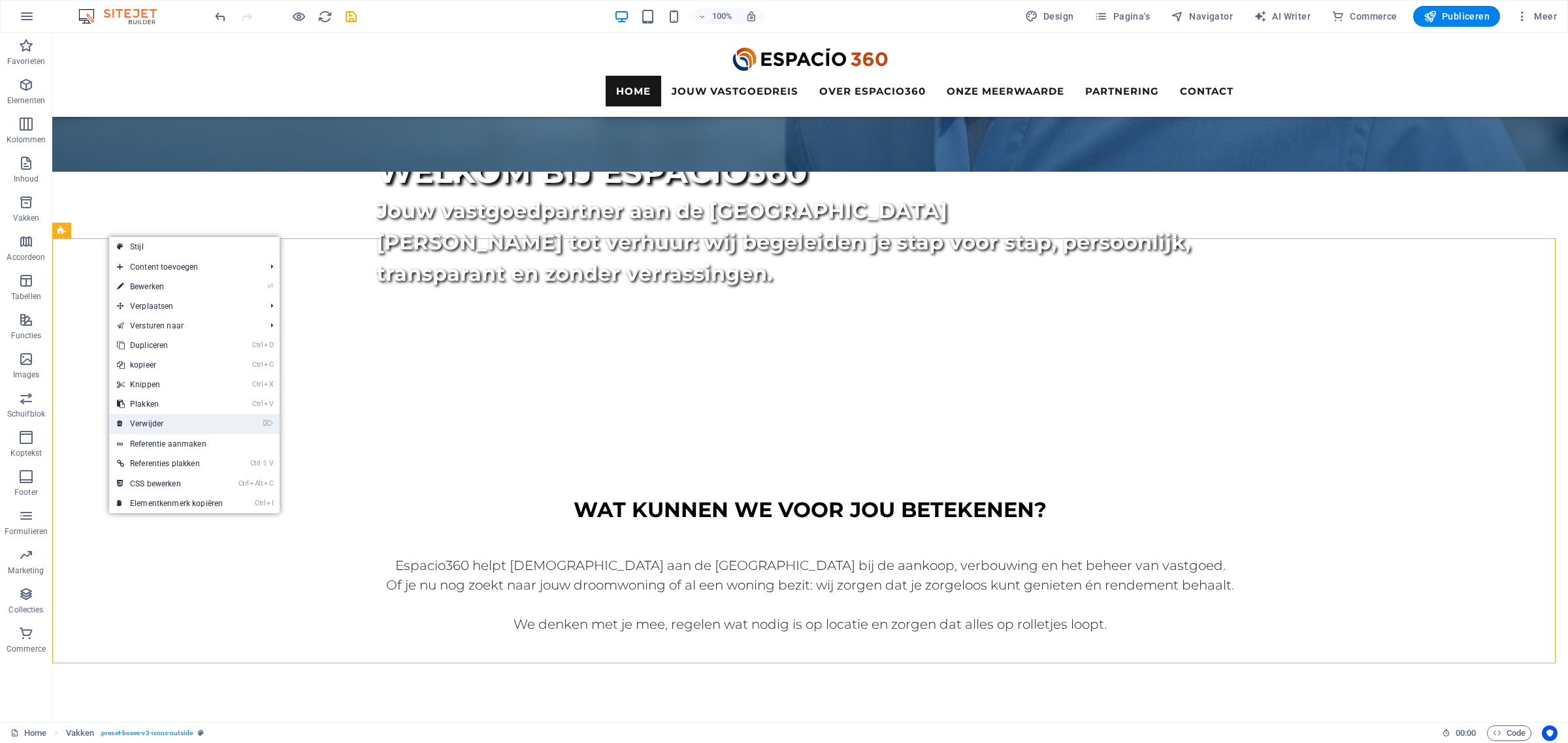
click at [182, 426] on link "⌦ Verwijder" at bounding box center [170, 424] width 122 height 19
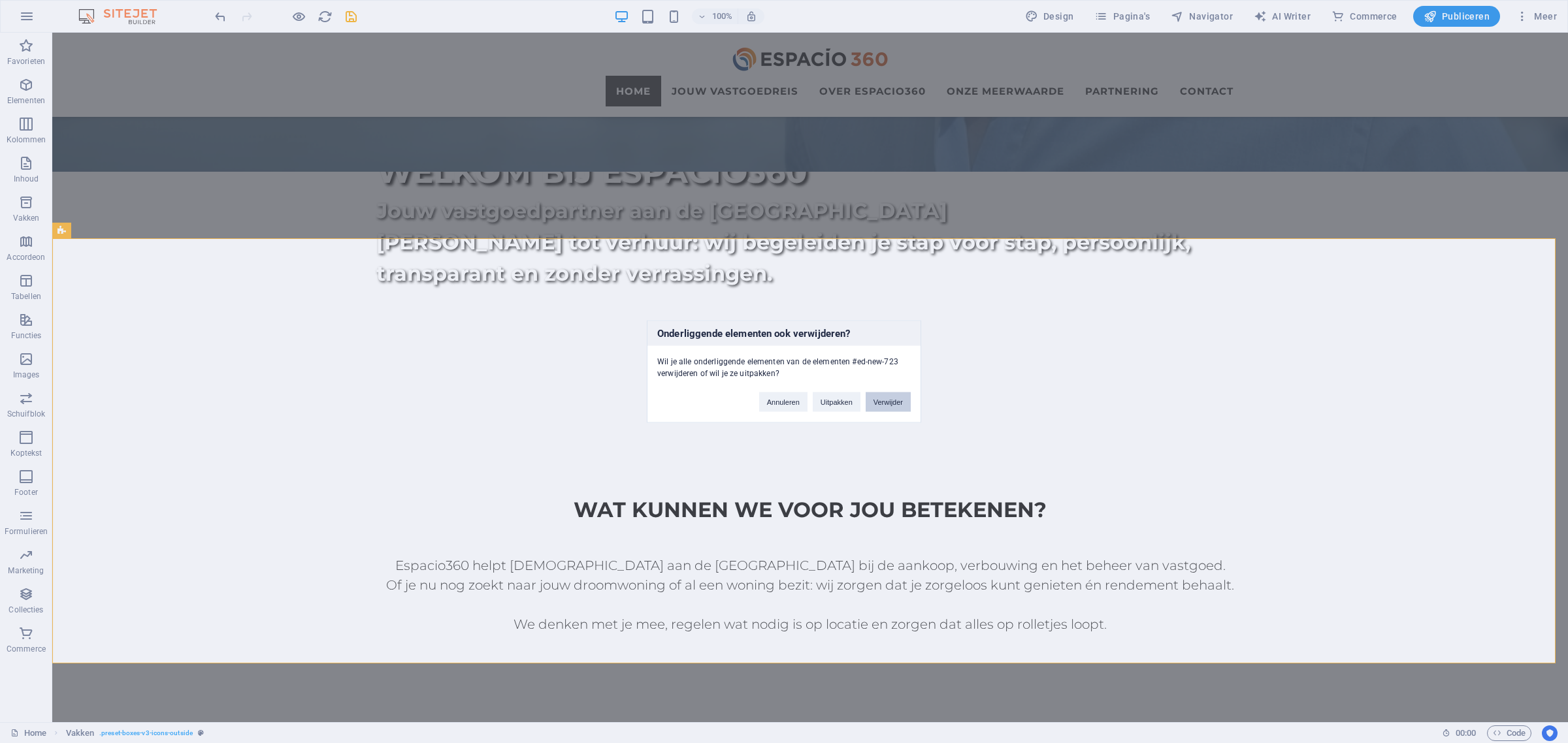
click at [897, 405] on button "Verwijder" at bounding box center [889, 402] width 45 height 19
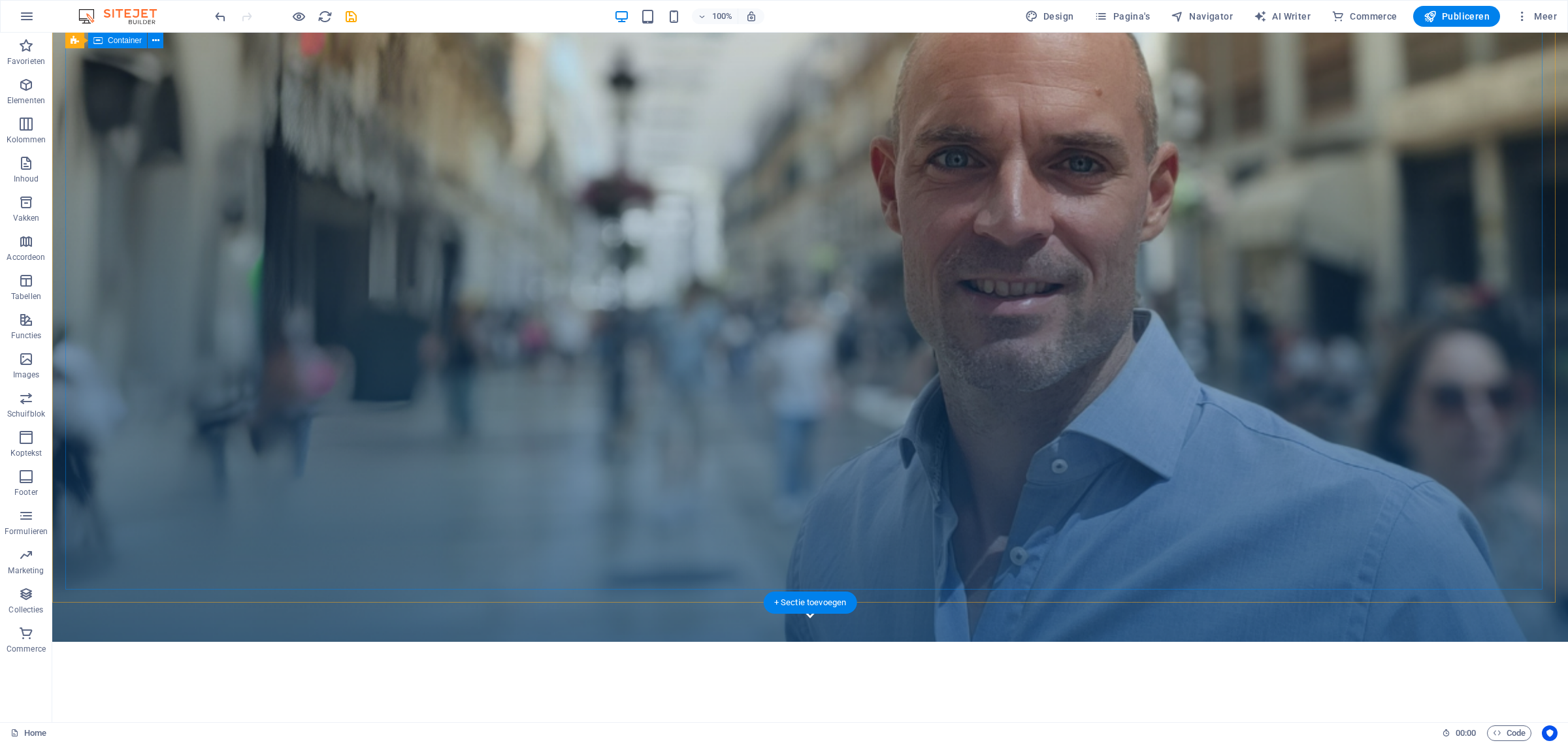
scroll to position [0, 0]
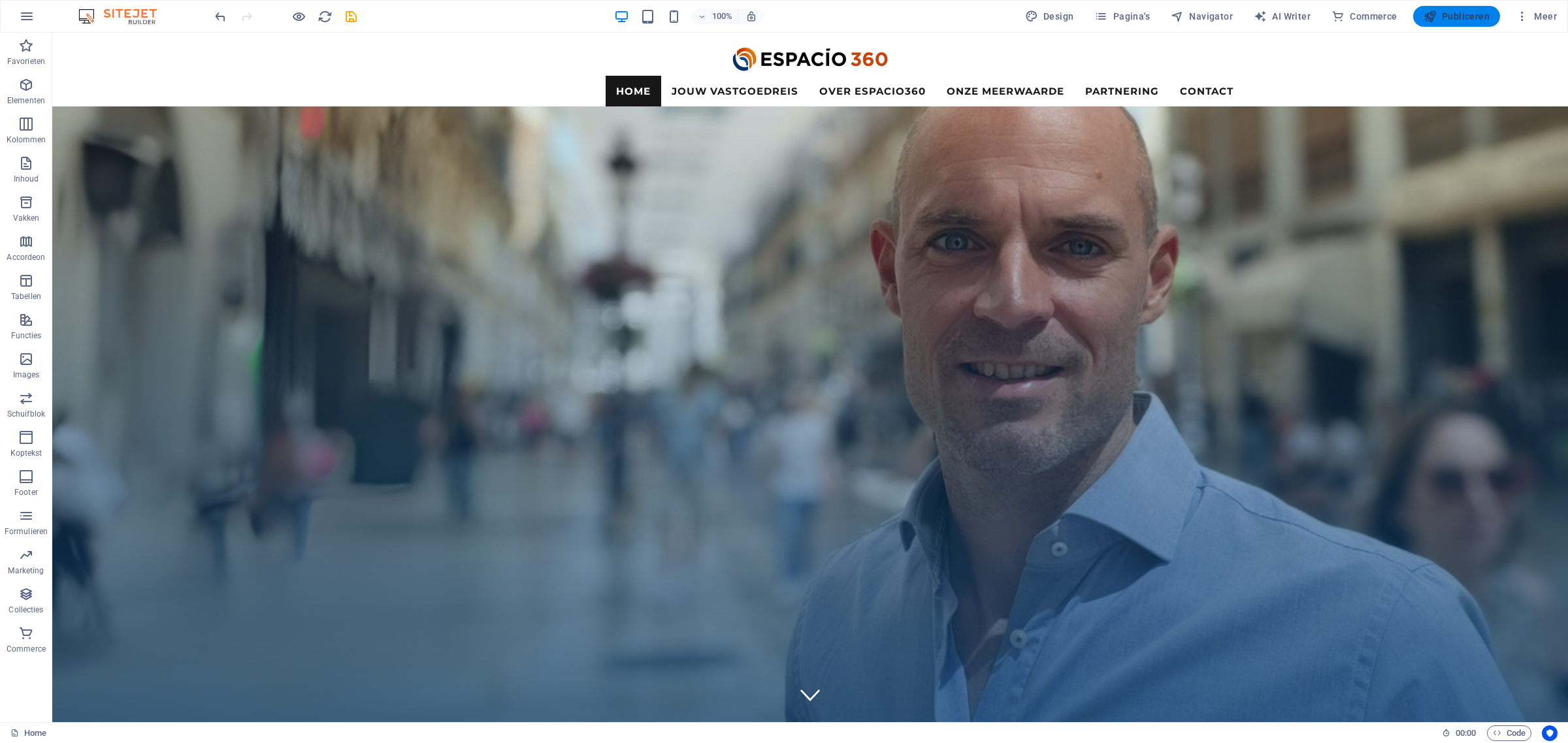
click at [1467, 14] on span "Publiceren" at bounding box center [1456, 16] width 66 height 13
